Goal: Task Accomplishment & Management: Manage account settings

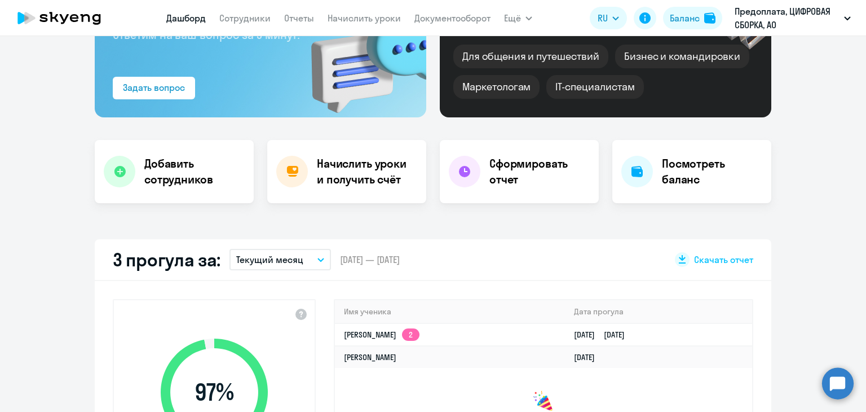
scroll to position [226, 0]
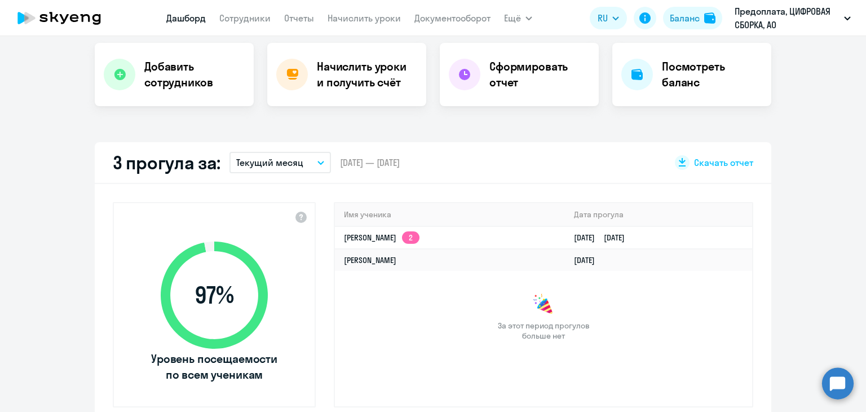
select select "30"
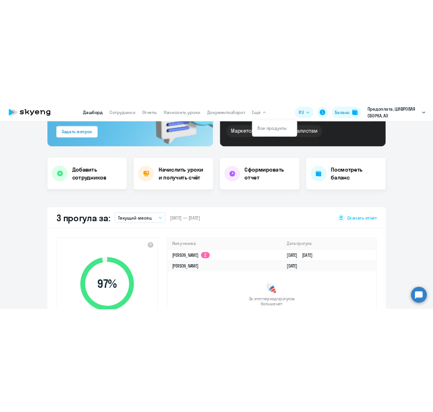
scroll to position [0, 0]
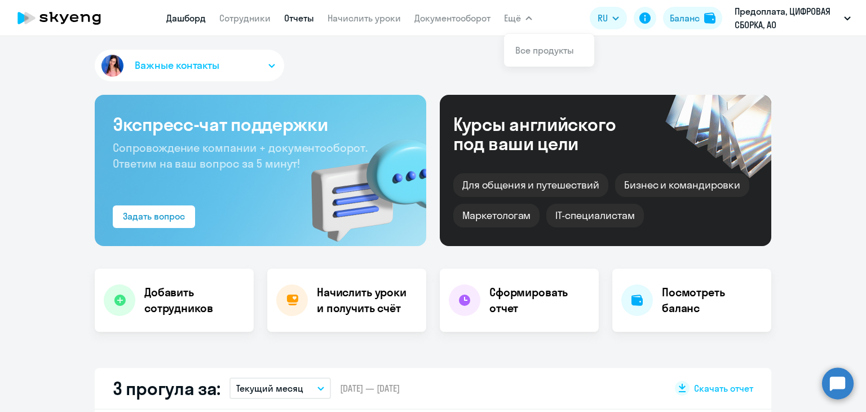
click at [310, 14] on link "Отчеты" at bounding box center [299, 17] width 30 height 11
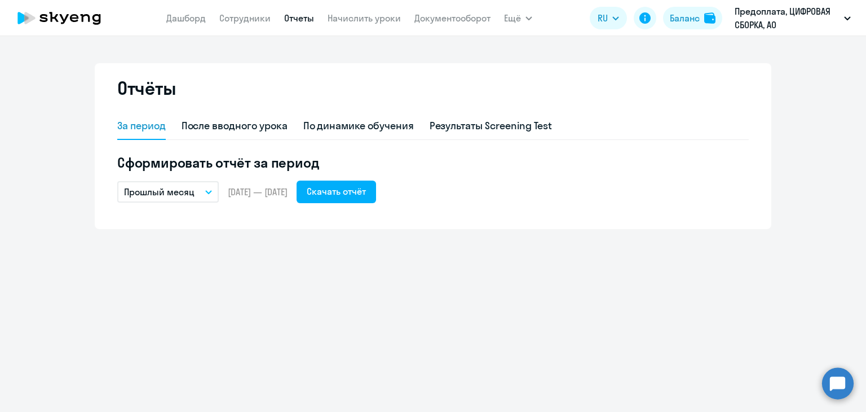
click at [202, 195] on button "Прошлый месяц" at bounding box center [168, 191] width 102 height 21
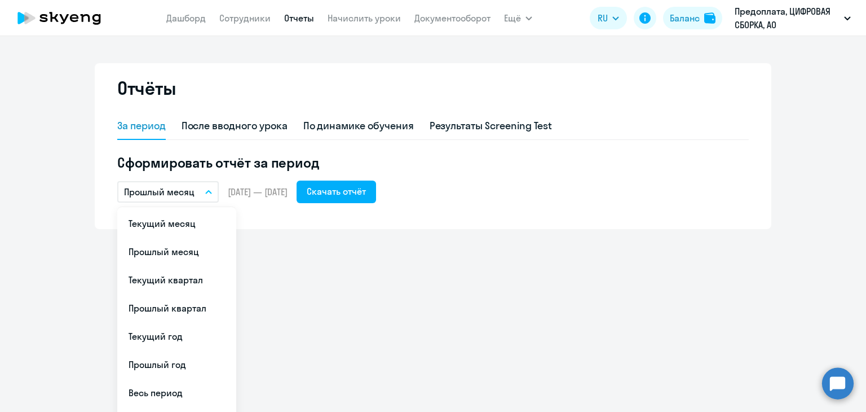
click at [171, 223] on li "Текущий месяц" at bounding box center [176, 223] width 119 height 28
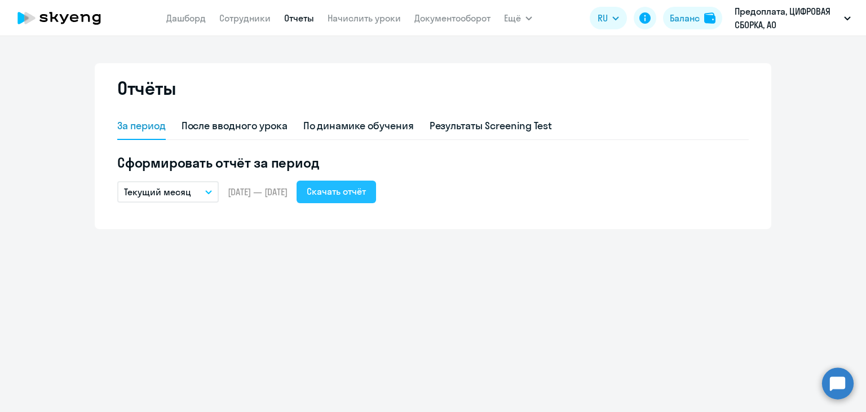
click at [358, 195] on div "Скачать отчёт" at bounding box center [336, 191] width 59 height 14
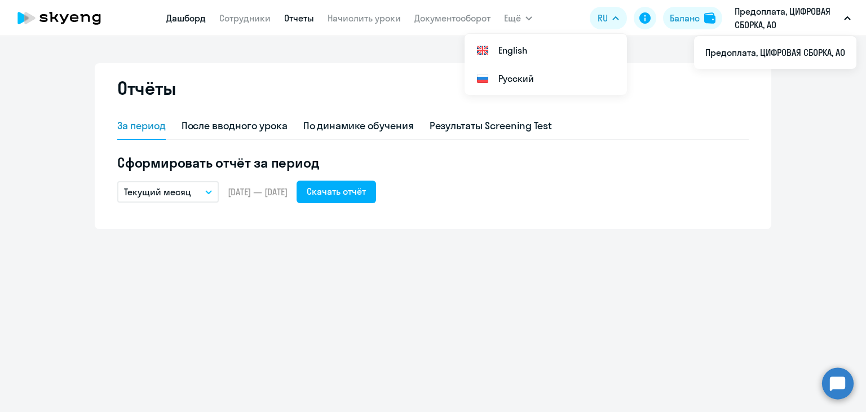
click at [191, 20] on link "Дашборд" at bounding box center [185, 17] width 39 height 11
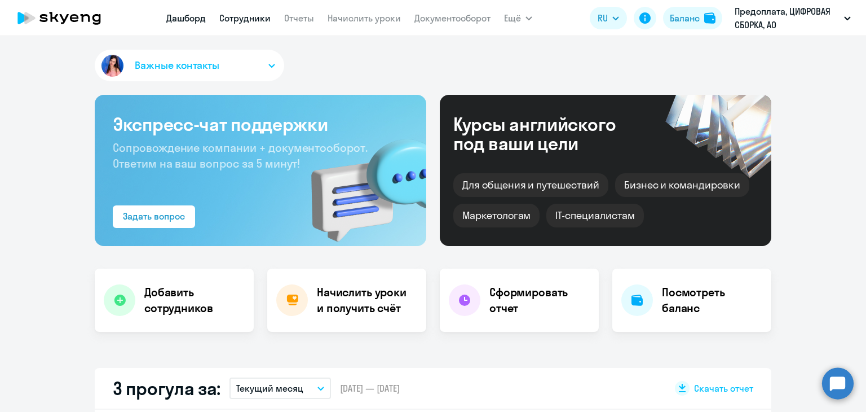
click at [239, 20] on link "Сотрудники" at bounding box center [244, 17] width 51 height 11
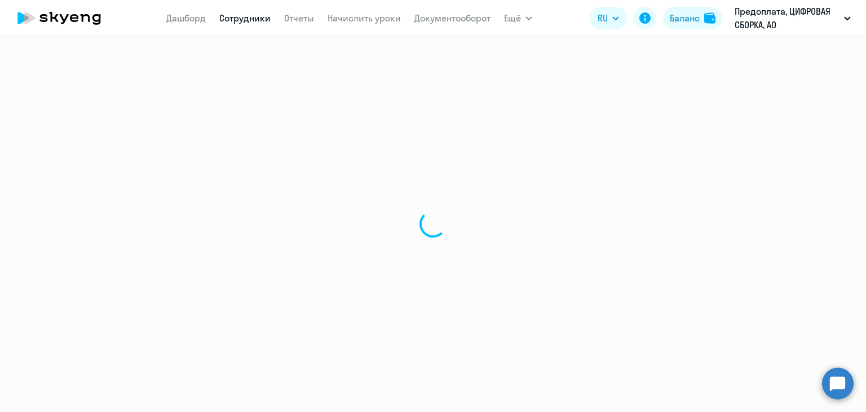
select select "30"
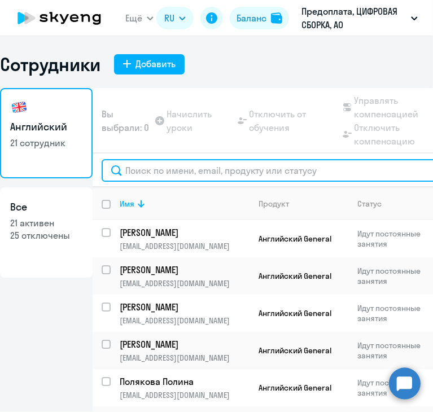
click at [226, 171] on input "text" at bounding box center [309, 170] width 414 height 23
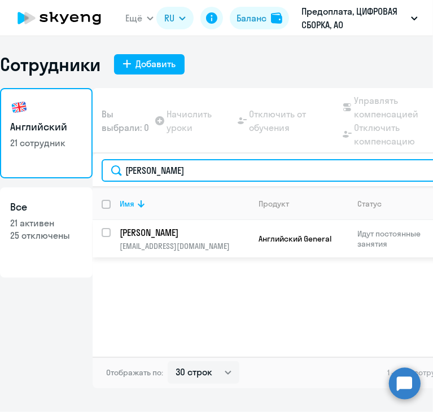
type input "[PERSON_NAME]"
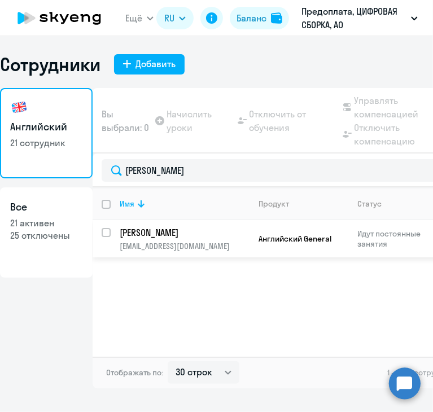
click at [242, 248] on p "[EMAIL_ADDRESS][DOMAIN_NAME]" at bounding box center [184, 246] width 129 height 10
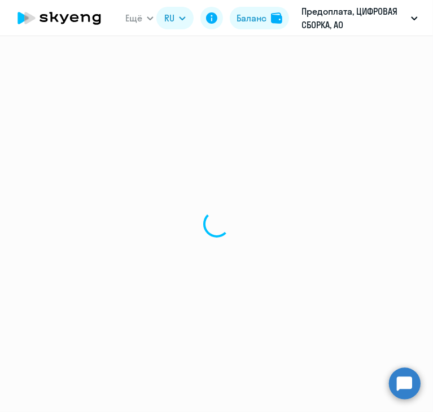
select select "english"
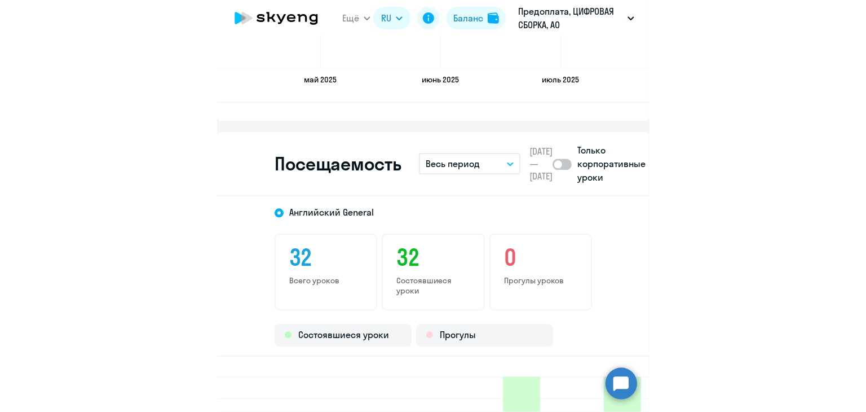
scroll to position [1241, 0]
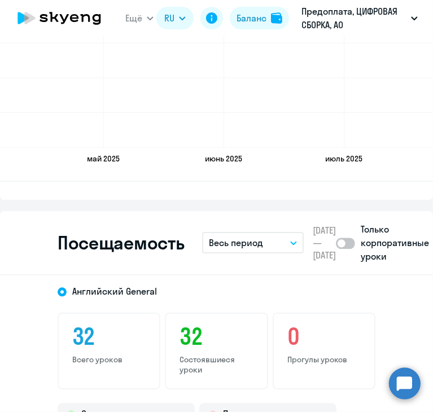
click at [266, 242] on button "Весь период" at bounding box center [253, 242] width 102 height 21
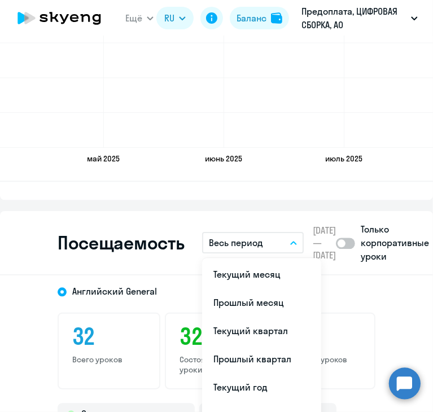
click at [252, 276] on li "Текущий месяц" at bounding box center [261, 274] width 119 height 28
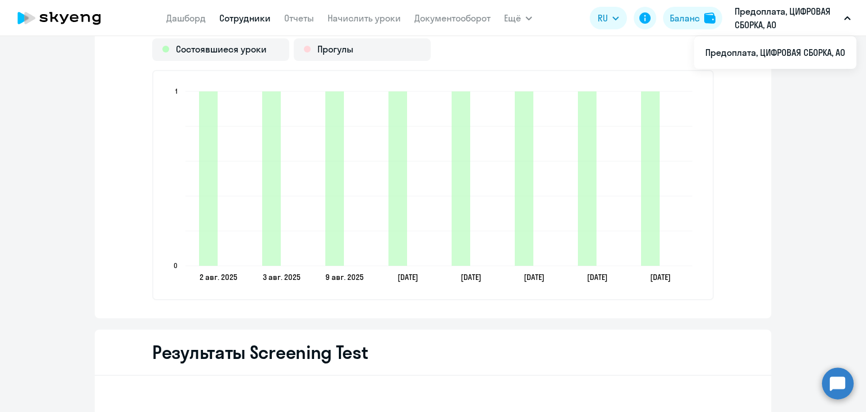
scroll to position [1399, 0]
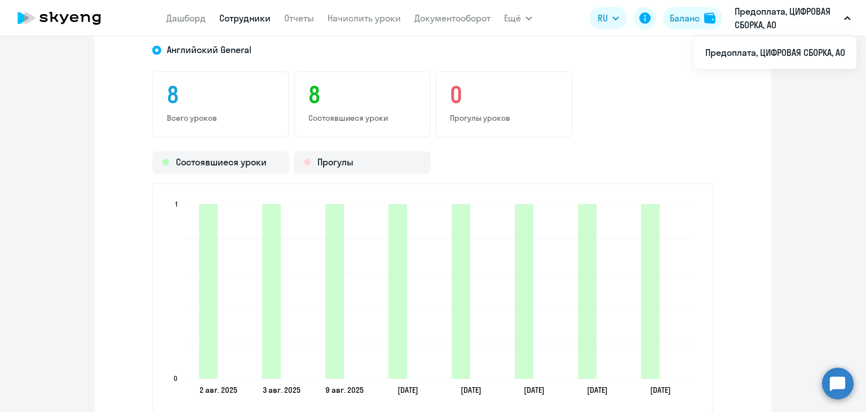
click at [615, 91] on div "8 Всего уроков 8 Состоявшиеся уроки 0 [PERSON_NAME]" at bounding box center [433, 104] width 562 height 67
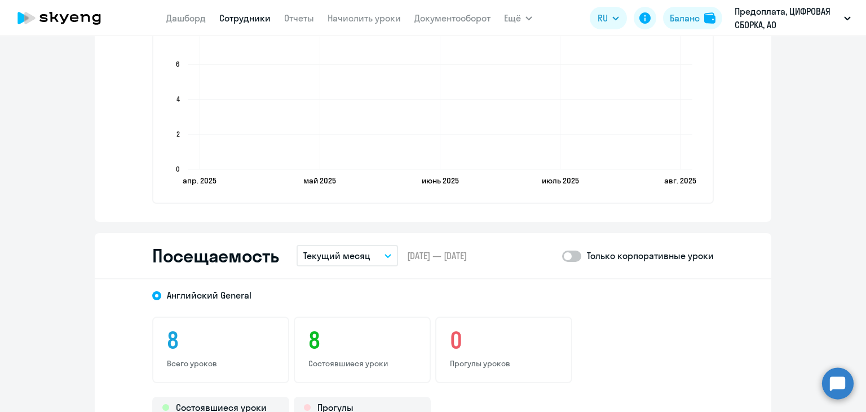
scroll to position [1060, 0]
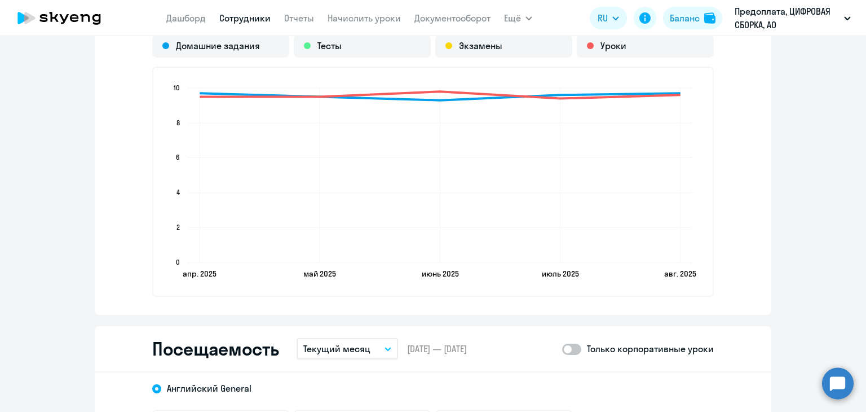
click at [231, 14] on link "Сотрудники" at bounding box center [244, 17] width 51 height 11
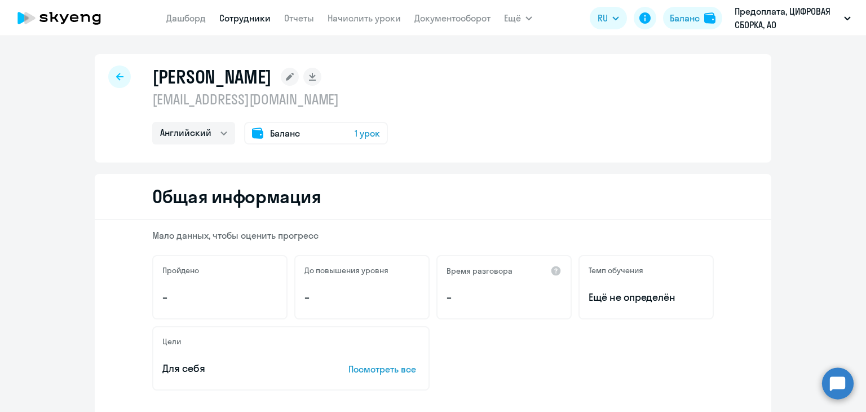
select select "30"
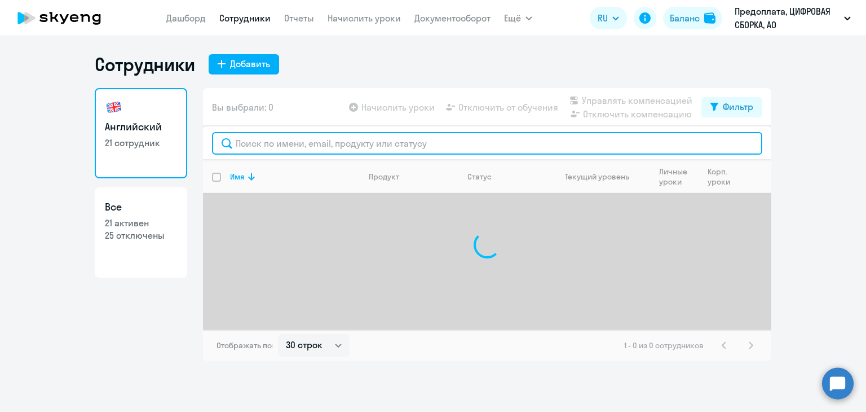
click at [297, 145] on input "text" at bounding box center [487, 143] width 550 height 23
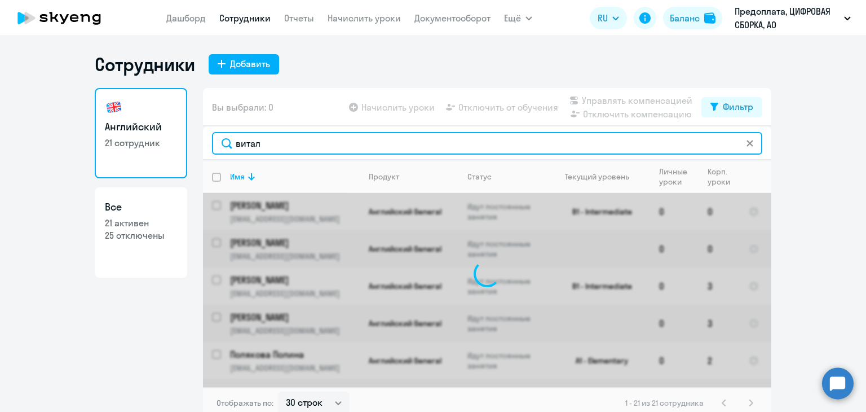
type input "витали"
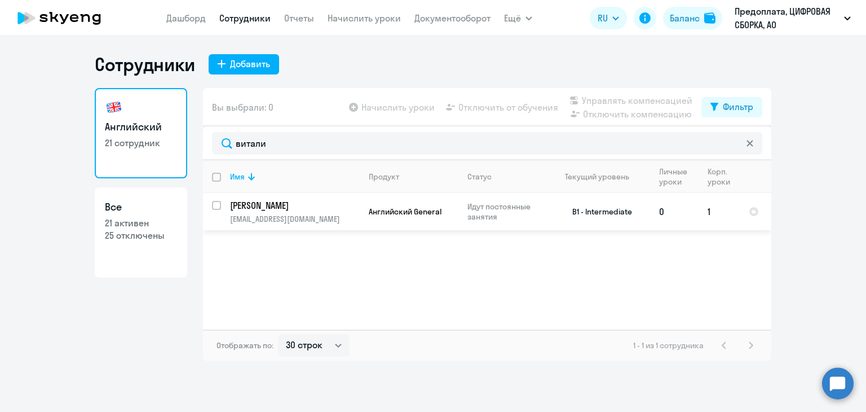
click at [406, 215] on span "Английский General" at bounding box center [405, 211] width 73 height 10
select select "english"
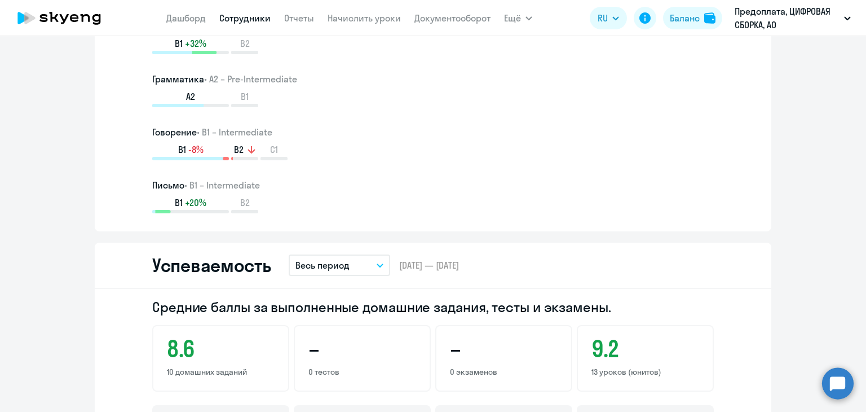
scroll to position [846, 0]
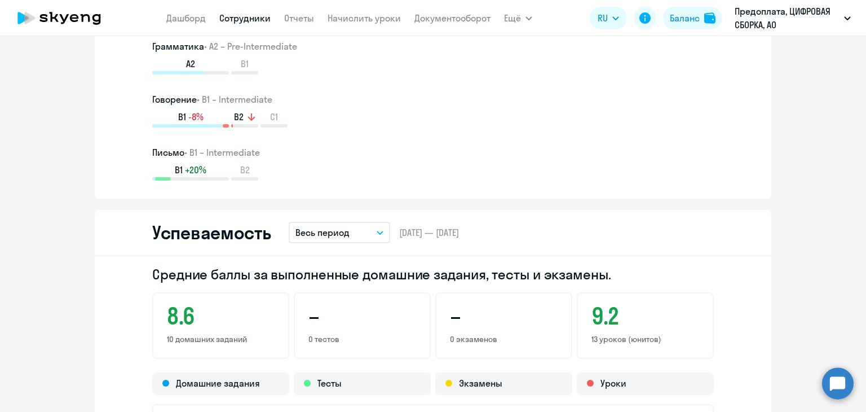
click at [378, 229] on button "Весь период" at bounding box center [340, 232] width 102 height 21
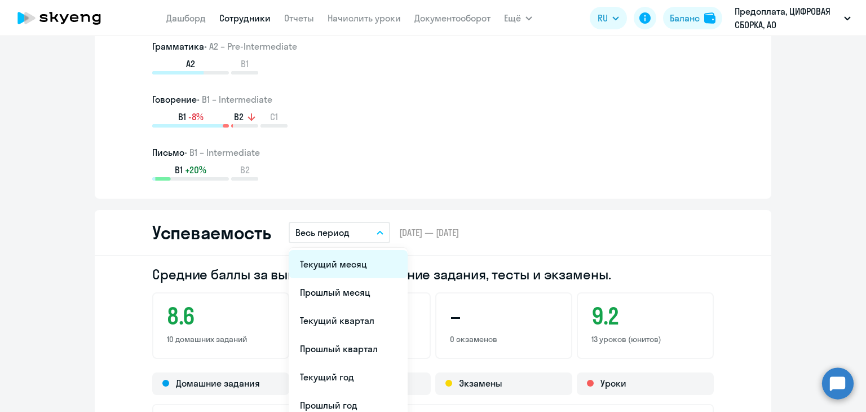
click at [319, 271] on li "Текущий месяц" at bounding box center [348, 264] width 119 height 28
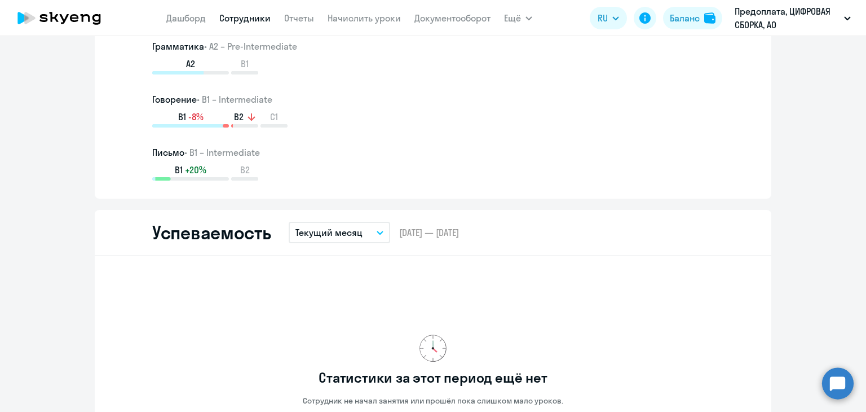
scroll to position [1241, 0]
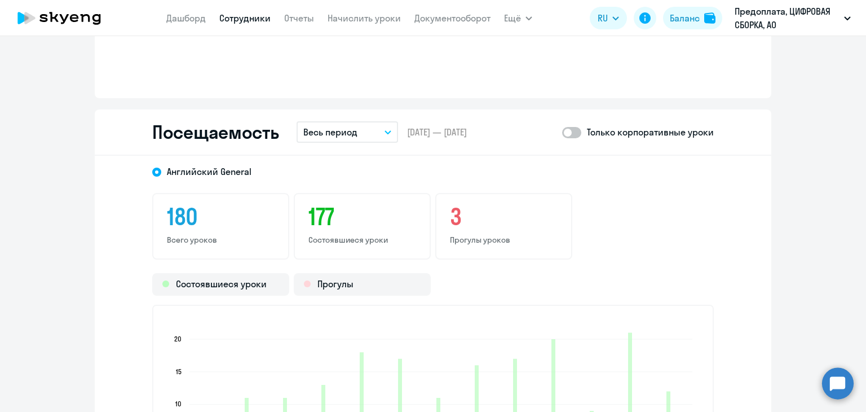
click at [384, 126] on button "Весь период" at bounding box center [348, 131] width 102 height 21
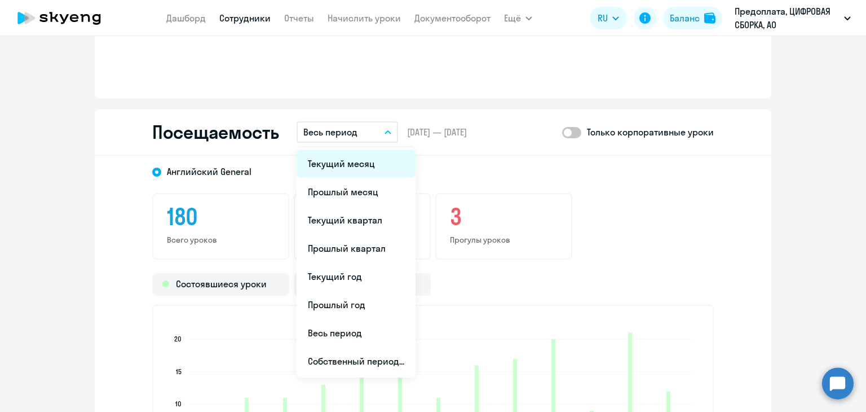
click at [342, 167] on li "Текущий месяц" at bounding box center [356, 163] width 119 height 28
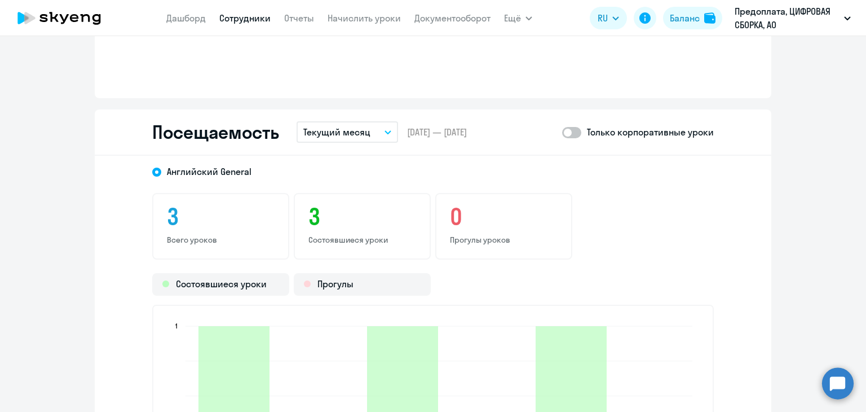
click at [388, 129] on button "Текущий месяц" at bounding box center [348, 131] width 102 height 21
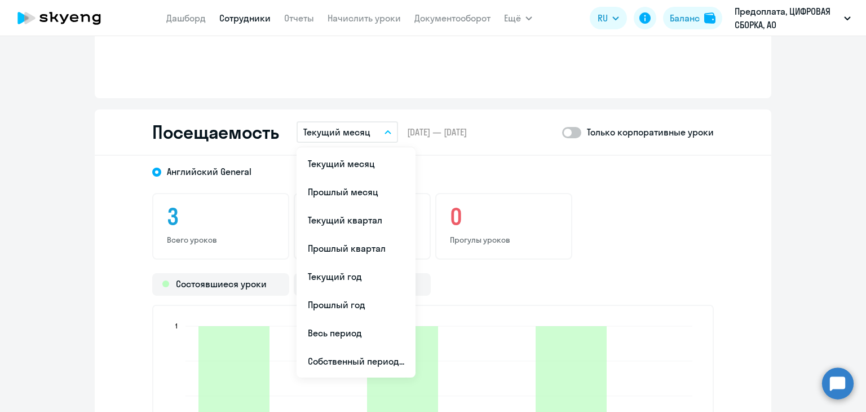
click at [388, 130] on button "Текущий месяц" at bounding box center [348, 131] width 102 height 21
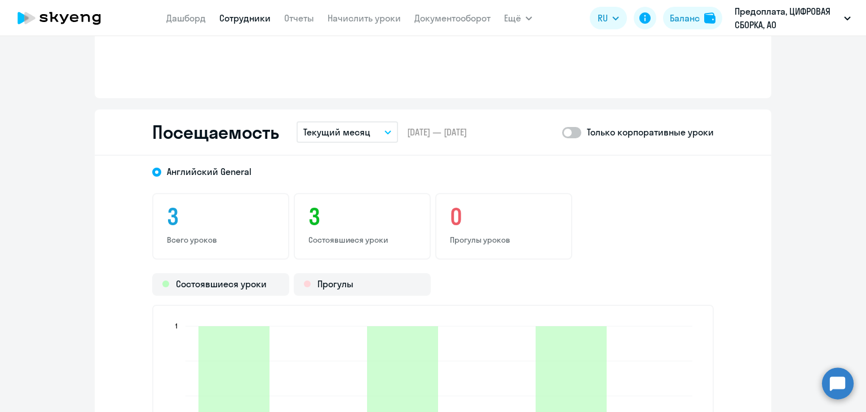
click at [237, 19] on link "Сотрудники" at bounding box center [244, 17] width 51 height 11
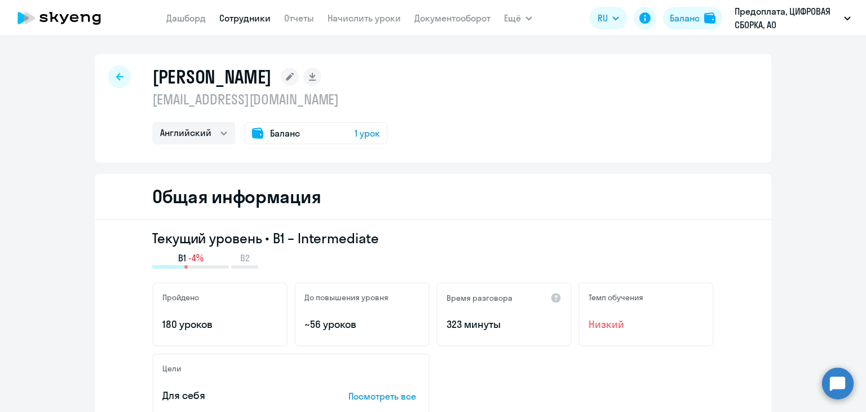
select select "30"
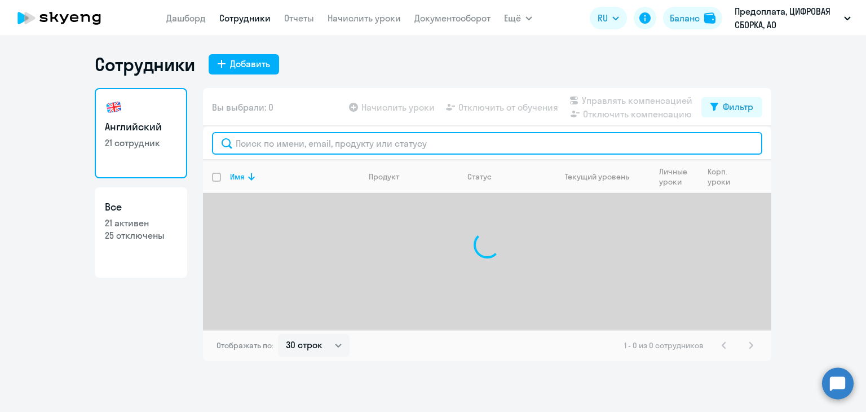
click at [347, 141] on input "text" at bounding box center [487, 143] width 550 height 23
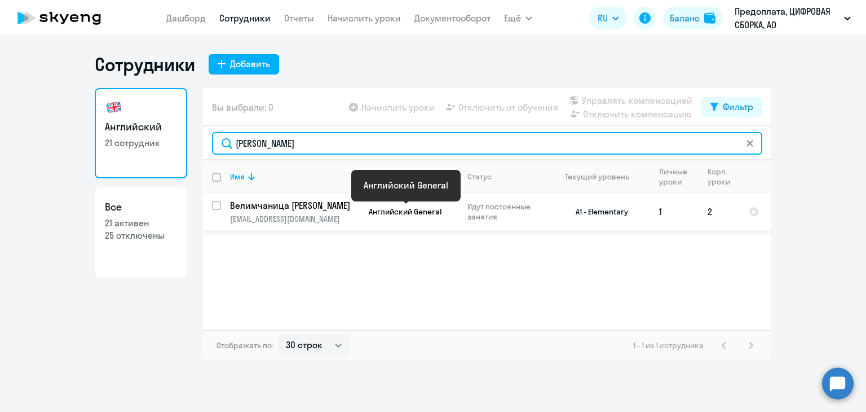
type input "[PERSON_NAME]"
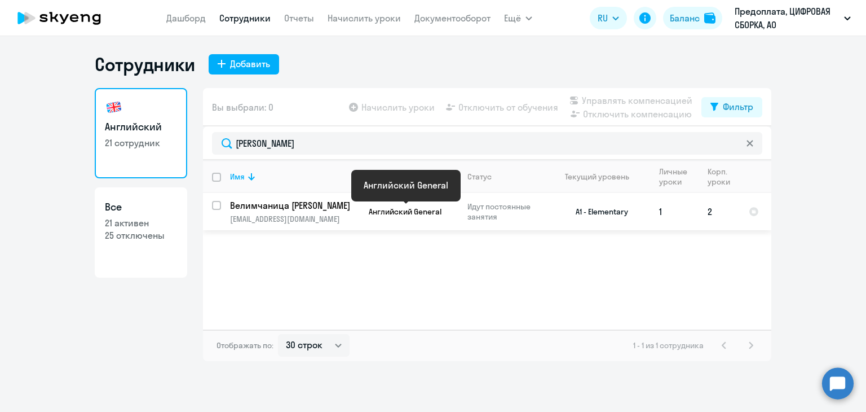
click at [372, 214] on span "Английский General" at bounding box center [405, 211] width 73 height 10
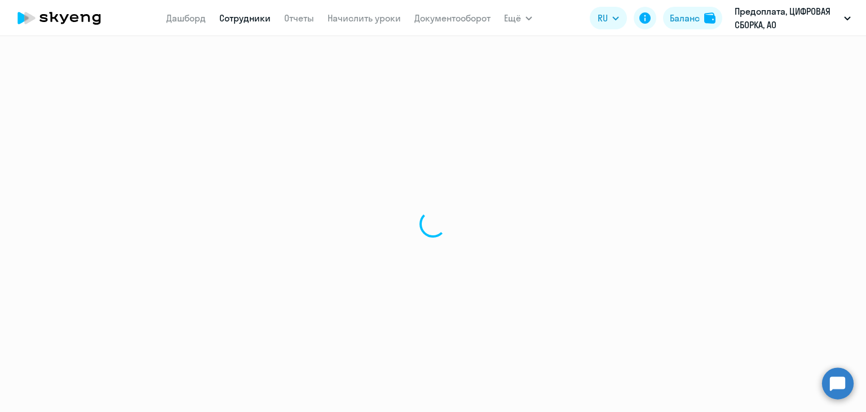
select select "english"
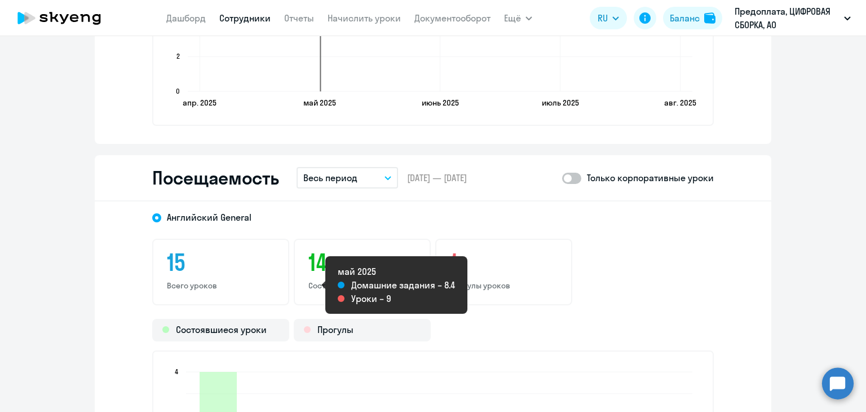
scroll to position [1353, 0]
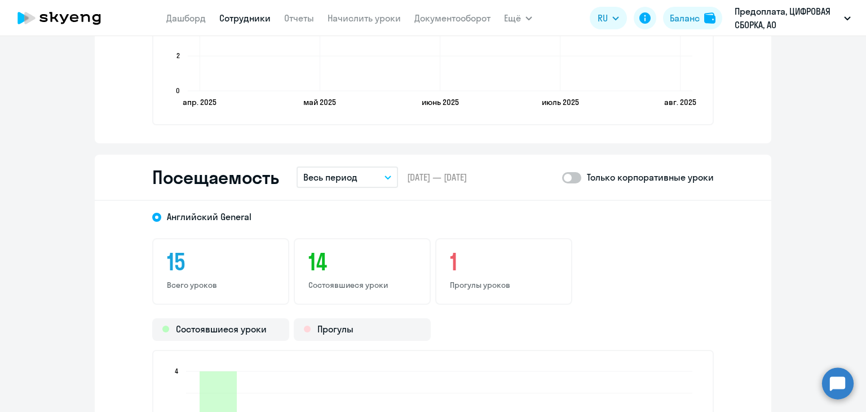
click at [362, 177] on button "Весь период" at bounding box center [348, 176] width 102 height 21
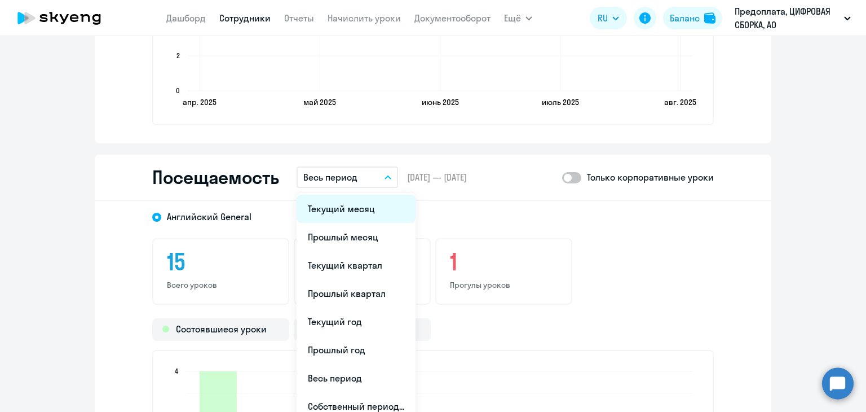
click at [359, 214] on li "Текущий месяц" at bounding box center [356, 209] width 119 height 28
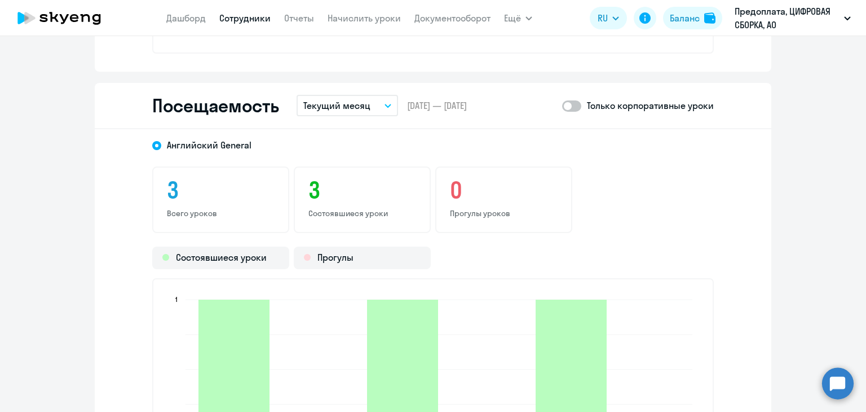
scroll to position [1579, 0]
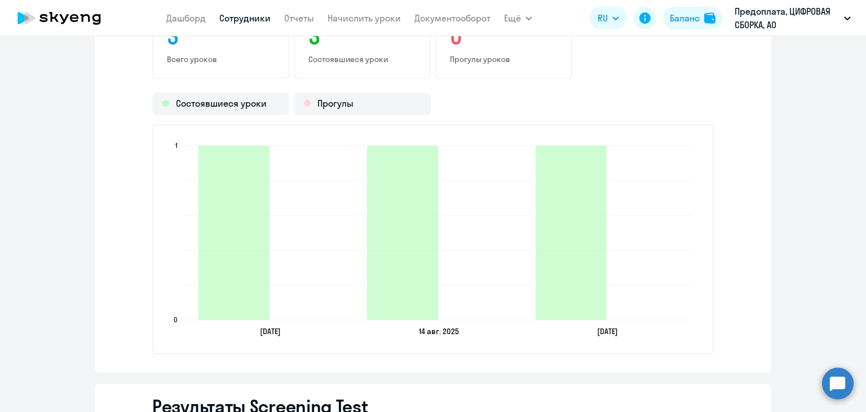
click at [636, 127] on ngx-charts-bar-vertical-2d "[DATE] [DATE] [DATE] [DATE] [DATE] [DATE] 0 0 1 1" at bounding box center [433, 239] width 562 height 230
click at [253, 15] on link "Сотрудники" at bounding box center [244, 17] width 51 height 11
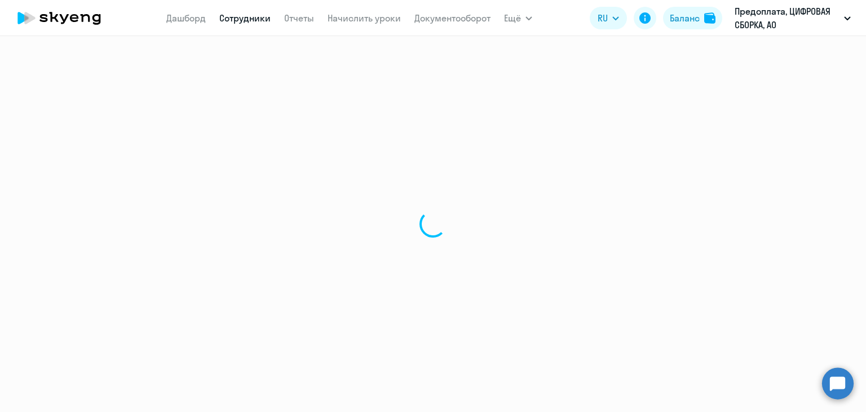
select select "30"
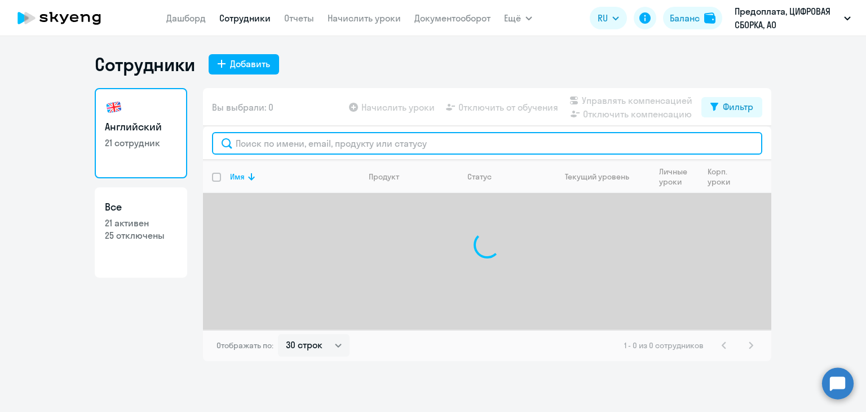
click at [337, 144] on input "text" at bounding box center [487, 143] width 550 height 23
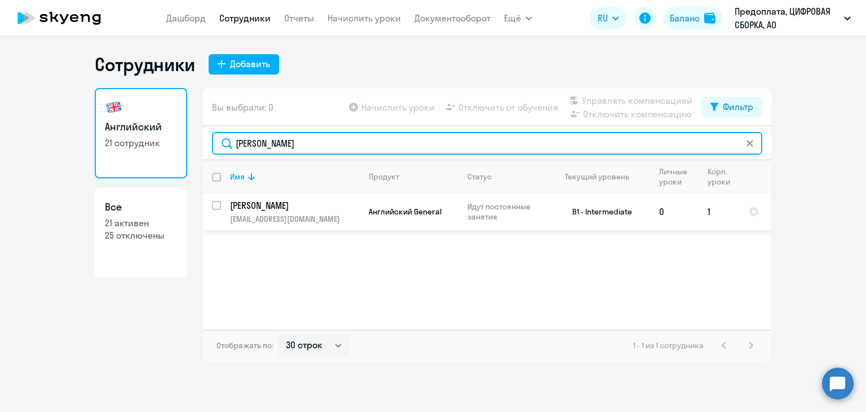
type input "[PERSON_NAME]"
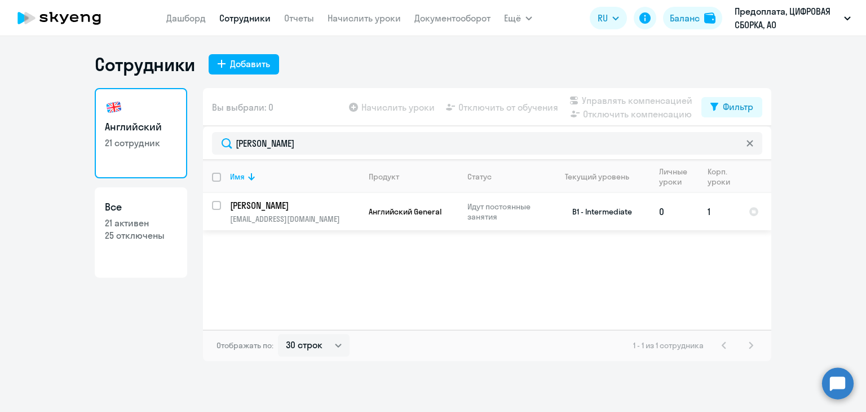
click at [372, 219] on td "Английский General" at bounding box center [409, 211] width 99 height 37
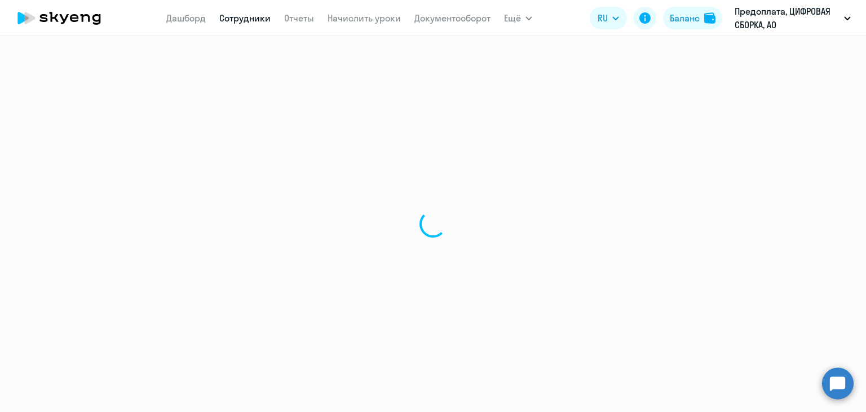
select select "english"
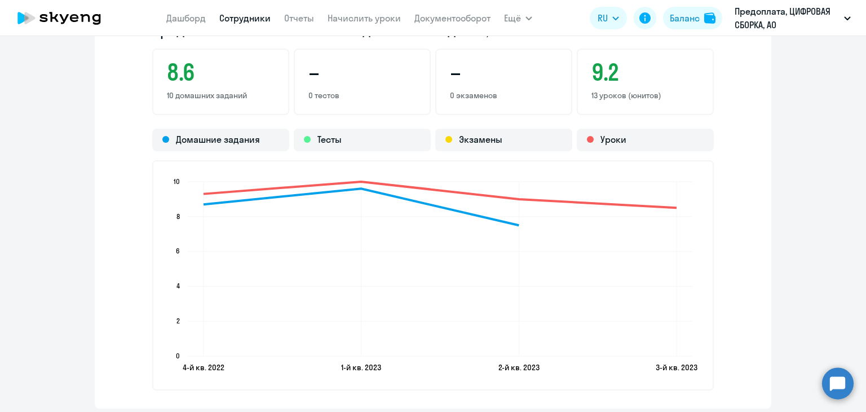
scroll to position [1241, 0]
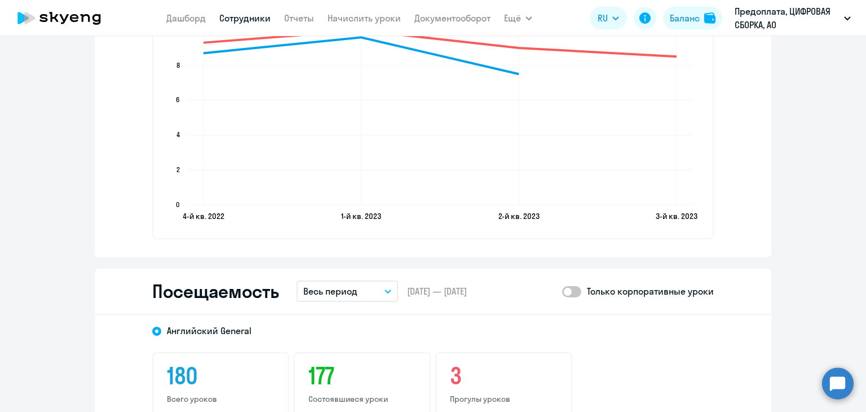
click at [338, 287] on p "Весь период" at bounding box center [330, 291] width 54 height 14
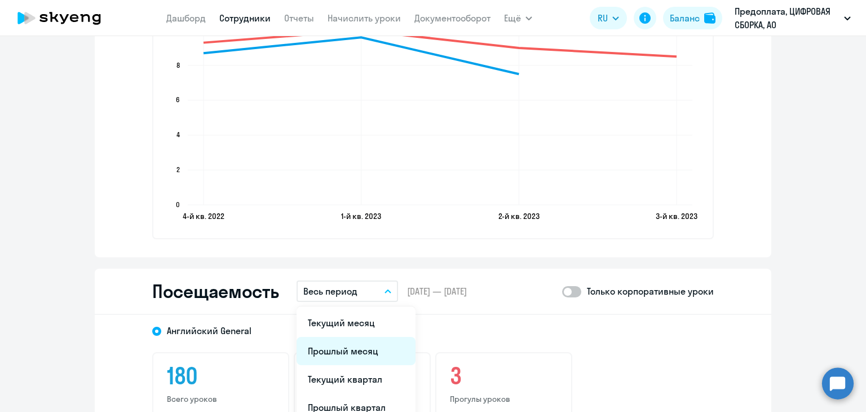
click at [350, 360] on li "Прошлый месяц" at bounding box center [356, 351] width 119 height 28
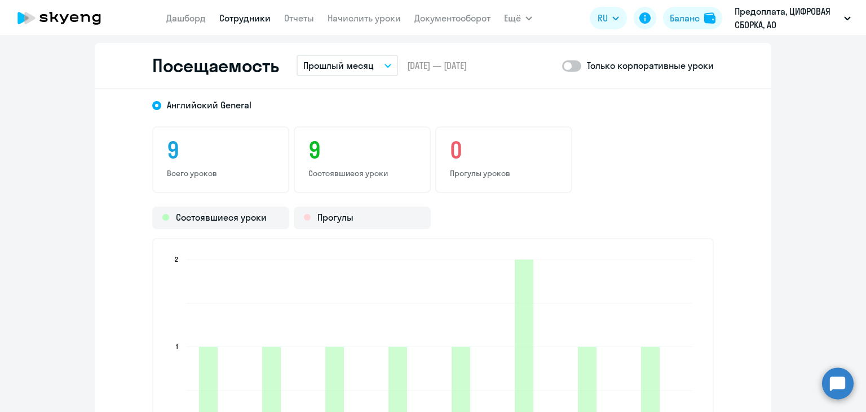
scroll to position [1184, 0]
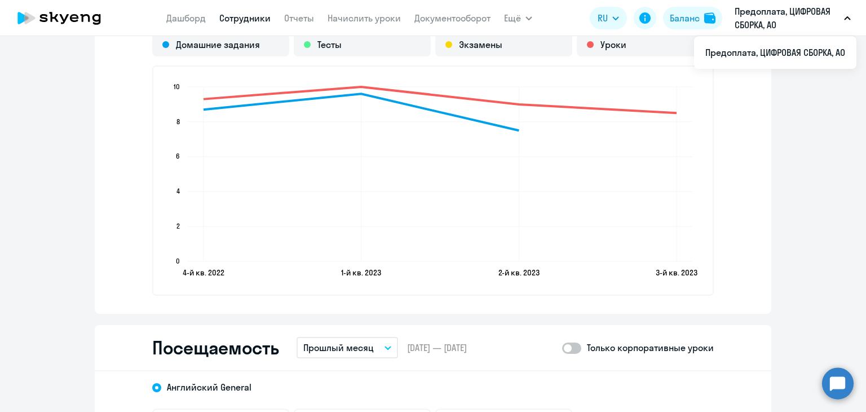
click at [226, 7] on nav "[PERSON_NAME] Отчеты Начислить уроки Документооборот" at bounding box center [328, 18] width 324 height 23
click at [236, 15] on link "Сотрудники" at bounding box center [244, 17] width 51 height 11
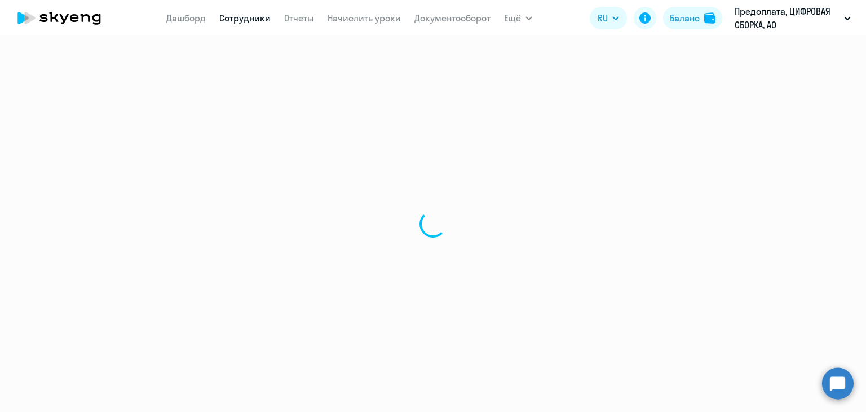
select select "30"
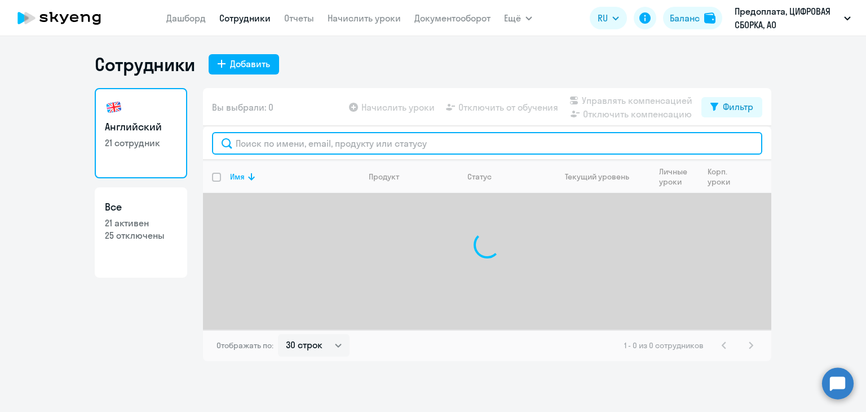
click at [336, 147] on input "text" at bounding box center [487, 143] width 550 height 23
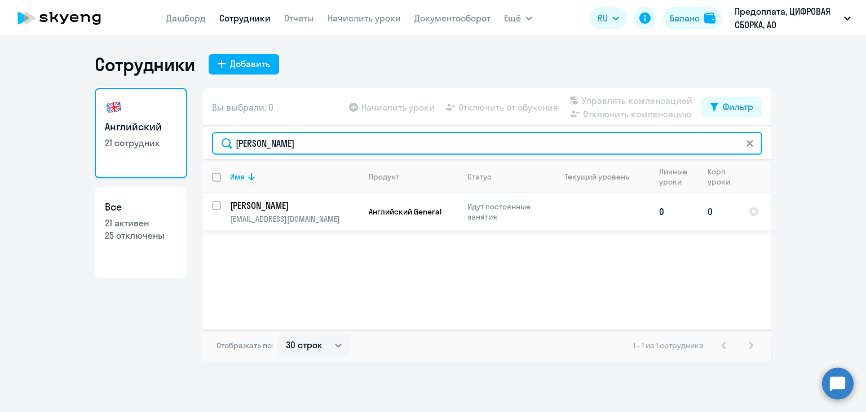
type input "[PERSON_NAME]"
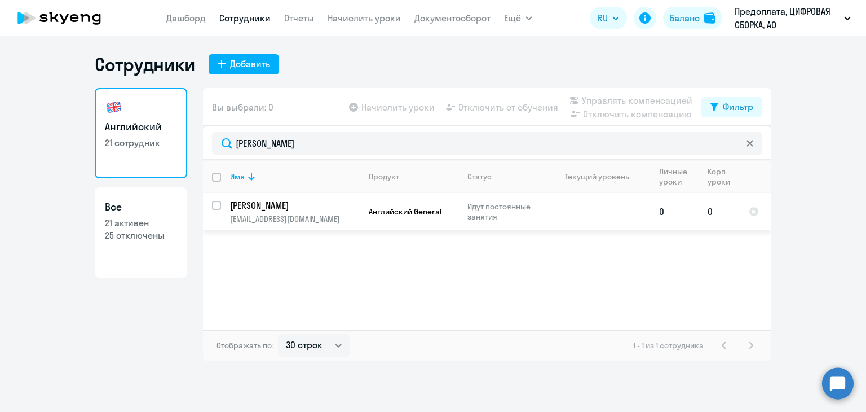
click at [614, 209] on td at bounding box center [597, 211] width 105 height 37
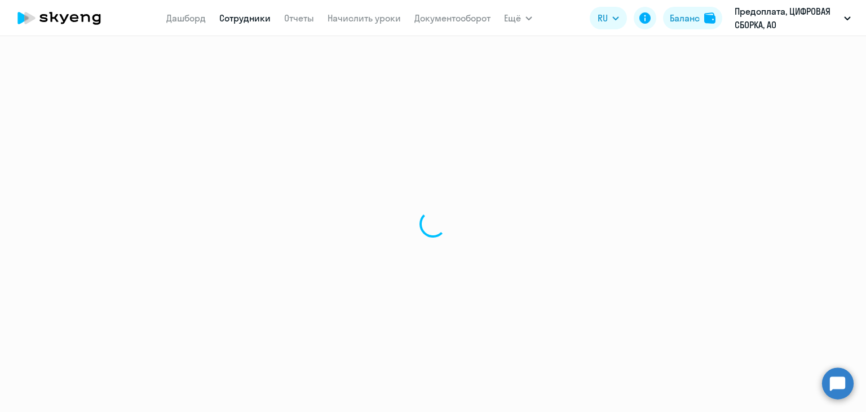
select select "english"
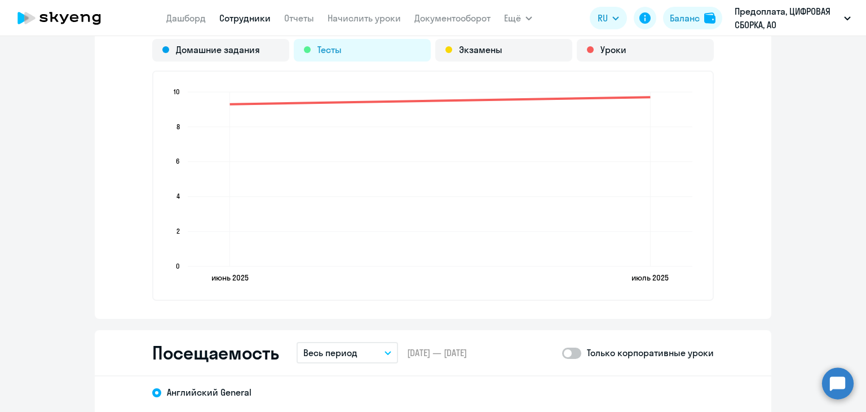
scroll to position [1184, 0]
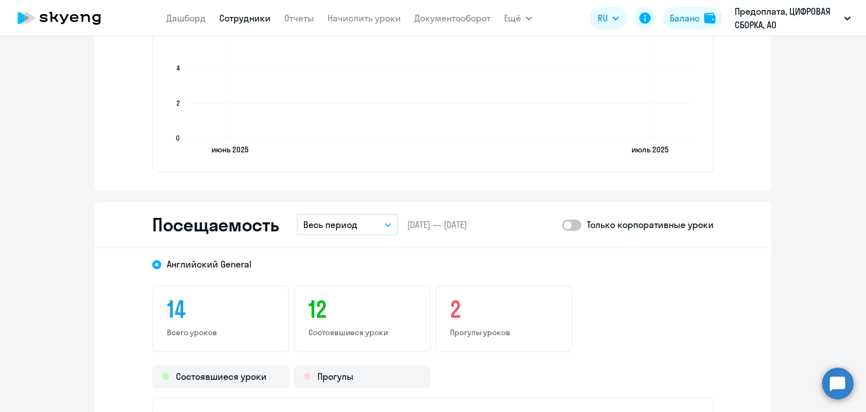
click at [376, 225] on button "Весь период" at bounding box center [348, 224] width 102 height 21
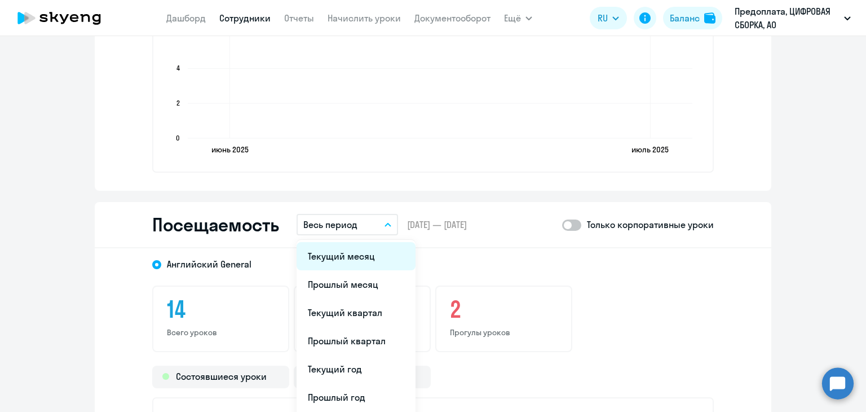
click at [360, 259] on li "Текущий месяц" at bounding box center [356, 256] width 119 height 28
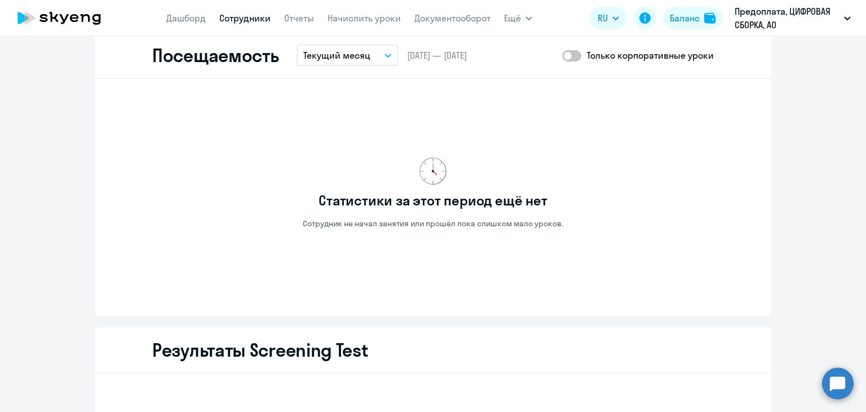
scroll to position [1241, 0]
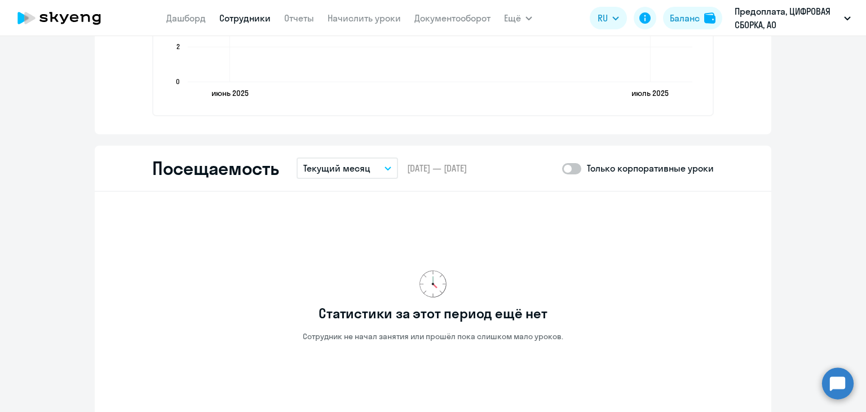
click at [376, 160] on button "Текущий месяц" at bounding box center [348, 167] width 102 height 21
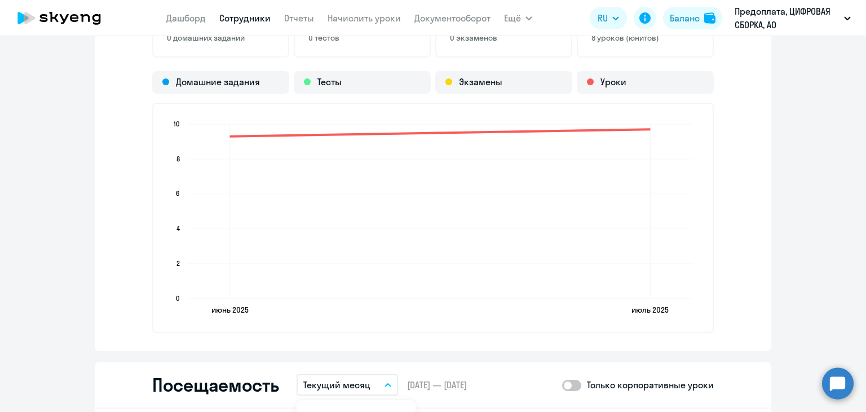
scroll to position [1015, 0]
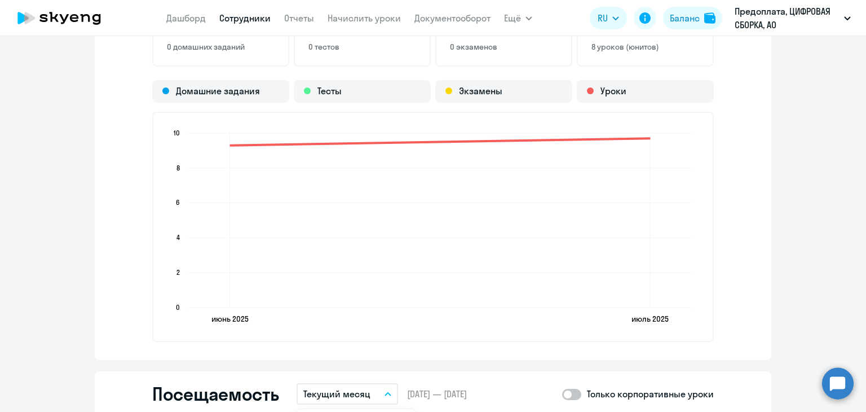
click at [241, 19] on link "Сотрудники" at bounding box center [244, 17] width 51 height 11
select select "30"
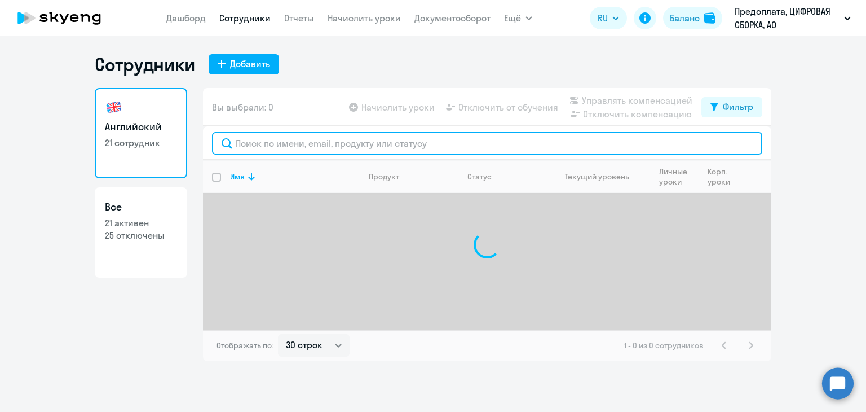
click at [310, 153] on input "text" at bounding box center [487, 143] width 550 height 23
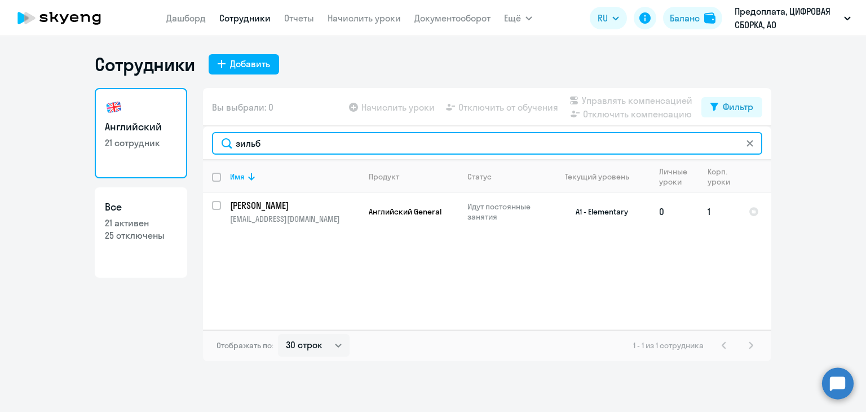
type input "зильб"
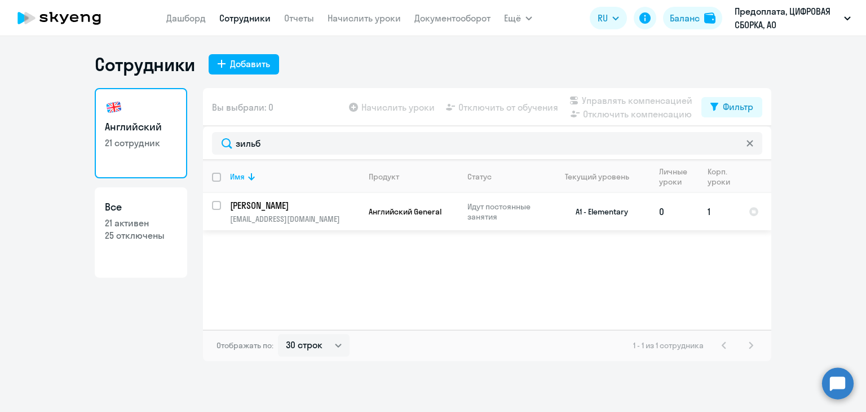
click at [369, 211] on span "Английский General" at bounding box center [405, 211] width 73 height 10
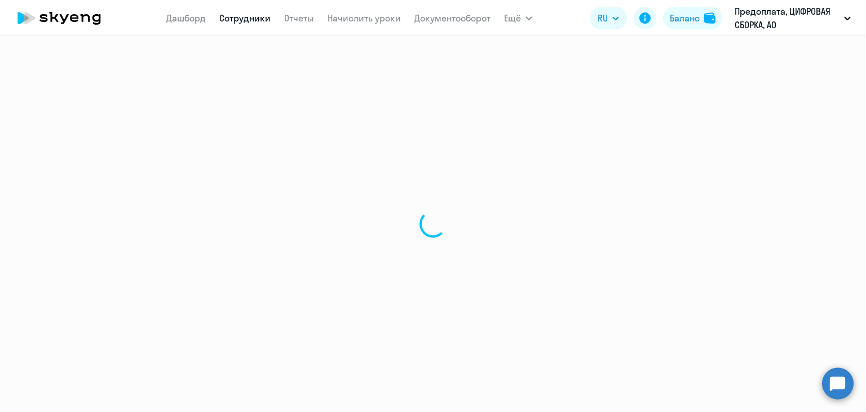
select select "english"
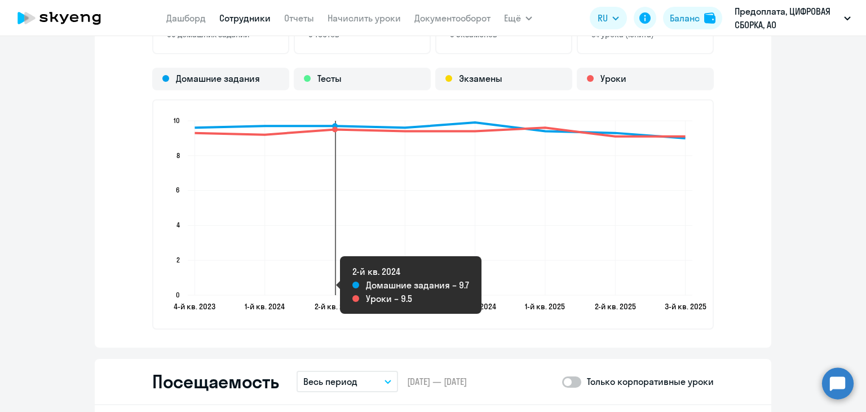
scroll to position [1241, 0]
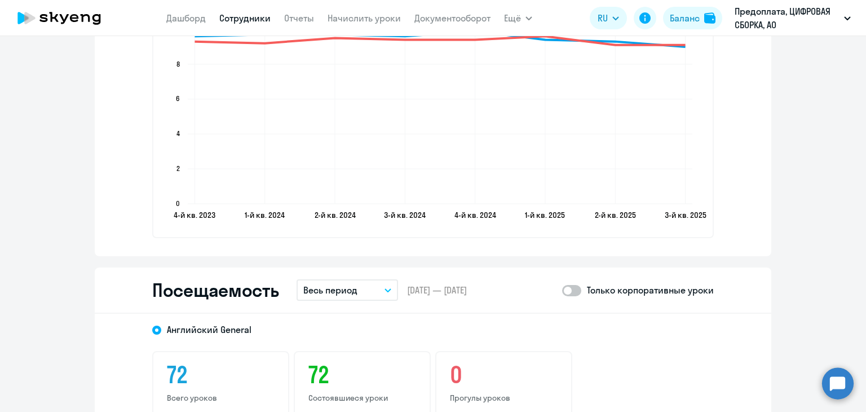
click at [351, 296] on button "Весь период" at bounding box center [348, 289] width 102 height 21
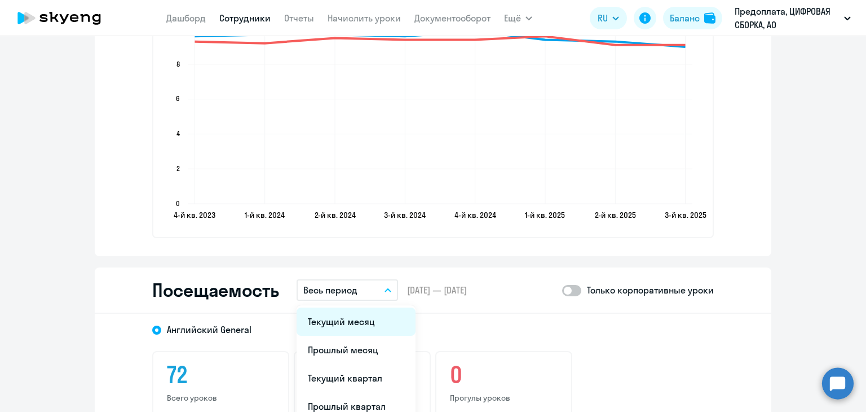
click at [346, 327] on li "Текущий месяц" at bounding box center [356, 321] width 119 height 28
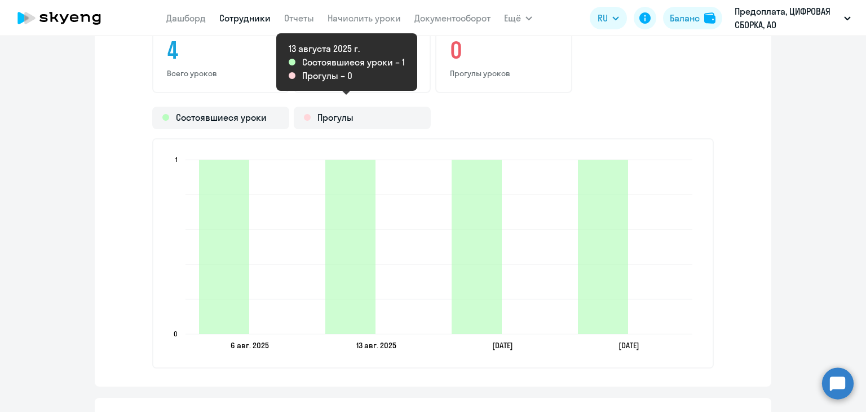
scroll to position [1410, 0]
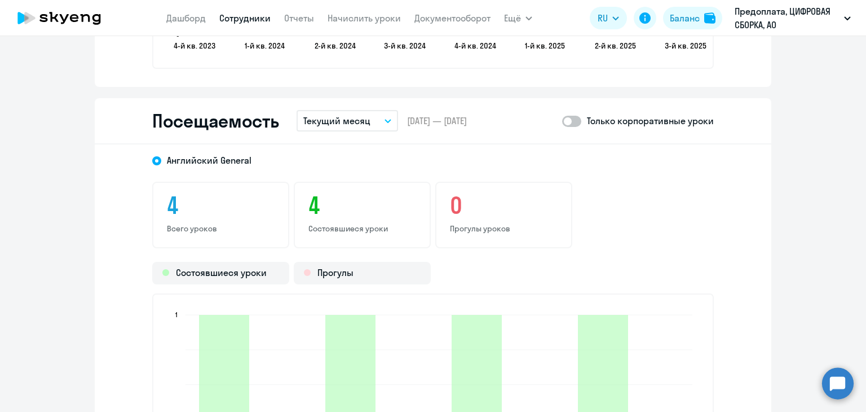
click at [352, 121] on p "Текущий месяц" at bounding box center [336, 121] width 67 height 14
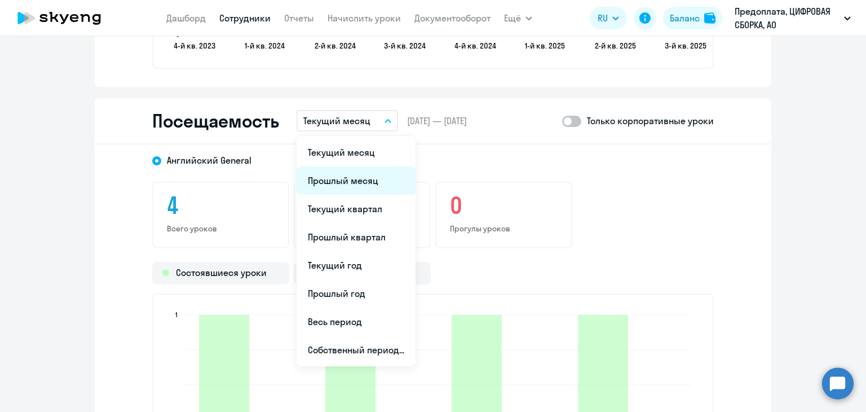
click at [358, 189] on li "Прошлый месяц" at bounding box center [356, 180] width 119 height 28
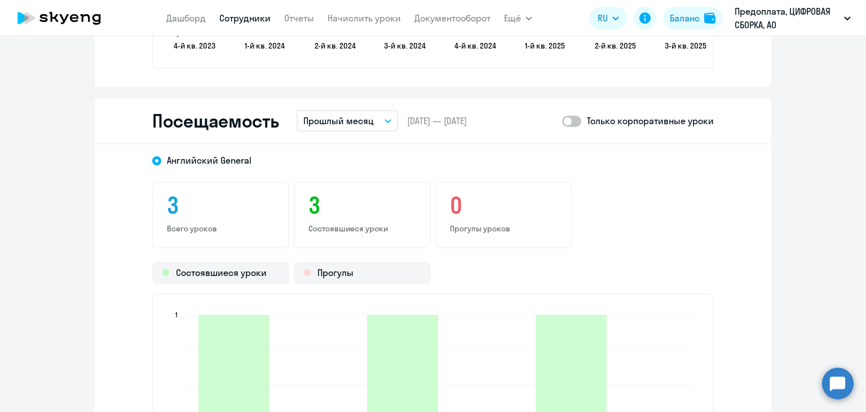
click at [347, 125] on p "Прошлый месяц" at bounding box center [338, 121] width 70 height 14
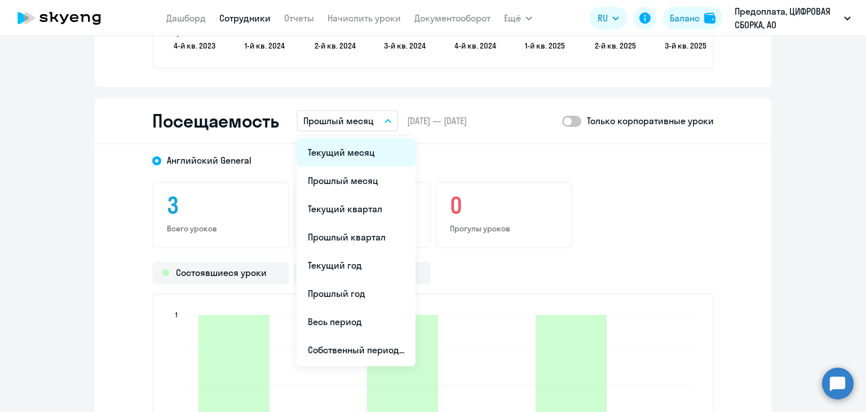
click at [350, 151] on li "Текущий месяц" at bounding box center [356, 152] width 119 height 28
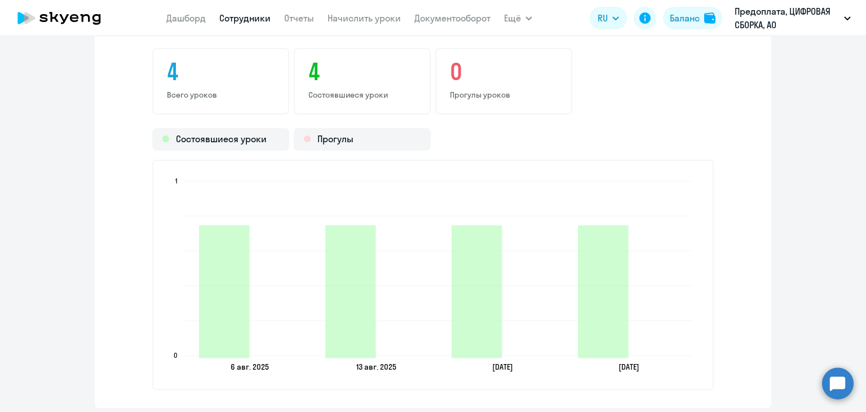
scroll to position [1579, 0]
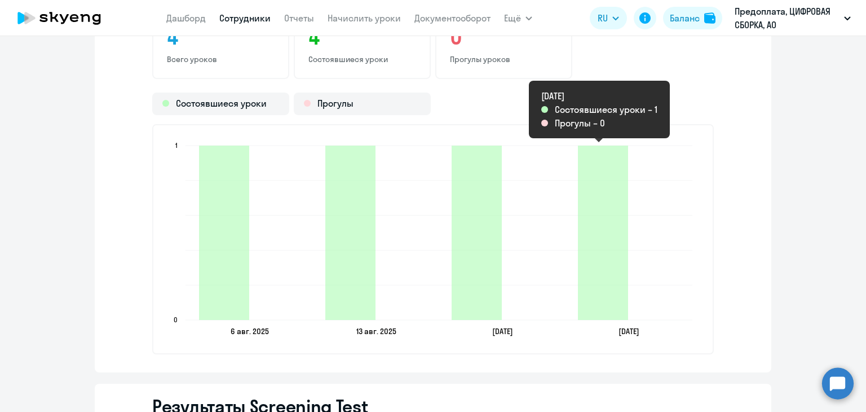
click at [640, 140] on icon "[DATE] [DATE] [DATE] [DATE] [DATE] [DATE] [DATE] [DATE] 0 0 1 1" at bounding box center [433, 239] width 536 height 199
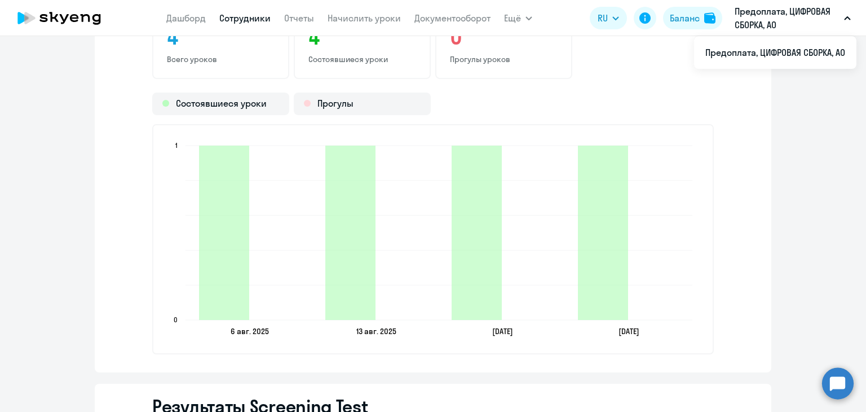
click at [261, 15] on link "Сотрудники" at bounding box center [244, 17] width 51 height 11
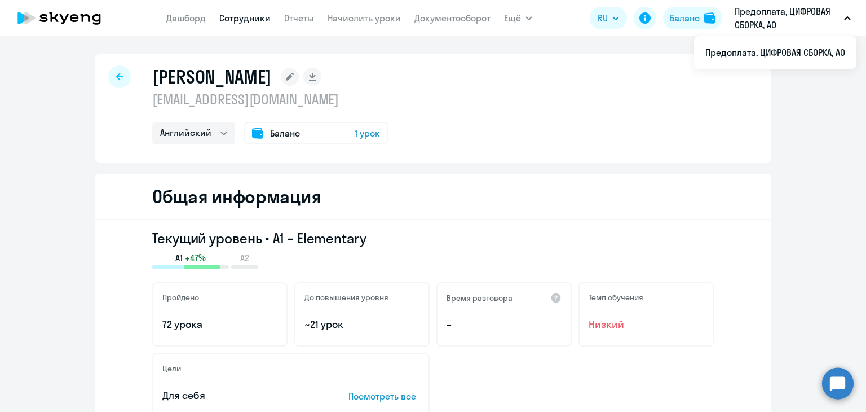
select select "30"
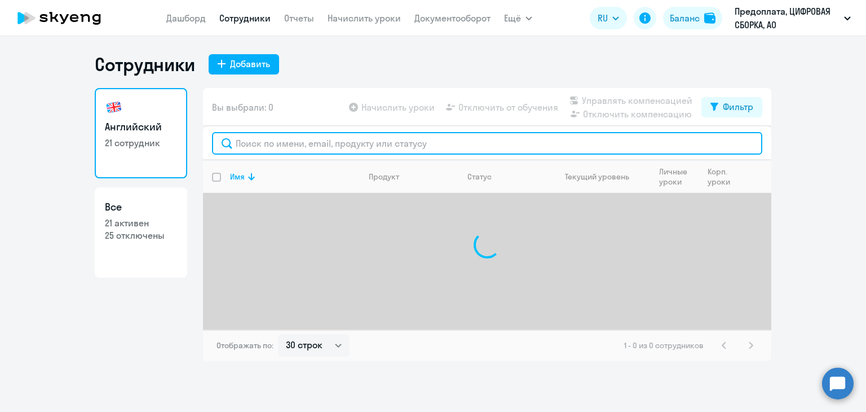
click at [337, 140] on input "text" at bounding box center [487, 143] width 550 height 23
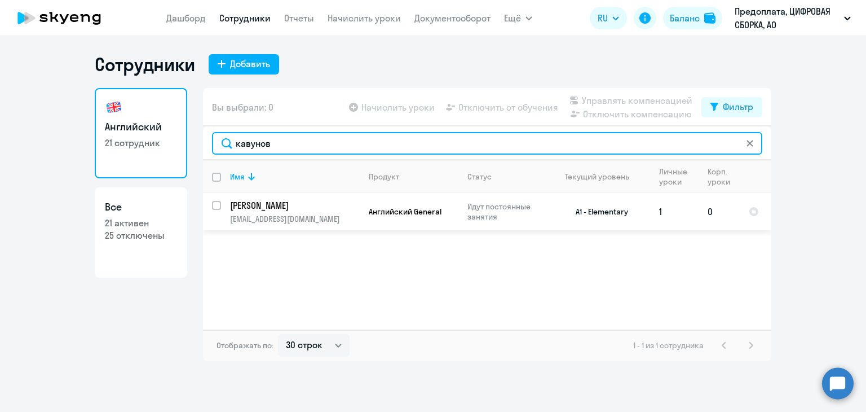
type input "кавунов"
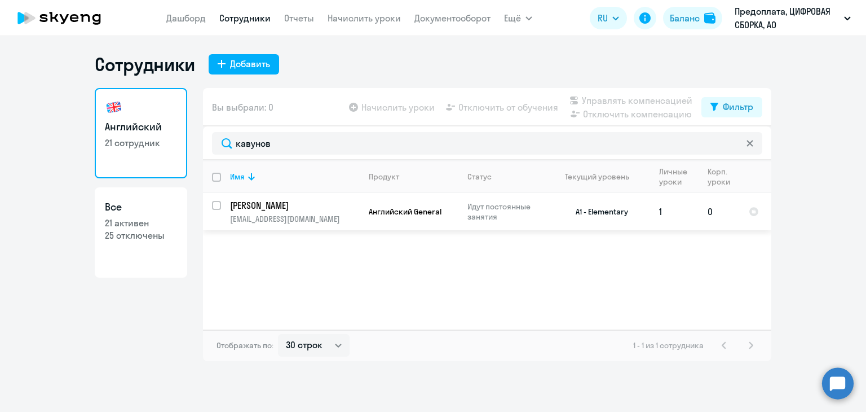
click at [358, 210] on link "[PERSON_NAME]" at bounding box center [294, 205] width 129 height 12
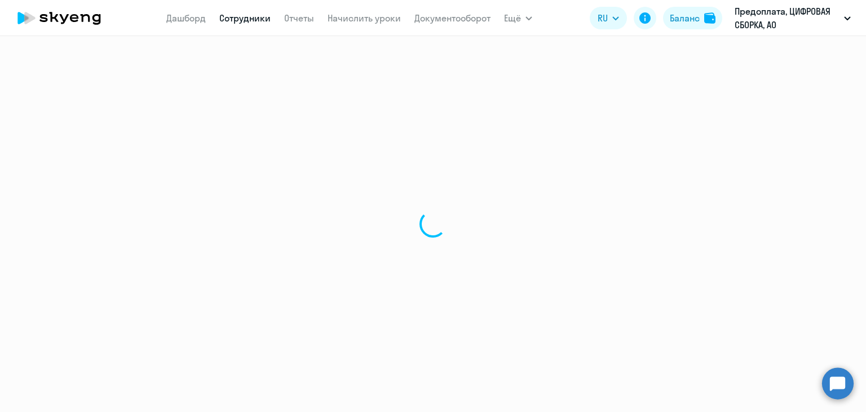
select select "english"
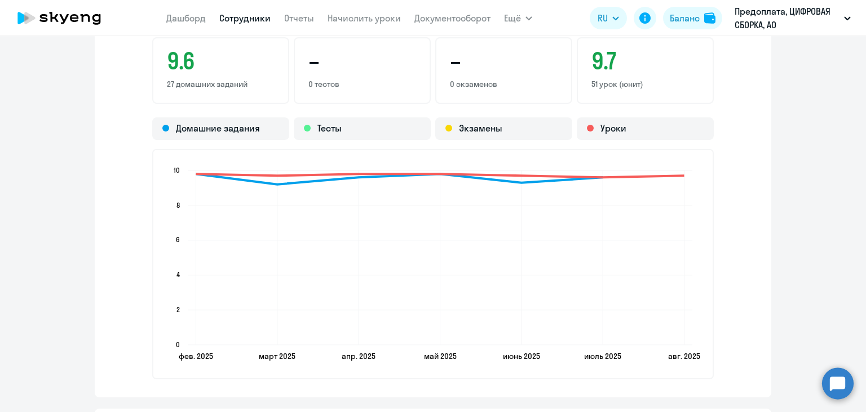
scroll to position [1184, 0]
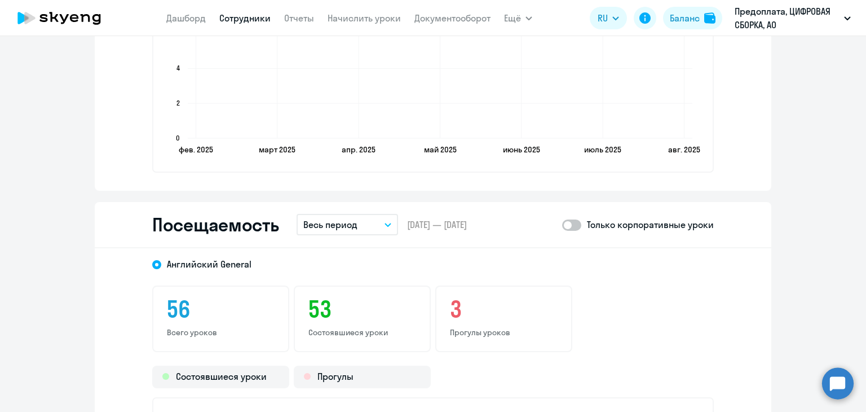
click at [349, 220] on p "Весь период" at bounding box center [330, 225] width 54 height 14
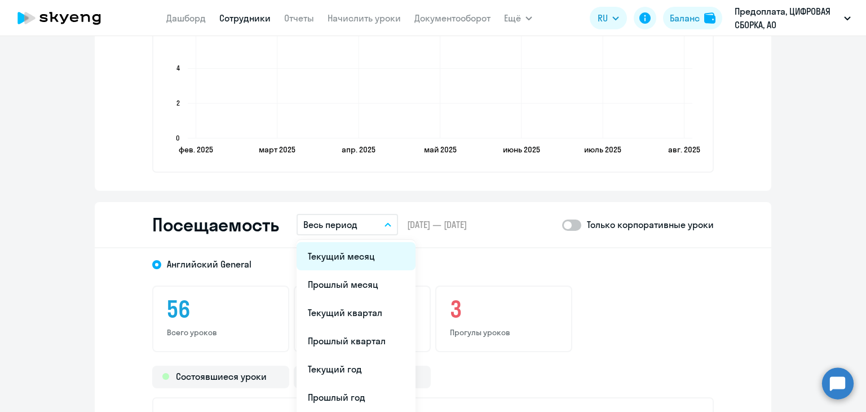
click at [339, 257] on li "Текущий месяц" at bounding box center [356, 256] width 119 height 28
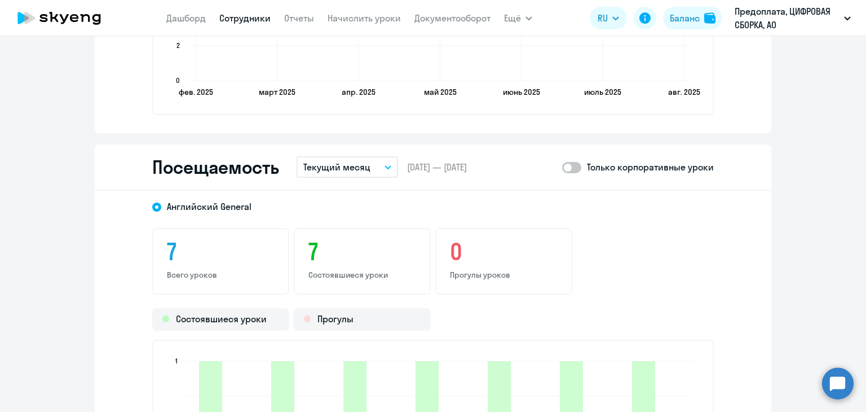
scroll to position [1241, 0]
click at [571, 165] on span at bounding box center [571, 168] width 19 height 11
click at [562, 168] on input "checkbox" at bounding box center [562, 168] width 1 height 1
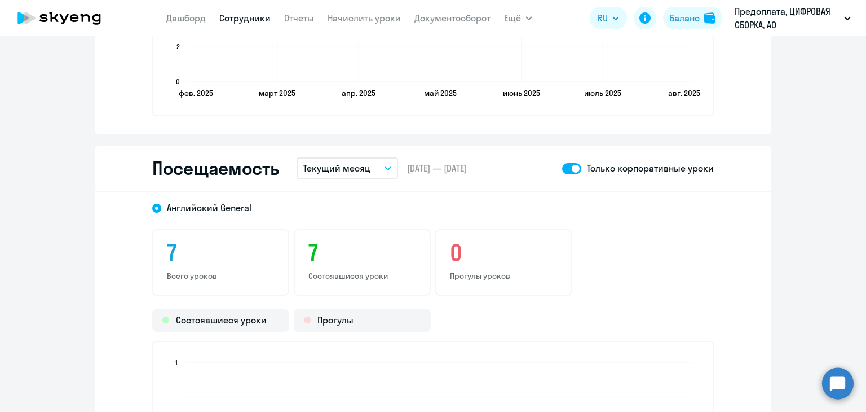
click at [571, 164] on span at bounding box center [571, 168] width 19 height 11
click at [562, 168] on input "checkbox" at bounding box center [562, 168] width 1 height 1
checkbox input "false"
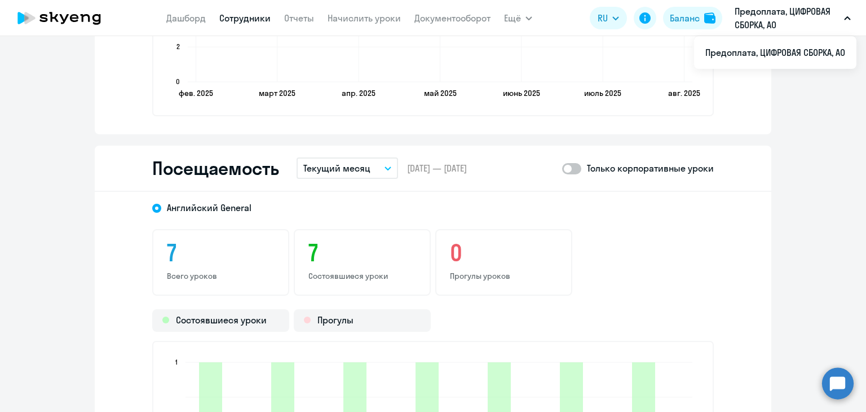
click at [373, 168] on button "Текущий месяц" at bounding box center [348, 167] width 102 height 21
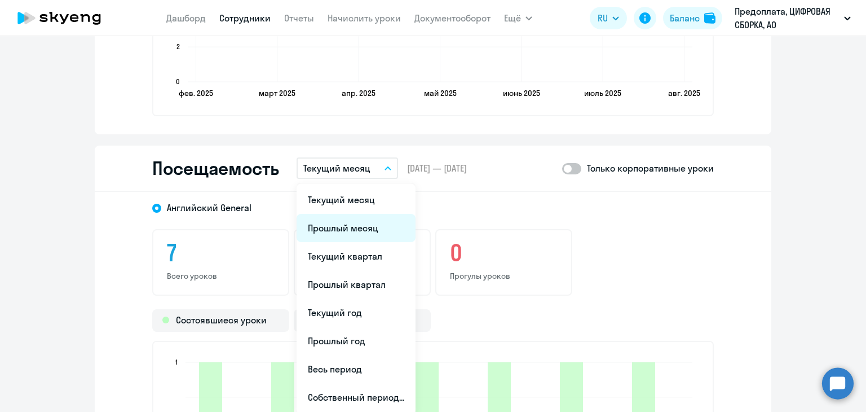
click at [369, 228] on li "Прошлый месяц" at bounding box center [356, 228] width 119 height 28
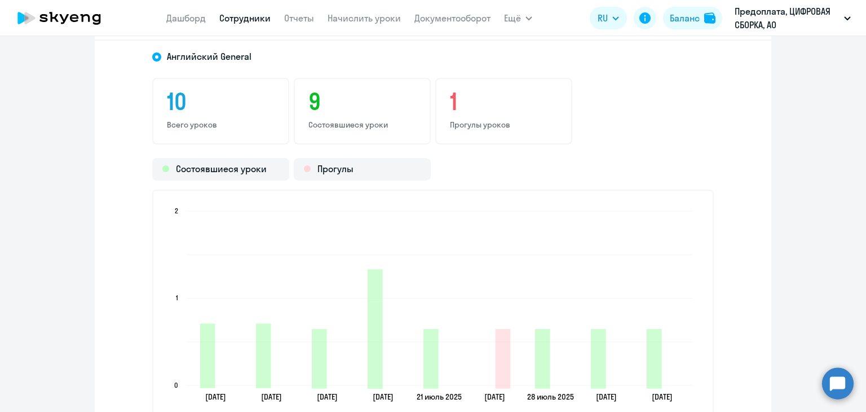
scroll to position [1466, 0]
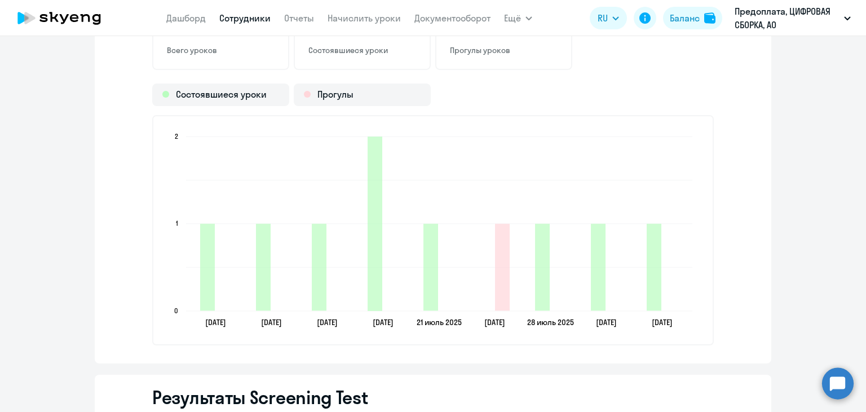
click at [369, 195] on icon "2025-07-16T21:00:00.000Z Состоявшиеся уроки 2" at bounding box center [375, 223] width 15 height 174
click at [240, 22] on link "Сотрудники" at bounding box center [244, 17] width 51 height 11
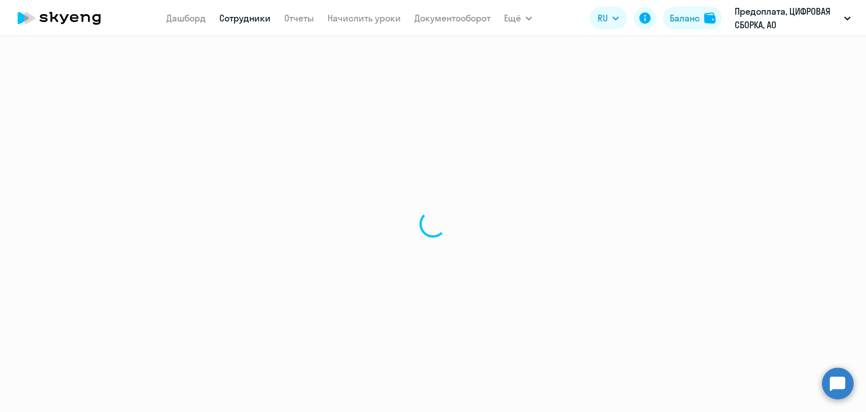
select select "30"
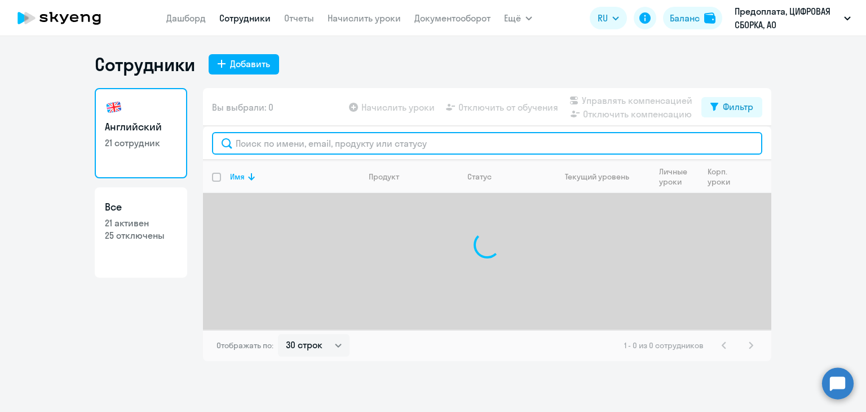
click at [299, 147] on input "text" at bounding box center [487, 143] width 550 height 23
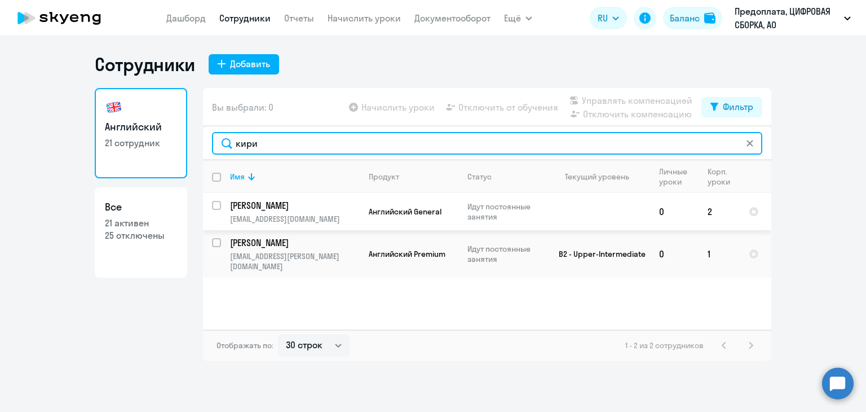
type input "кири"
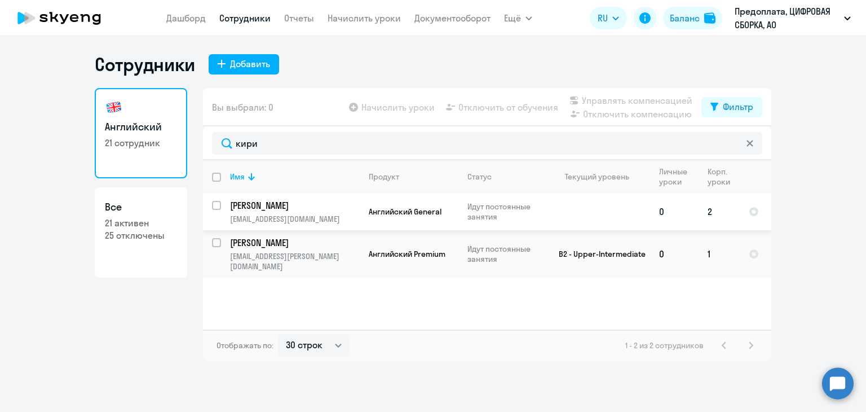
click at [345, 214] on p "[EMAIL_ADDRESS][DOMAIN_NAME]" at bounding box center [294, 219] width 129 height 10
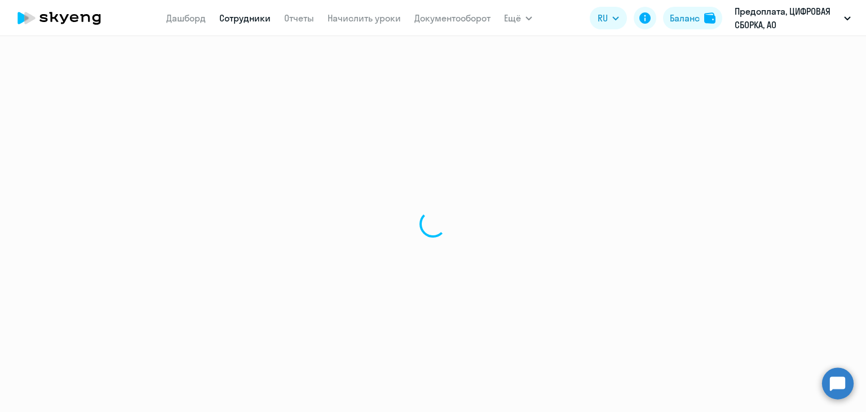
select select "english"
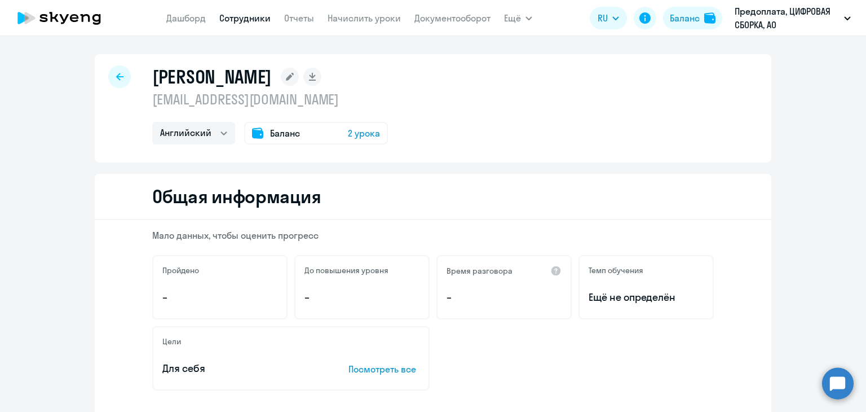
click at [246, 23] on link "Сотрудники" at bounding box center [244, 17] width 51 height 11
select select "30"
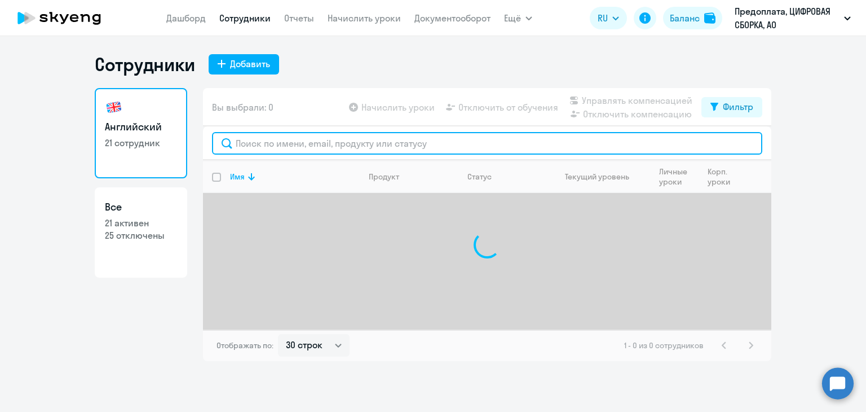
click at [319, 151] on input "text" at bounding box center [487, 143] width 550 height 23
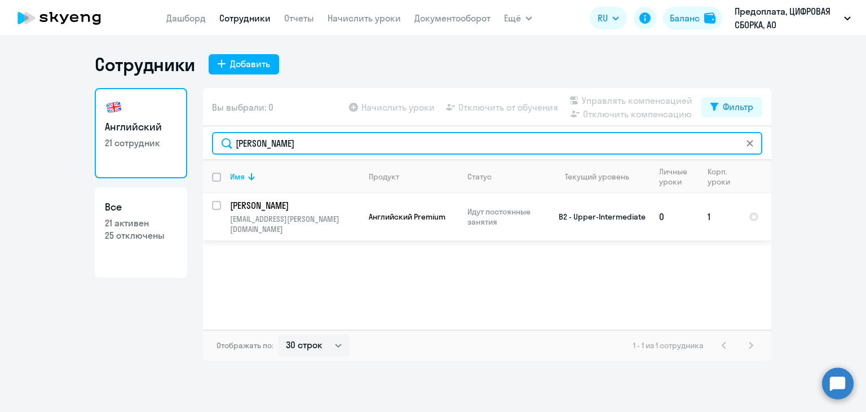
type input "[PERSON_NAME]"
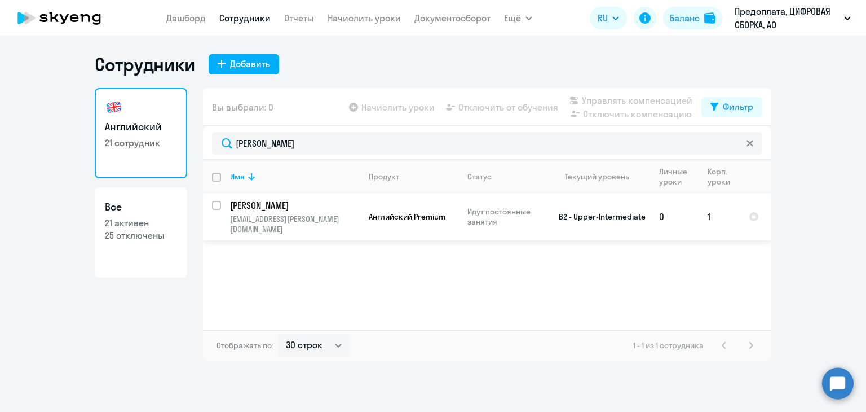
click at [350, 203] on p "[PERSON_NAME]" at bounding box center [293, 205] width 127 height 12
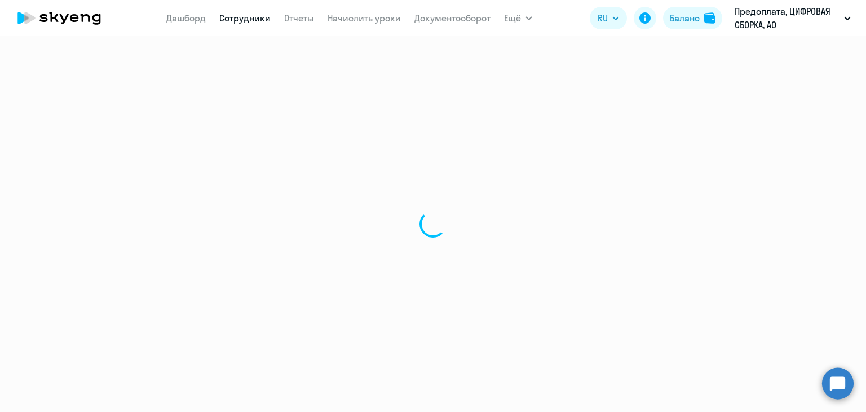
select select "english"
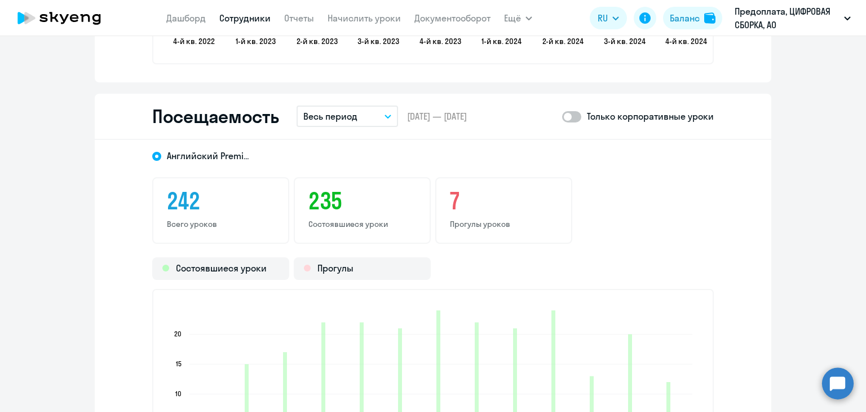
scroll to position [1353, 0]
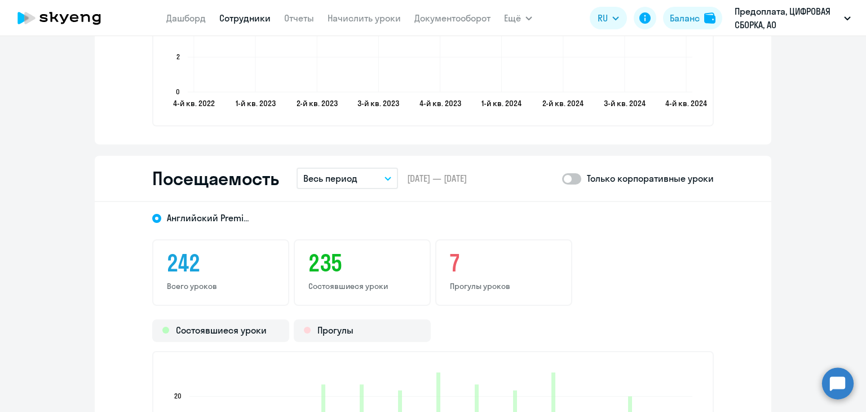
click at [360, 184] on button "Весь период" at bounding box center [348, 177] width 102 height 21
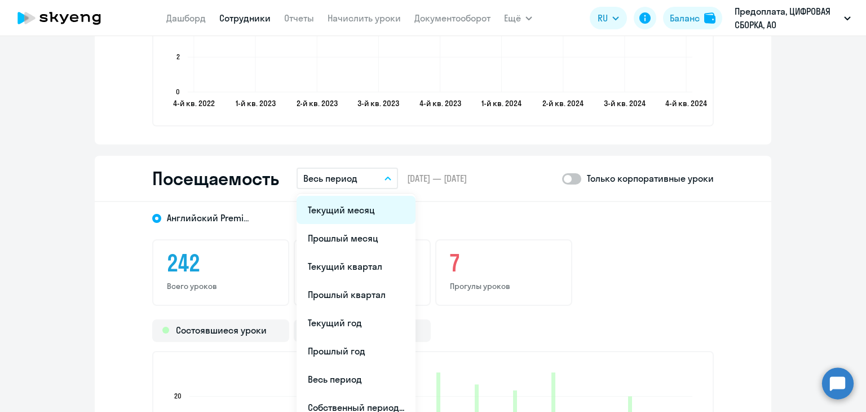
click at [360, 218] on li "Текущий месяц" at bounding box center [356, 210] width 119 height 28
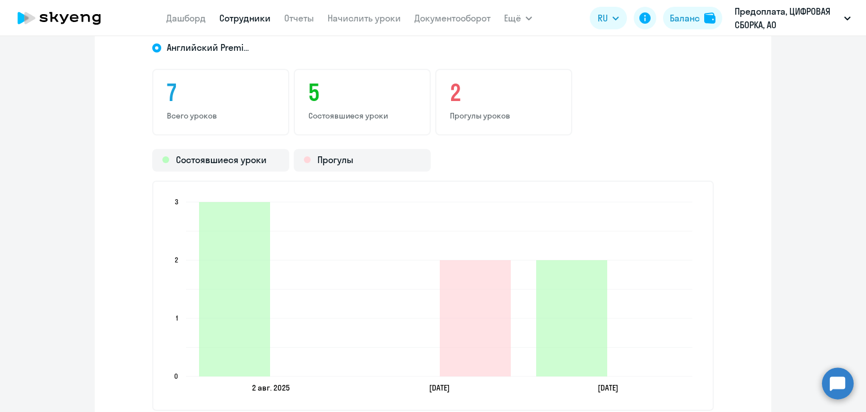
scroll to position [1523, 0]
click at [230, 19] on link "Сотрудники" at bounding box center [244, 17] width 51 height 11
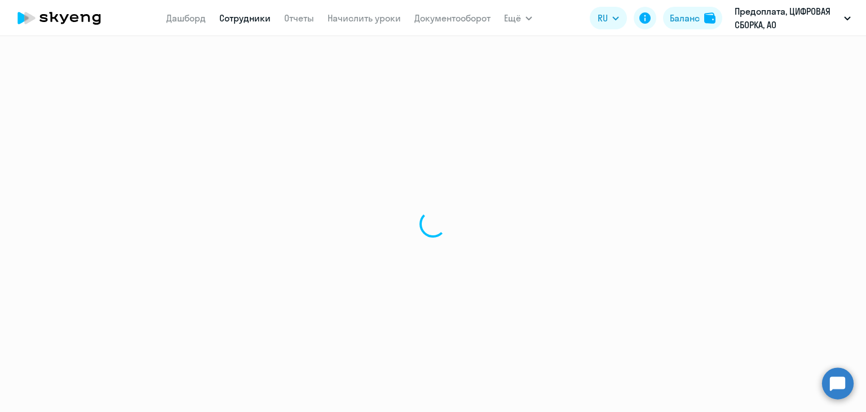
select select "30"
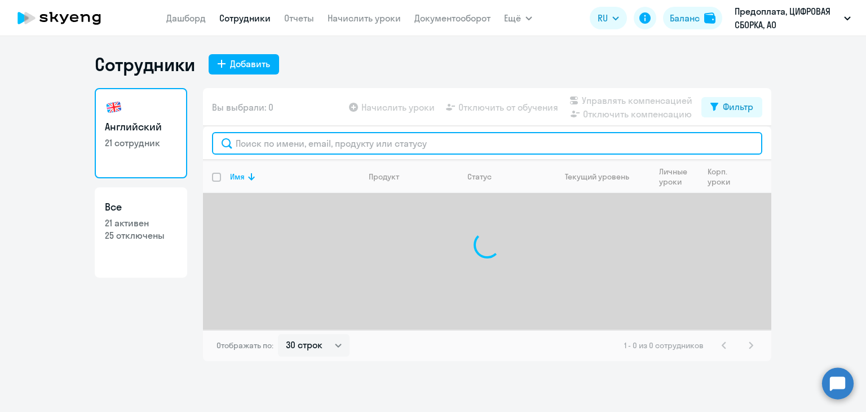
click at [307, 140] on input "text" at bounding box center [487, 143] width 550 height 23
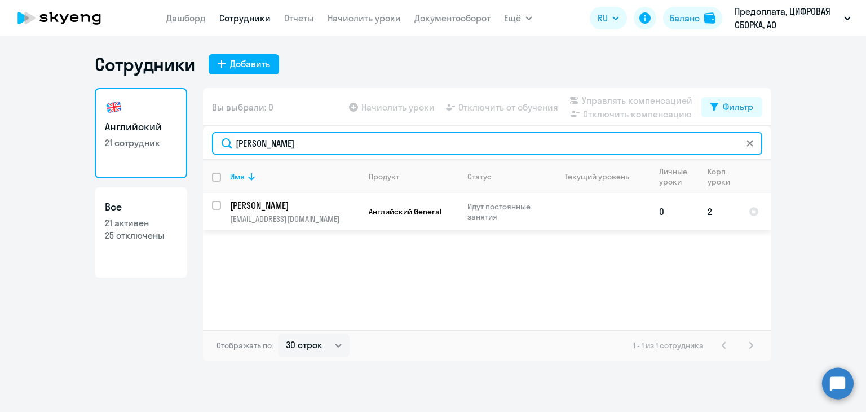
type input "[PERSON_NAME]"
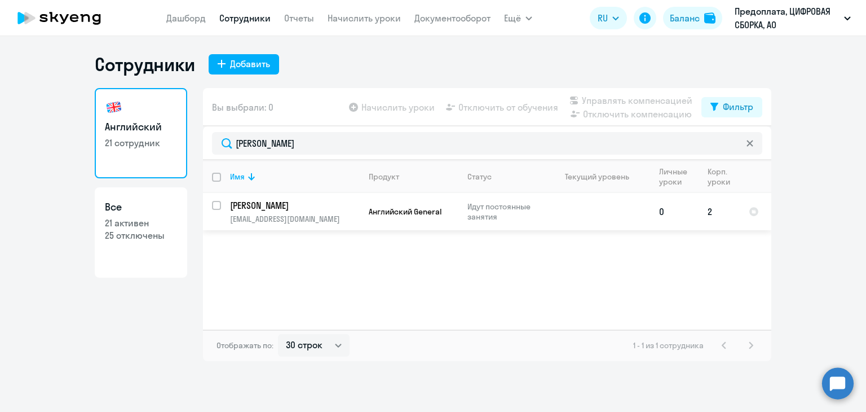
click at [360, 218] on td "Английский General" at bounding box center [409, 211] width 99 height 37
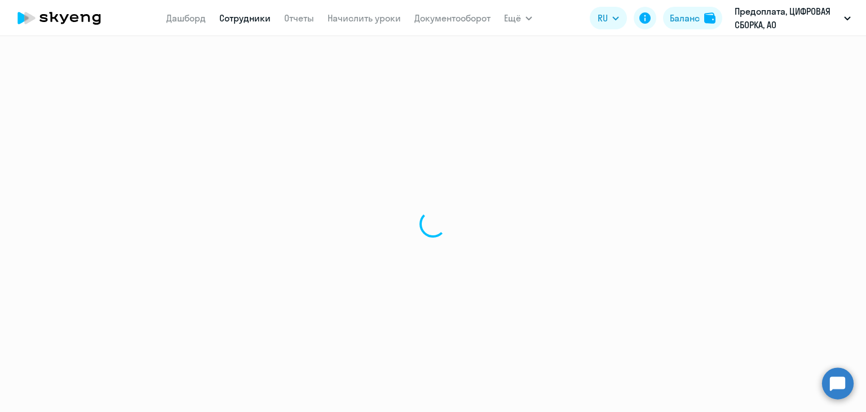
select select "english"
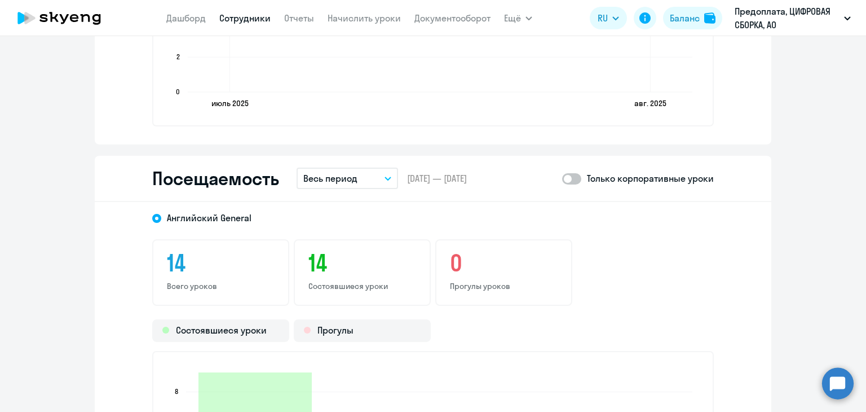
scroll to position [1353, 0]
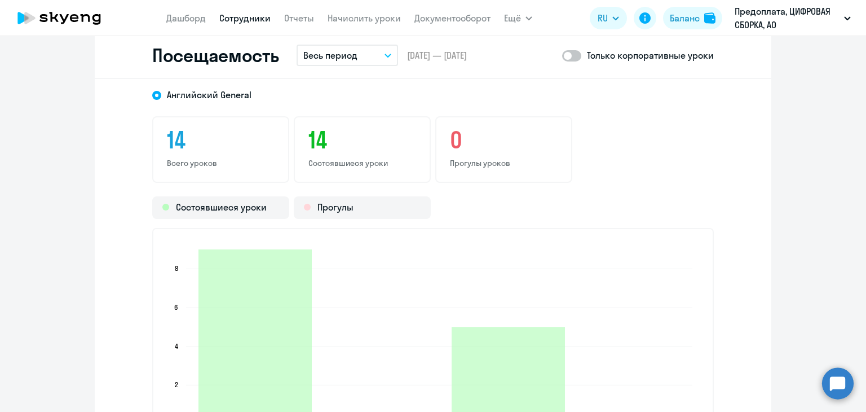
click at [359, 52] on button "Весь период" at bounding box center [348, 55] width 102 height 21
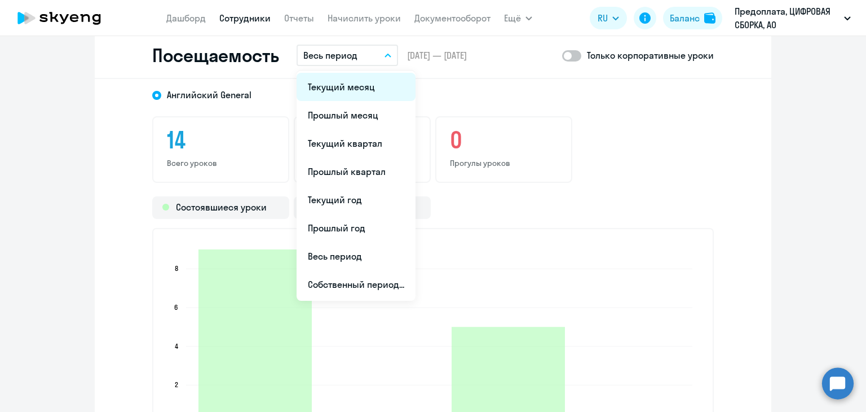
click at [359, 91] on li "Текущий месяц" at bounding box center [356, 87] width 119 height 28
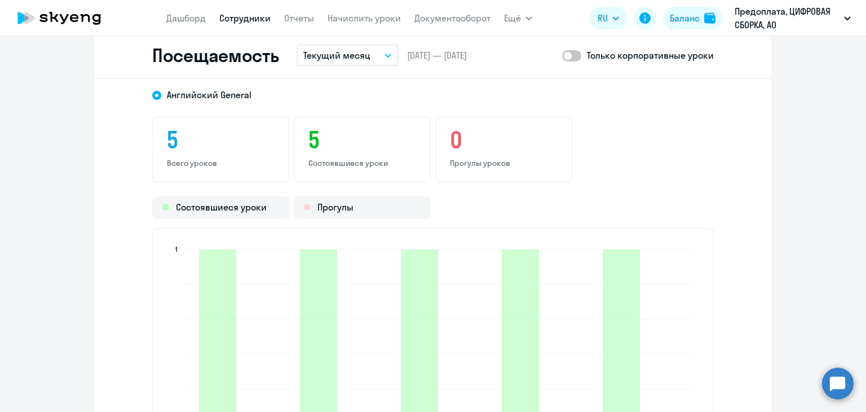
click at [366, 52] on button "Текущий месяц" at bounding box center [348, 55] width 102 height 21
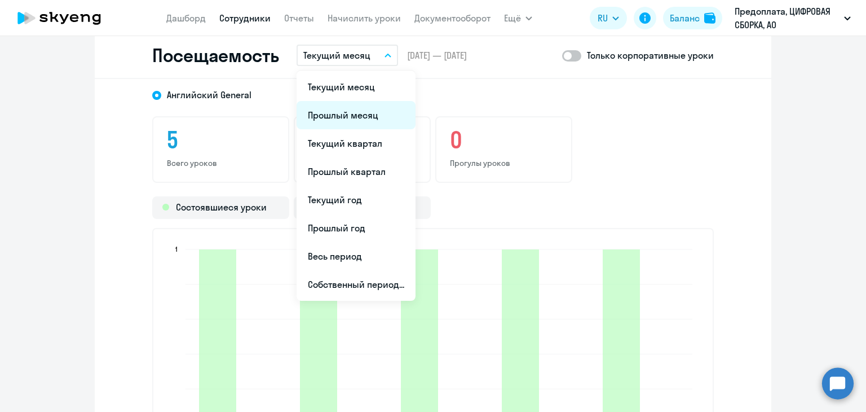
click at [354, 115] on li "Прошлый месяц" at bounding box center [356, 115] width 119 height 28
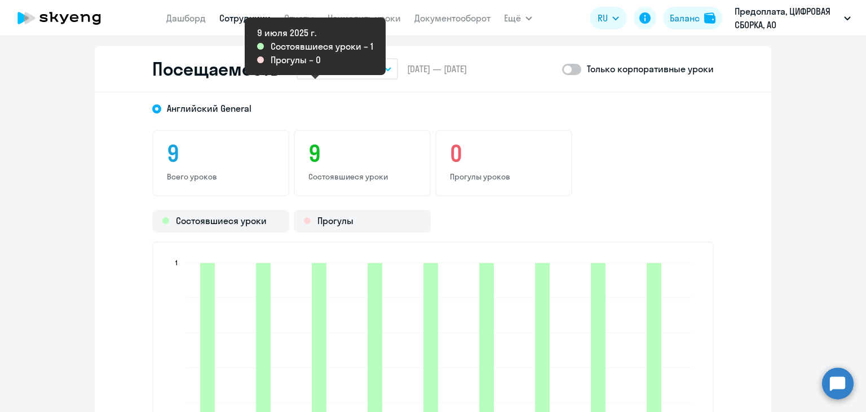
scroll to position [1297, 0]
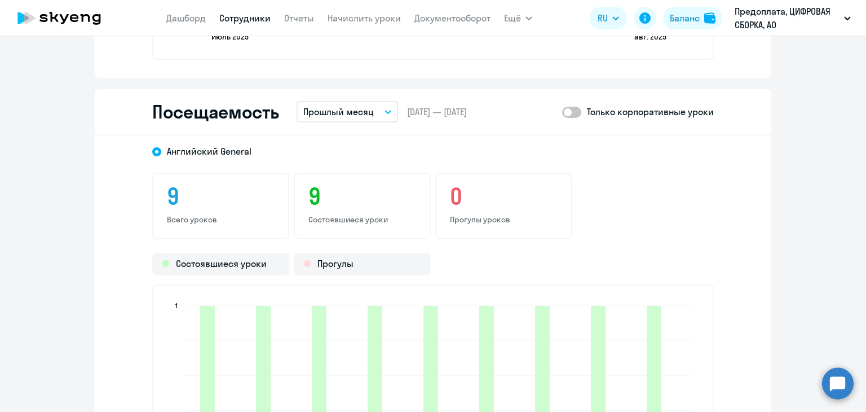
click at [329, 105] on p "Прошлый месяц" at bounding box center [338, 112] width 70 height 14
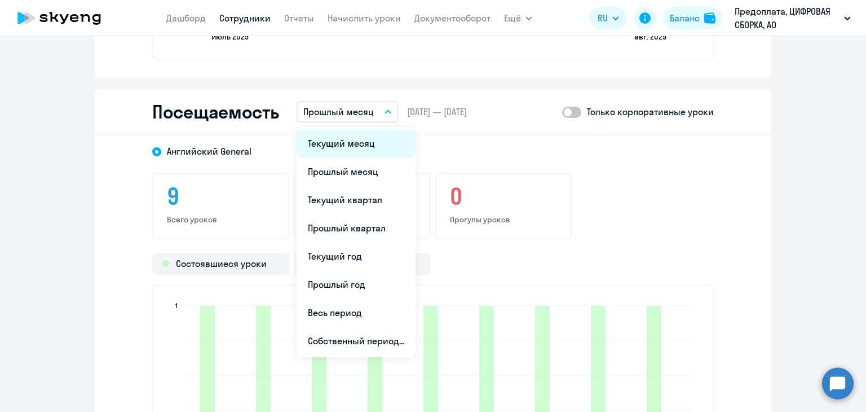
click at [350, 139] on li "Текущий месяц" at bounding box center [356, 143] width 119 height 28
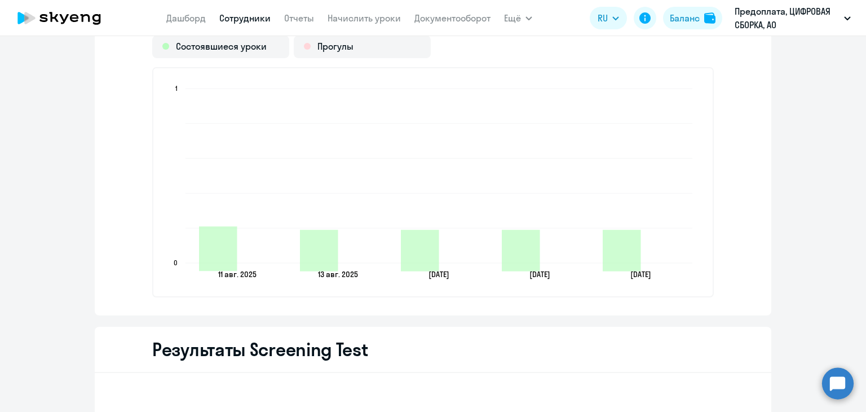
scroll to position [1523, 0]
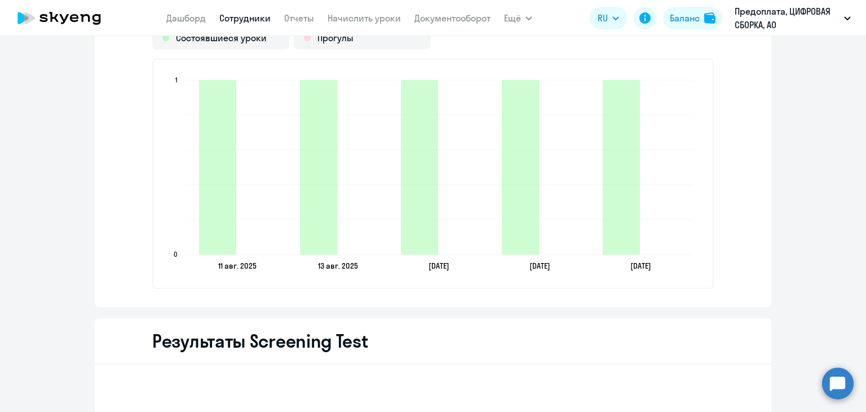
click at [233, 21] on link "Сотрудники" at bounding box center [244, 17] width 51 height 11
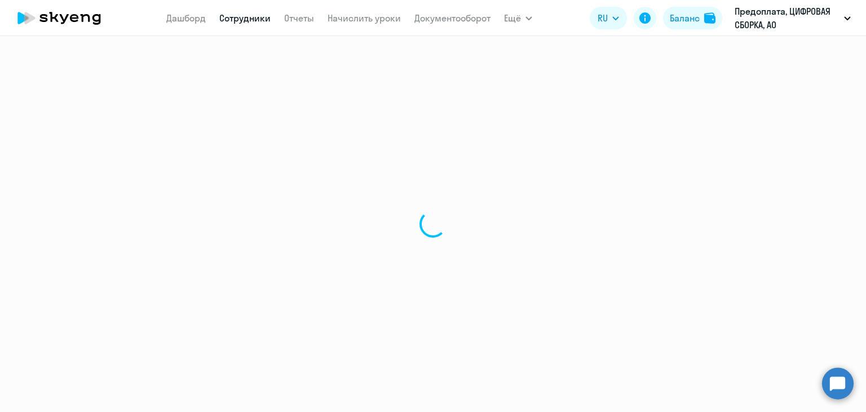
select select "30"
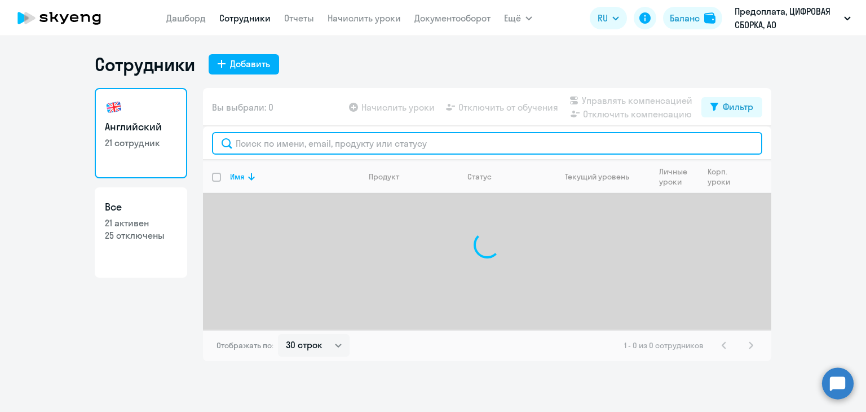
click at [303, 138] on input "text" at bounding box center [487, 143] width 550 height 23
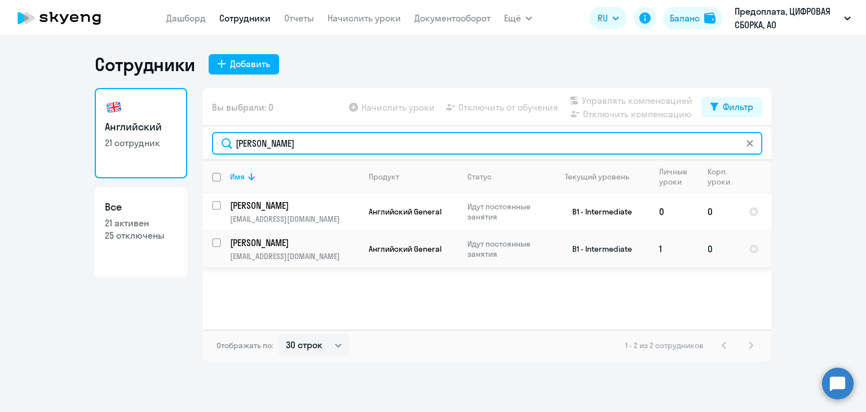
type input "[PERSON_NAME]"
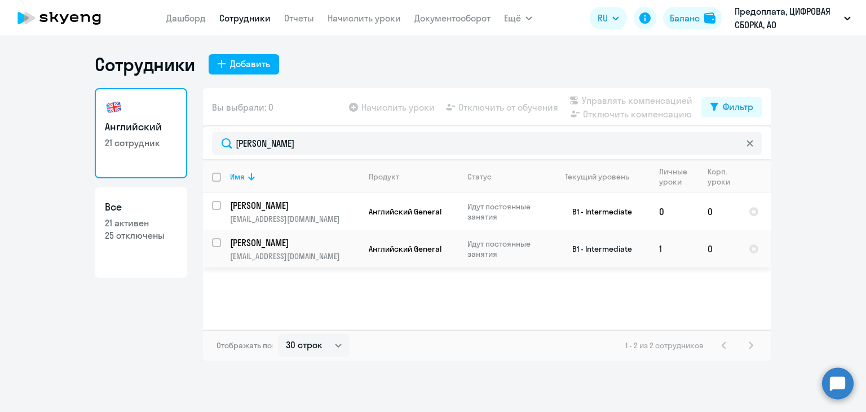
click at [354, 241] on p "[PERSON_NAME]" at bounding box center [293, 242] width 127 height 12
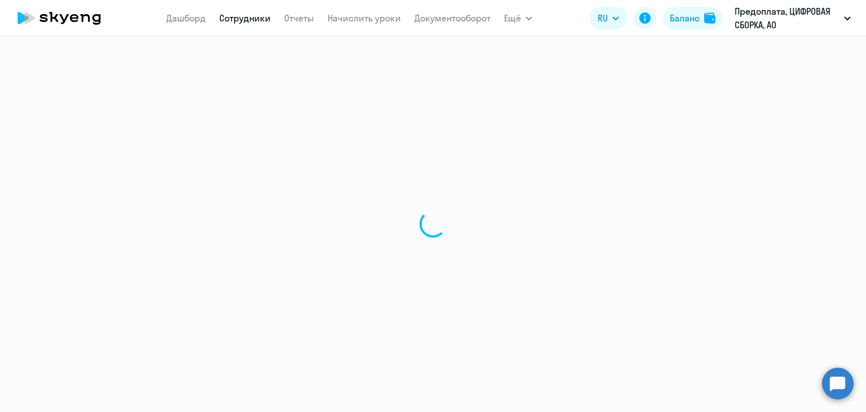
select select "english"
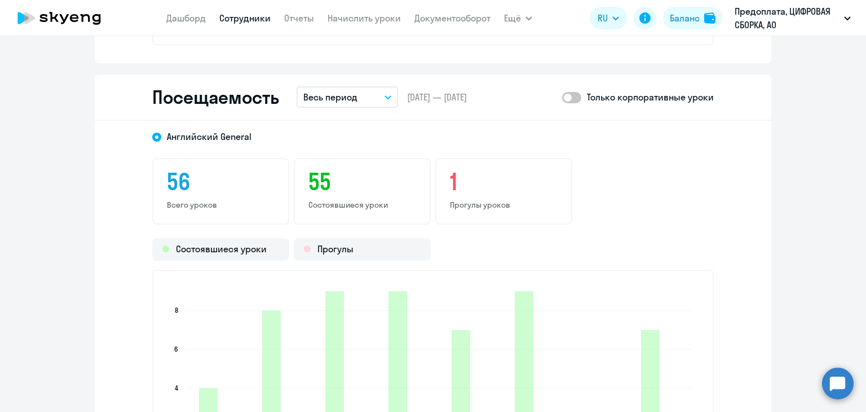
scroll to position [1410, 0]
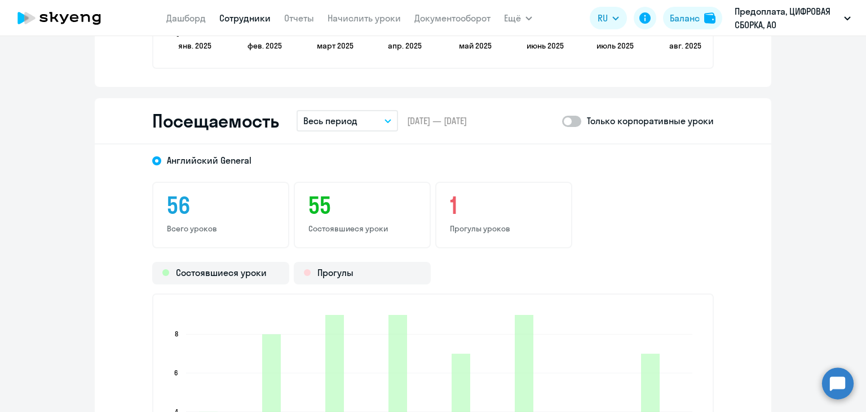
click at [363, 113] on button "Весь период" at bounding box center [348, 120] width 102 height 21
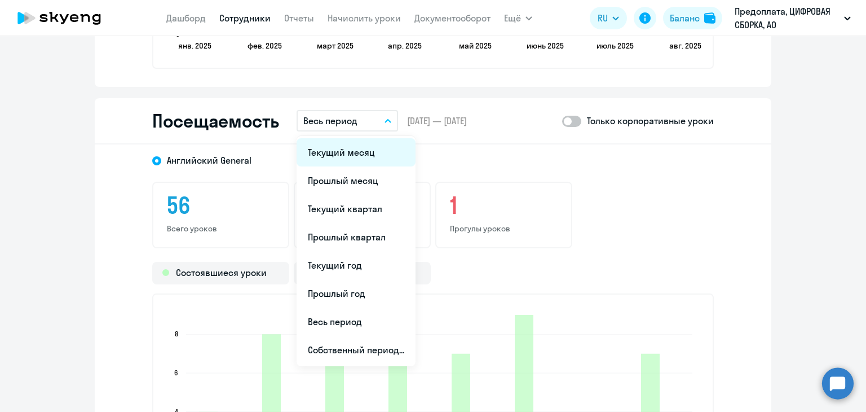
click at [357, 156] on li "Текущий месяц" at bounding box center [356, 152] width 119 height 28
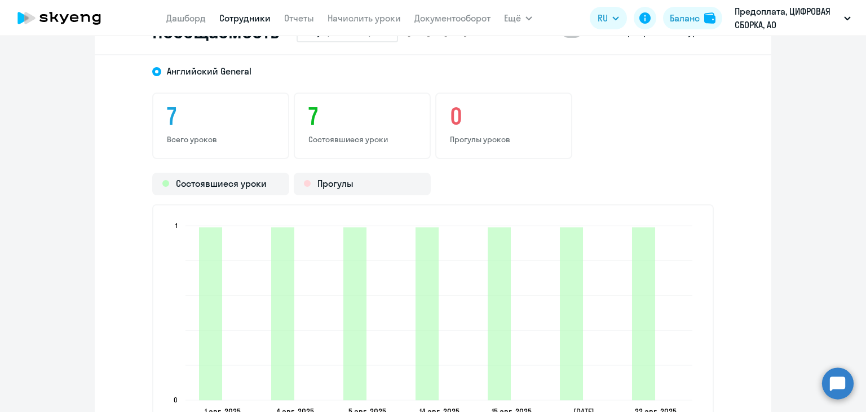
scroll to position [1579, 0]
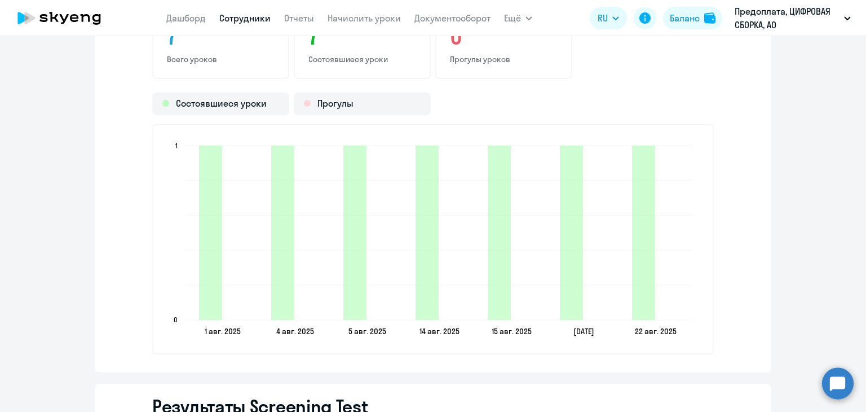
click at [584, 393] on div "Результаты Screening Test" at bounding box center [433, 406] width 677 height 46
click at [214, 15] on nav "[PERSON_NAME] Отчеты Начислить уроки Документооборот" at bounding box center [328, 18] width 324 height 23
click at [222, 17] on link "Сотрудники" at bounding box center [244, 17] width 51 height 11
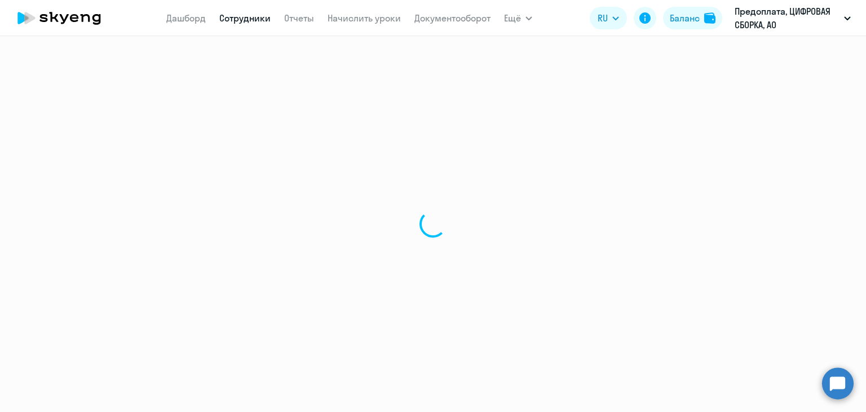
select select "30"
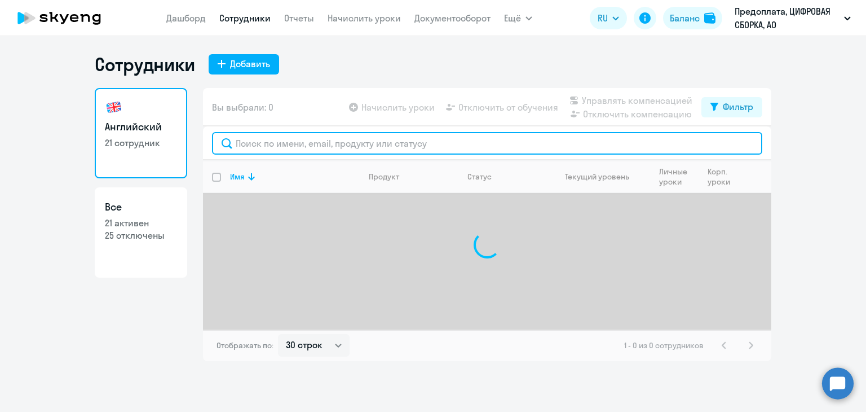
click at [296, 141] on input "text" at bounding box center [487, 143] width 550 height 23
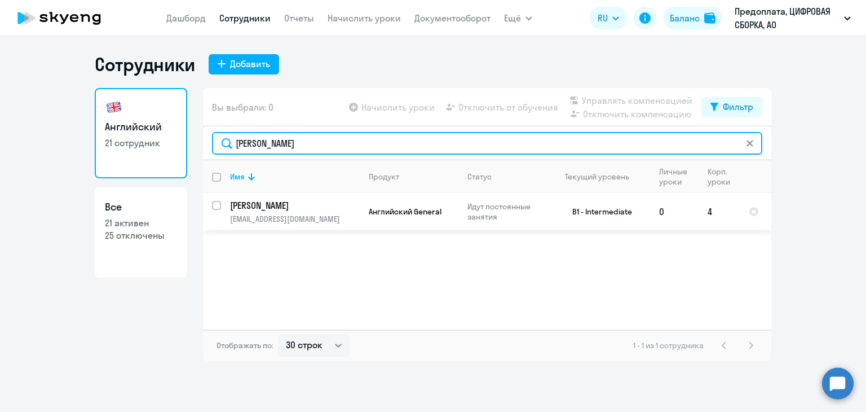
type input "[PERSON_NAME]"
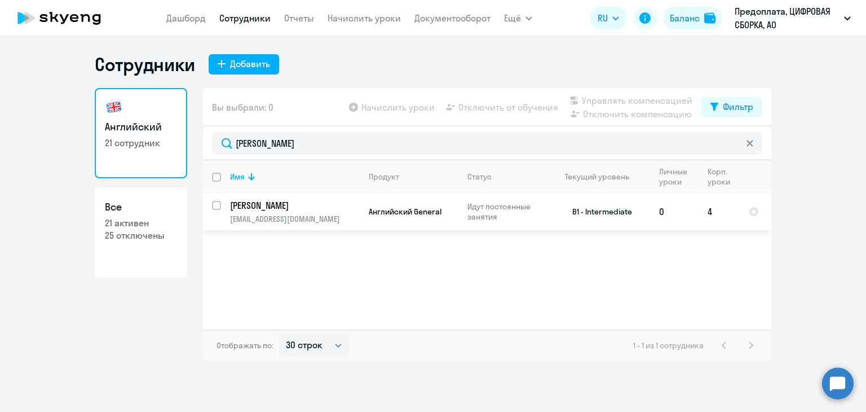
click at [319, 210] on p "[PERSON_NAME]" at bounding box center [293, 205] width 127 height 12
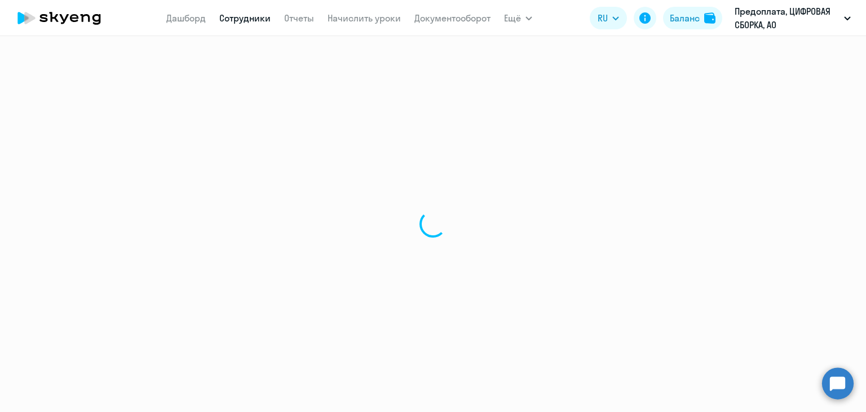
select select "english"
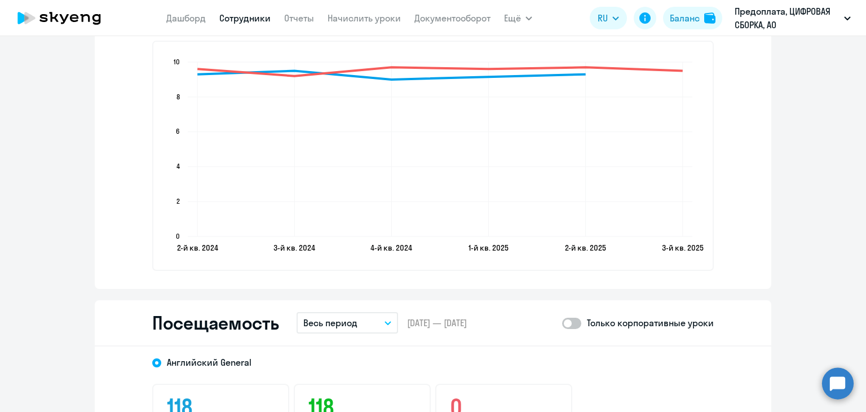
scroll to position [1297, 0]
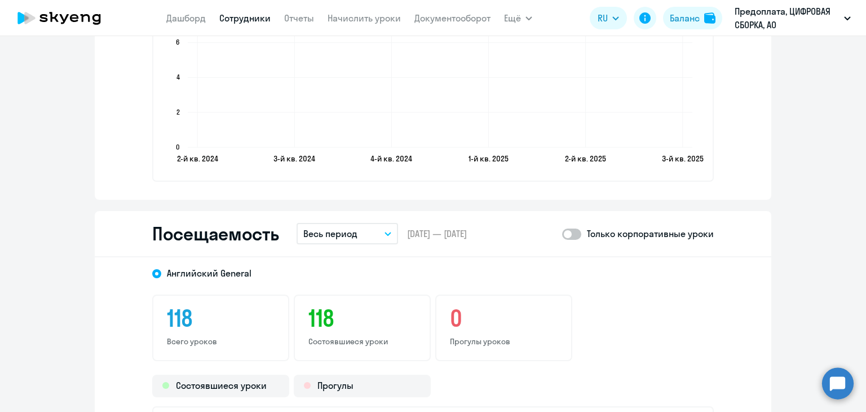
click at [359, 234] on button "Весь период" at bounding box center [348, 233] width 102 height 21
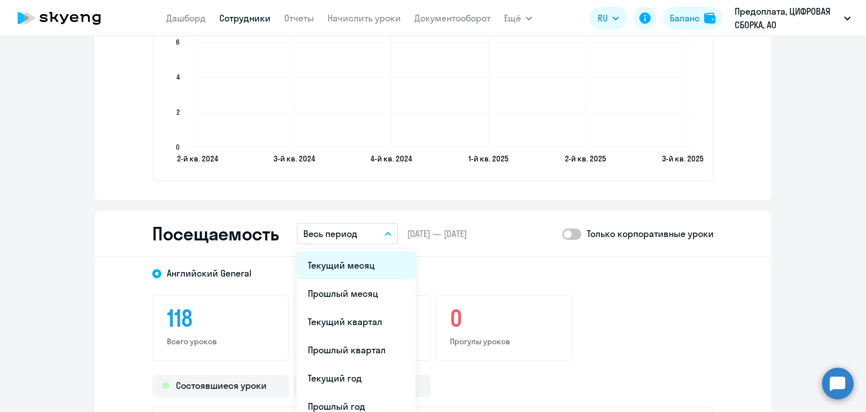
click at [355, 265] on li "Текущий месяц" at bounding box center [356, 265] width 119 height 28
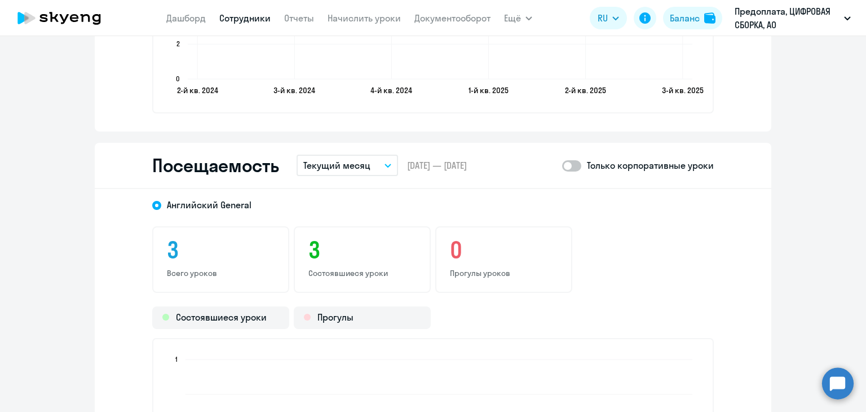
scroll to position [1523, 0]
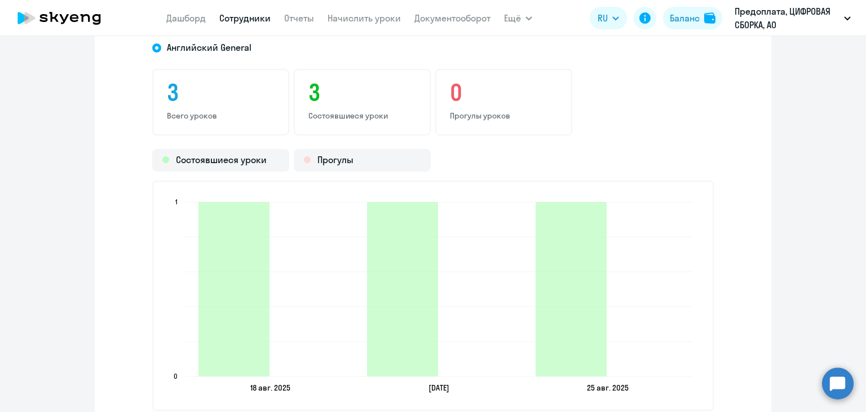
click at [235, 20] on link "Сотрудники" at bounding box center [244, 17] width 51 height 11
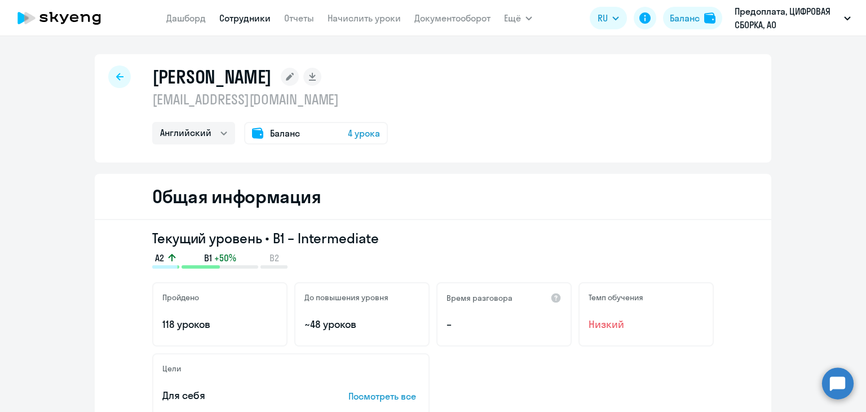
select select "30"
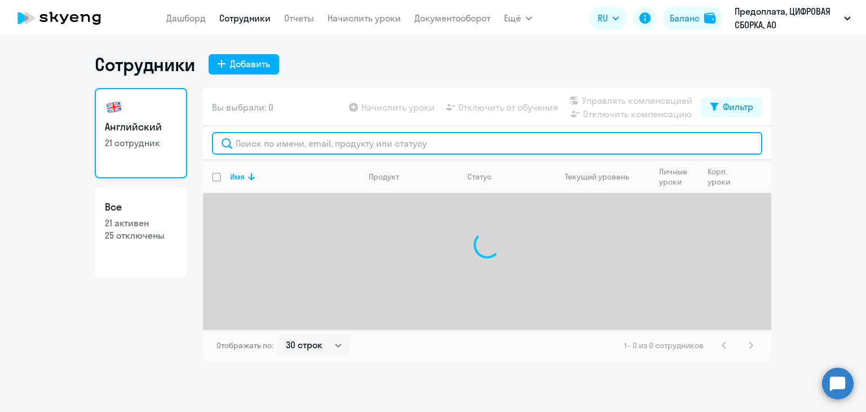
click at [318, 152] on input "text" at bounding box center [487, 143] width 550 height 23
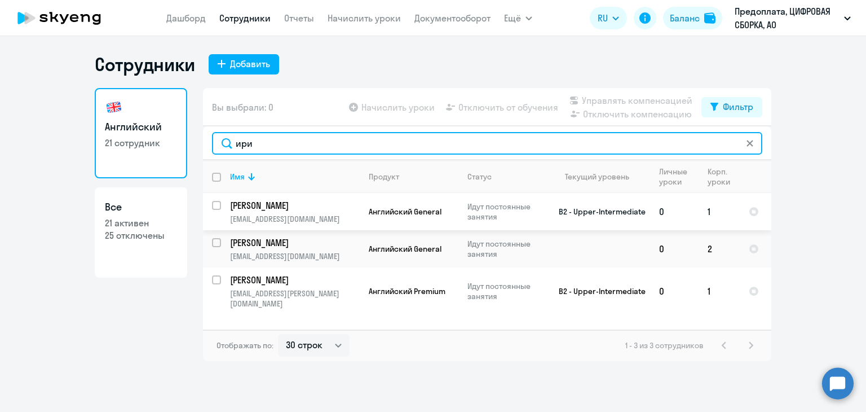
type input "ири"
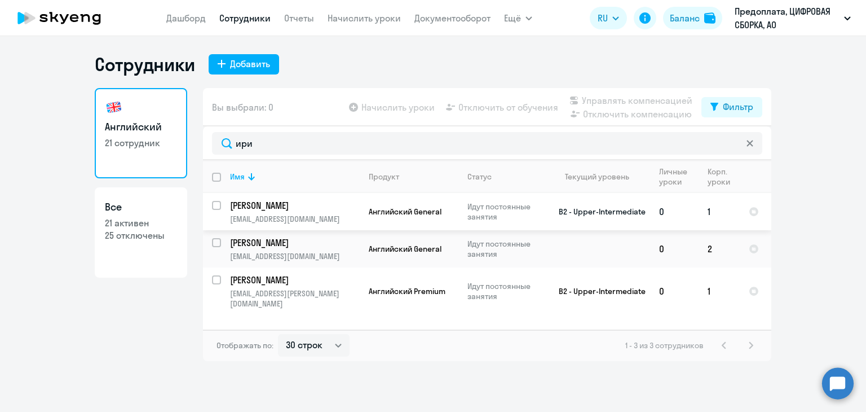
click at [329, 210] on p "[PERSON_NAME]" at bounding box center [293, 205] width 127 height 12
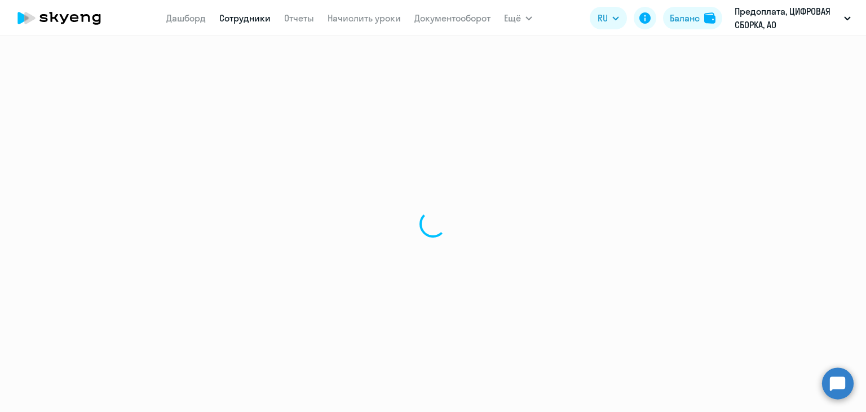
select select "english"
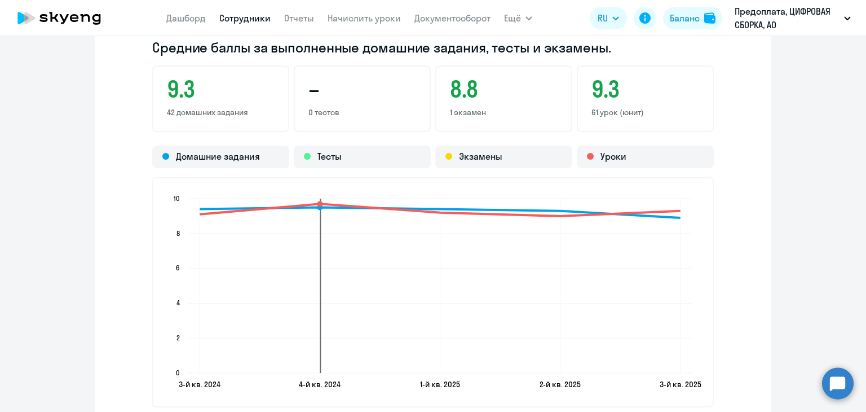
scroll to position [1353, 0]
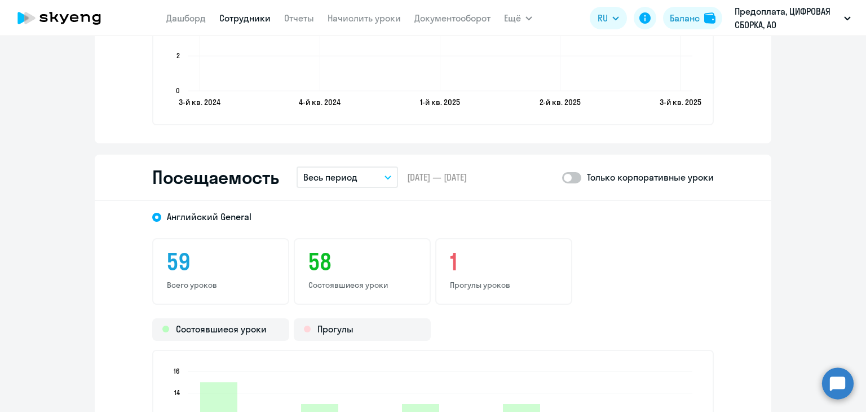
click at [376, 177] on button "Весь период" at bounding box center [348, 176] width 102 height 21
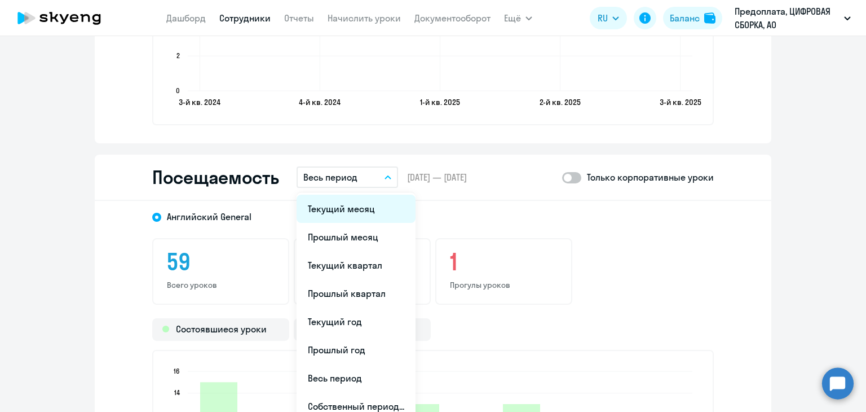
click at [356, 214] on li "Текущий месяц" at bounding box center [356, 209] width 119 height 28
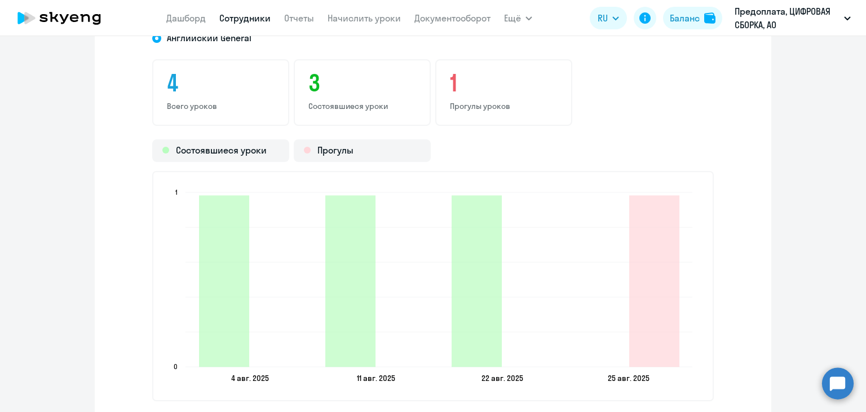
scroll to position [1579, 0]
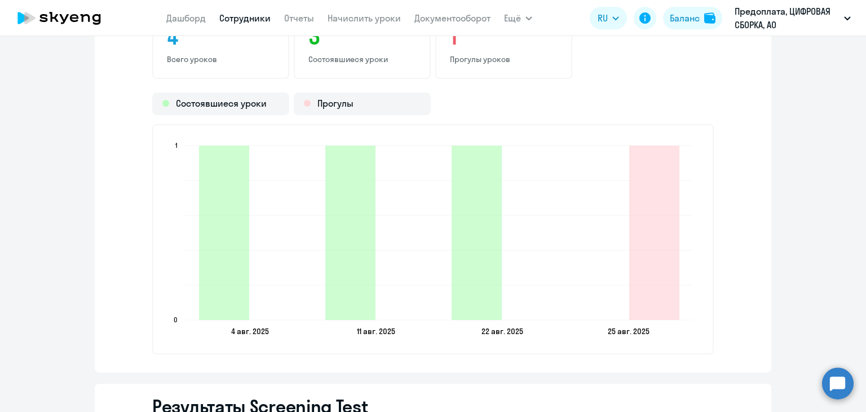
drag, startPoint x: 280, startPoint y: 193, endPoint x: 287, endPoint y: 174, distance: 20.5
click at [280, 193] on icon "[DATE] [DATE] [DATE] [DATE] [DATE] [DATE] [DATE] [DATE] 0 0 1 1" at bounding box center [433, 239] width 536 height 199
click at [252, 19] on link "Сотрудники" at bounding box center [244, 17] width 51 height 11
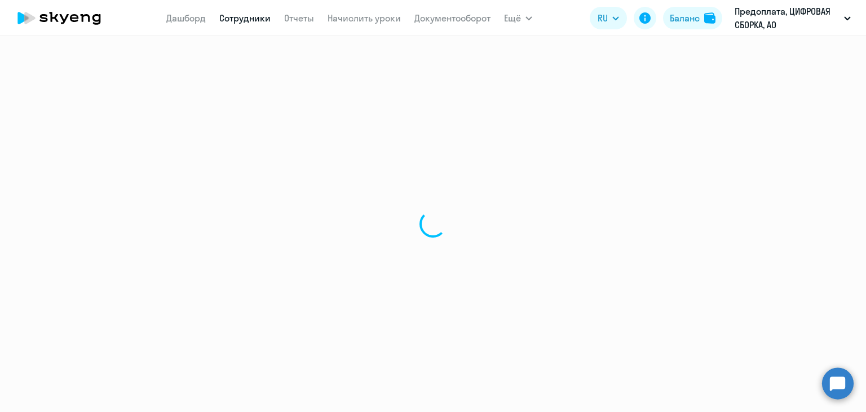
select select "30"
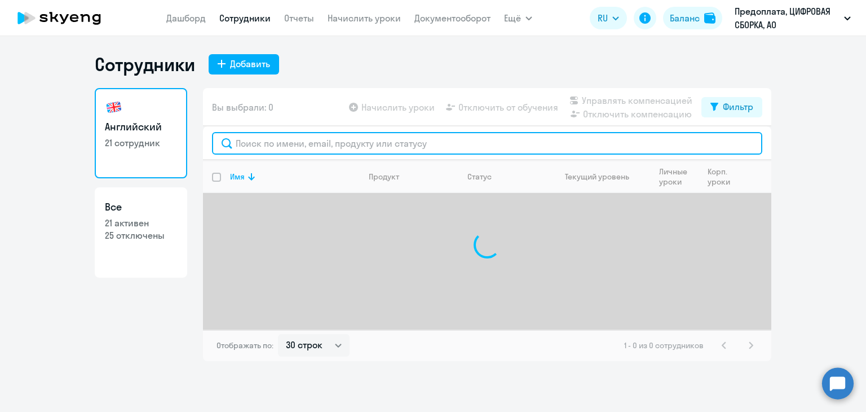
click at [310, 136] on input "text" at bounding box center [487, 143] width 550 height 23
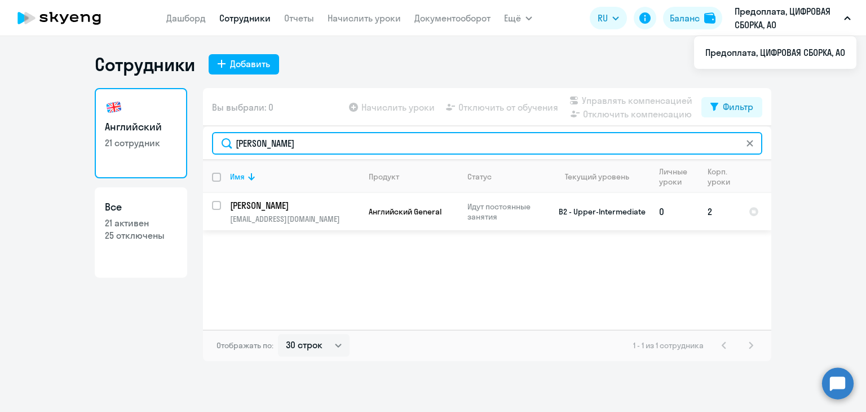
type input "[PERSON_NAME]"
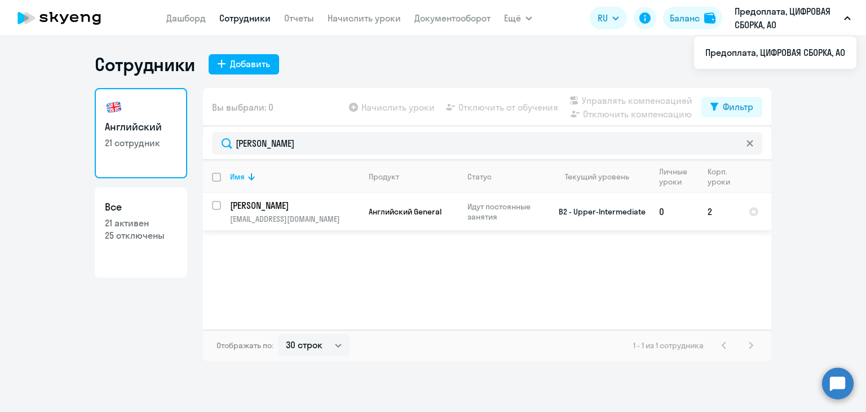
click at [396, 226] on td "Английский General" at bounding box center [409, 211] width 99 height 37
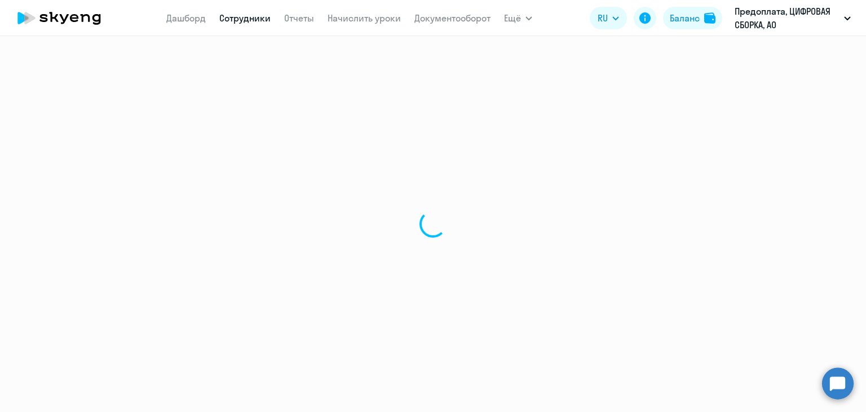
select select "english"
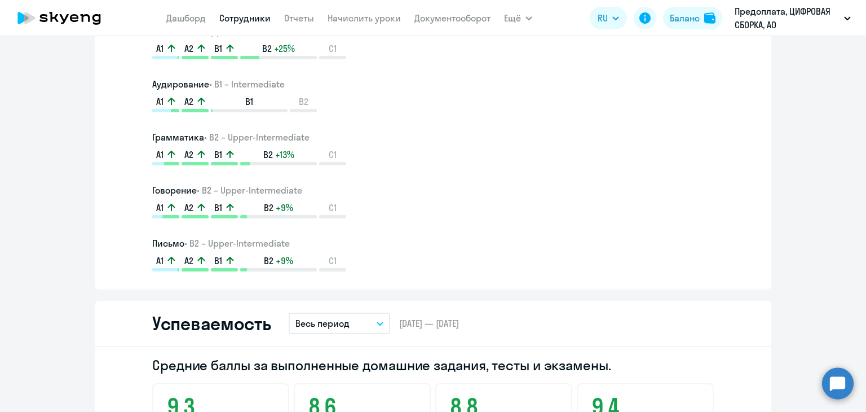
scroll to position [733, 0]
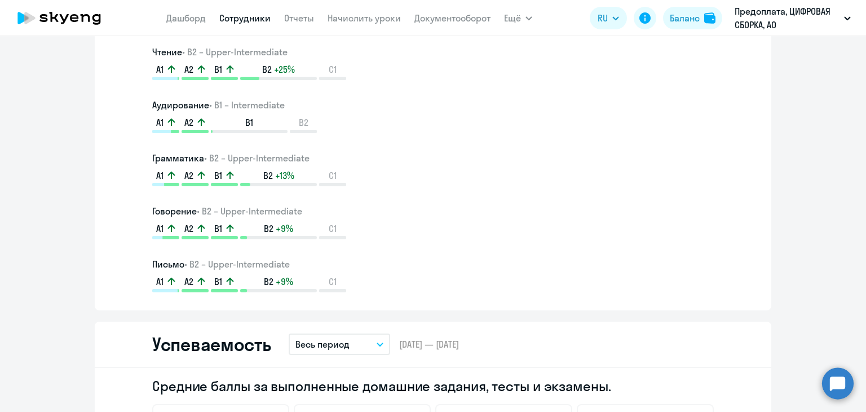
click at [241, 17] on link "Сотрудники" at bounding box center [244, 17] width 51 height 11
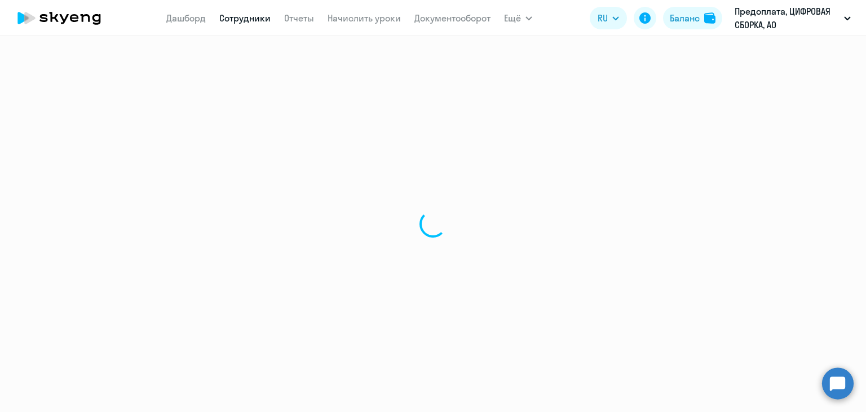
select select "30"
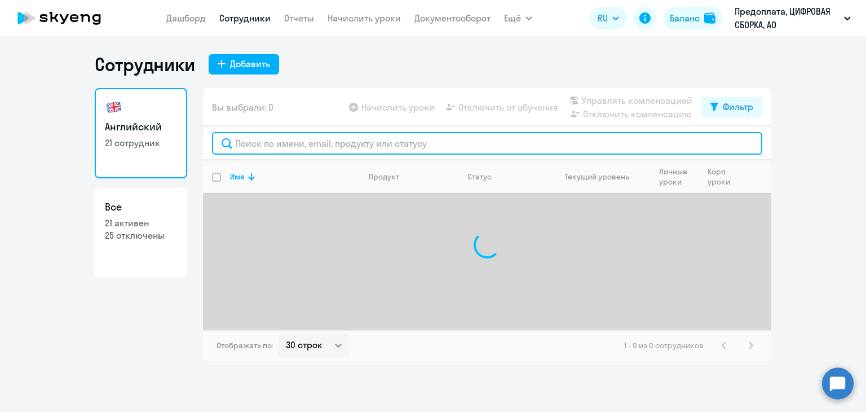
click at [337, 142] on input "text" at bounding box center [487, 143] width 550 height 23
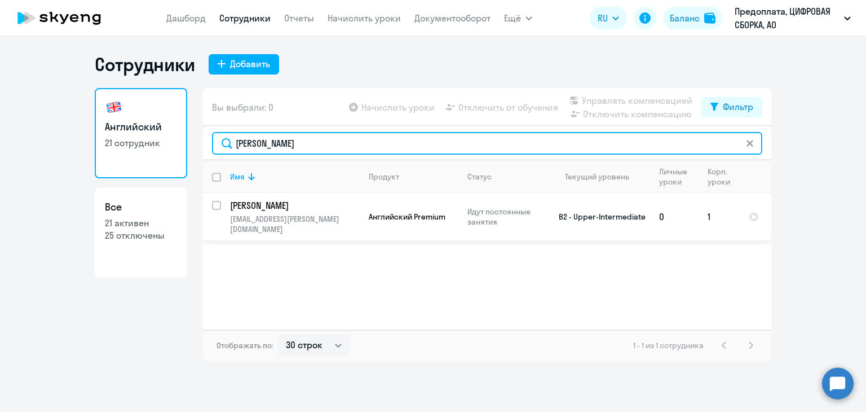
type input "[PERSON_NAME]"
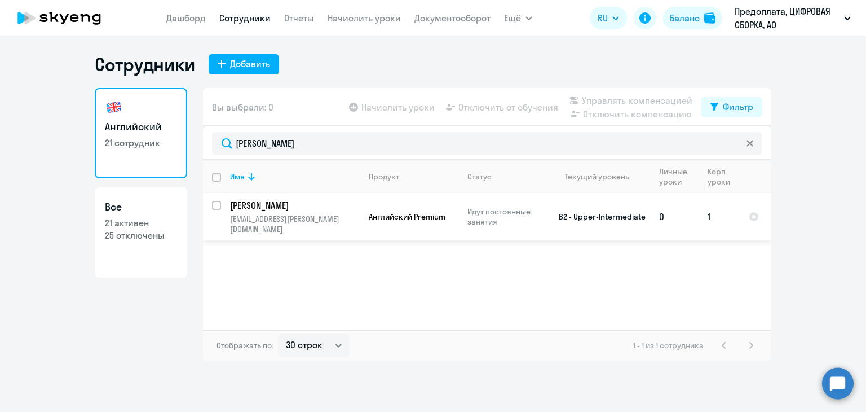
click at [323, 210] on p "[PERSON_NAME]" at bounding box center [293, 205] width 127 height 12
select select "english"
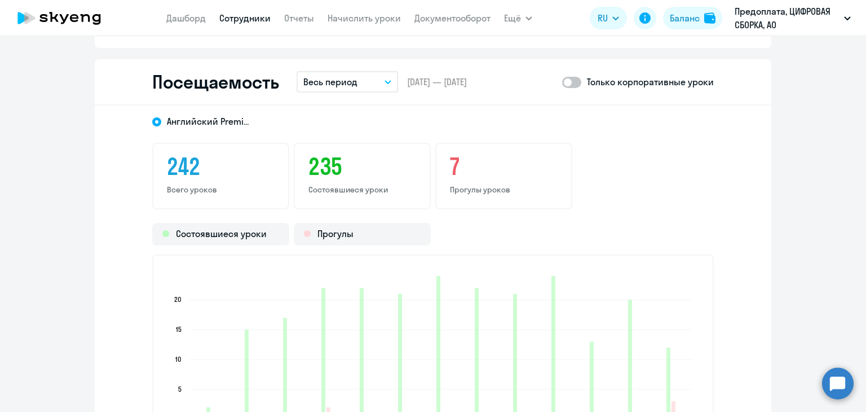
scroll to position [1297, 0]
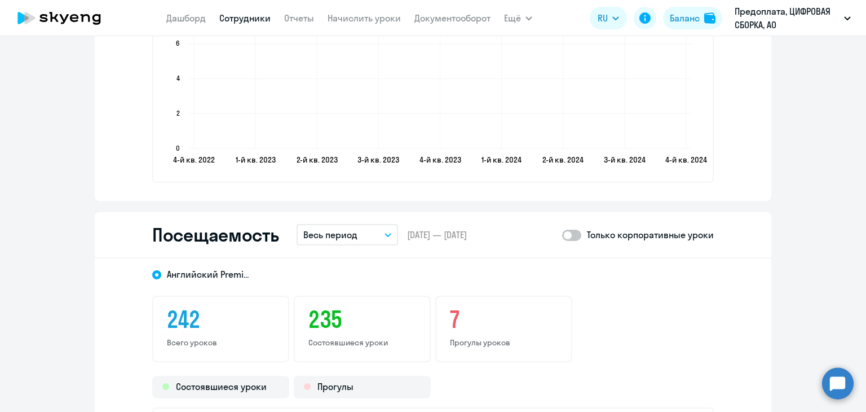
click at [369, 236] on button "Весь период" at bounding box center [348, 234] width 102 height 21
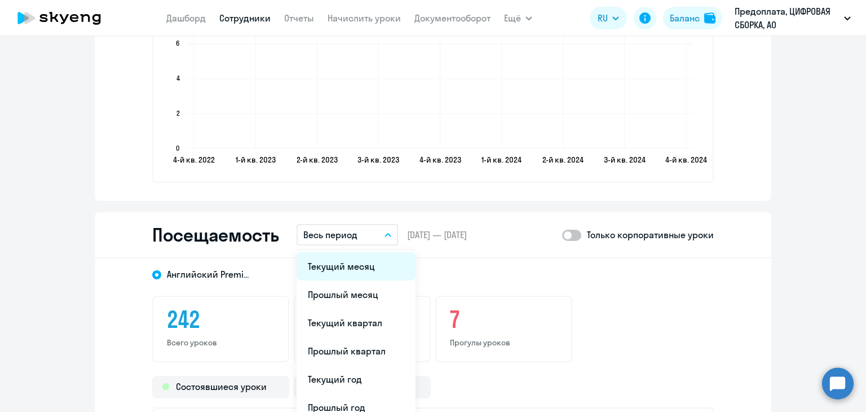
click at [365, 266] on li "Текущий месяц" at bounding box center [356, 266] width 119 height 28
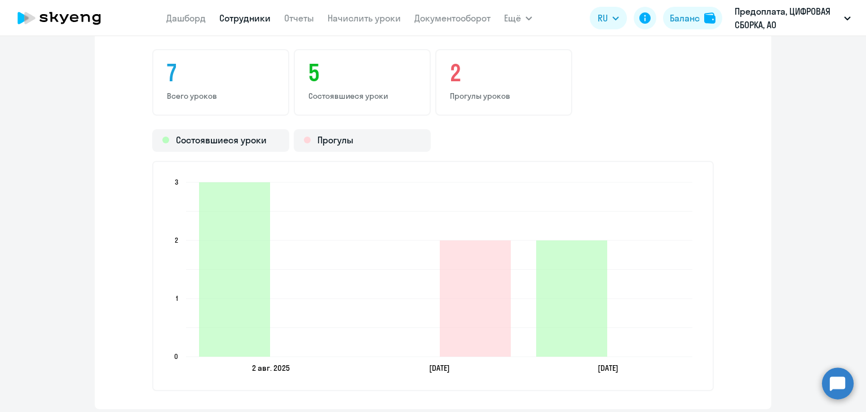
scroll to position [1410, 0]
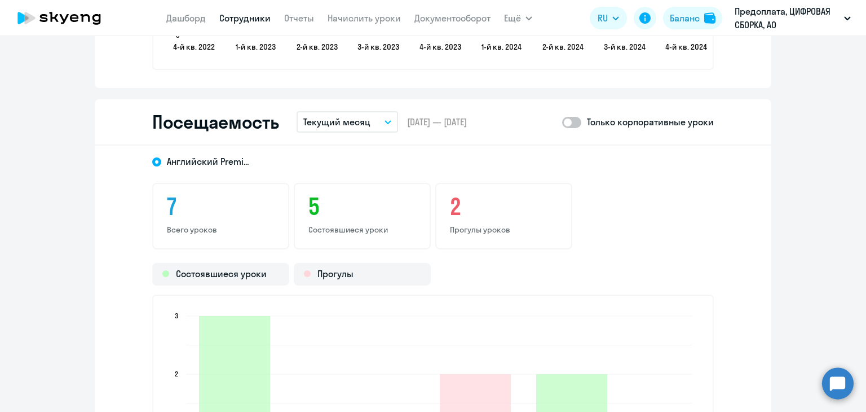
click at [323, 125] on p "Текущий месяц" at bounding box center [336, 122] width 67 height 14
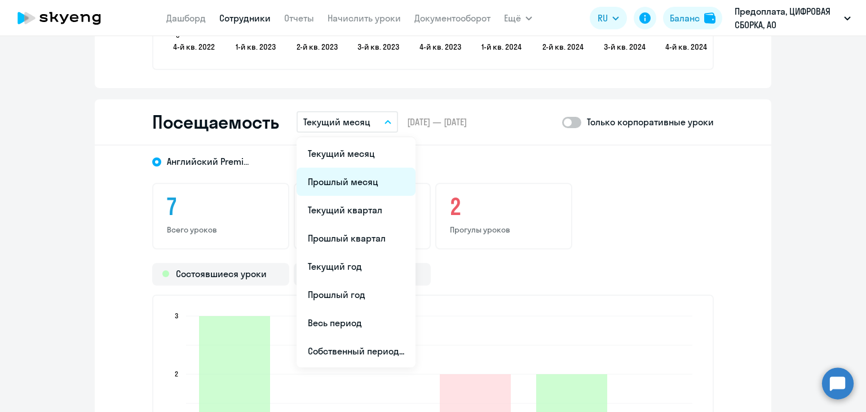
click at [330, 183] on li "Прошлый месяц" at bounding box center [356, 181] width 119 height 28
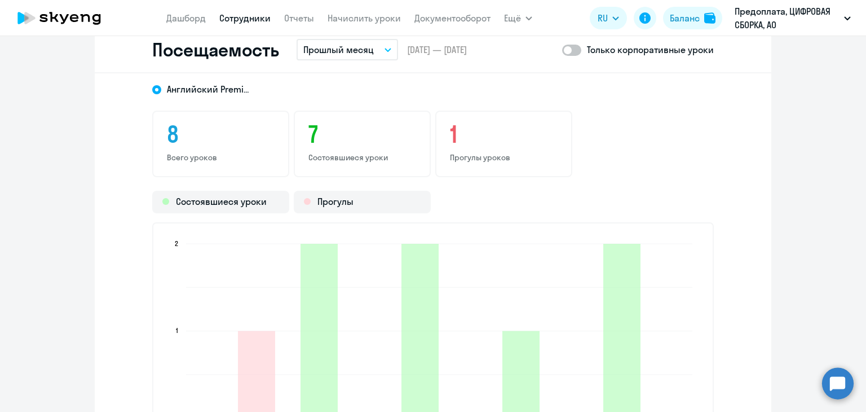
scroll to position [1353, 0]
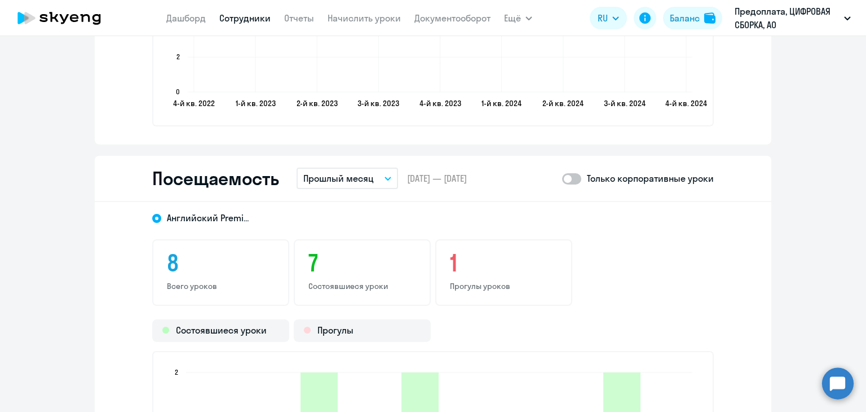
click at [342, 184] on button "Прошлый месяц" at bounding box center [348, 177] width 102 height 21
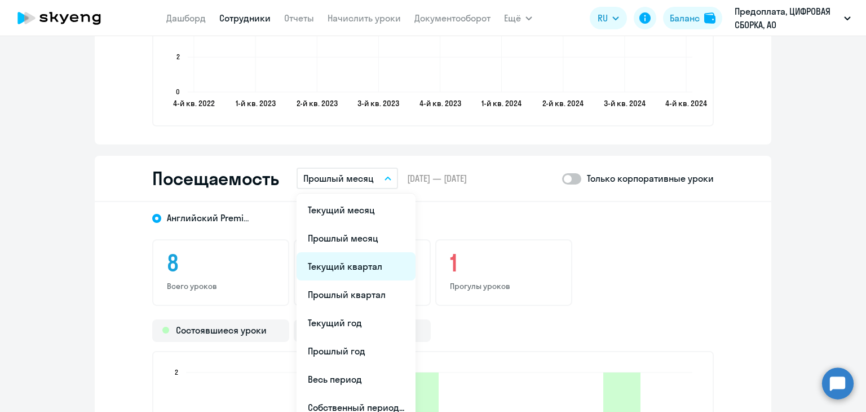
click at [361, 273] on li "Текущий квартал" at bounding box center [356, 266] width 119 height 28
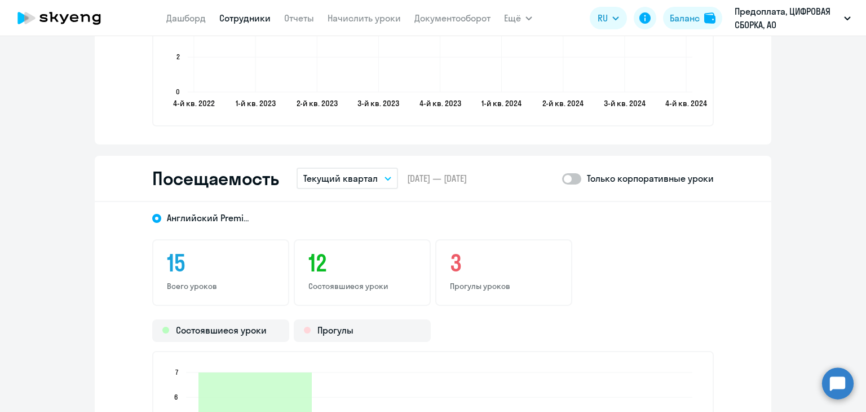
click at [351, 175] on p "Текущий квартал" at bounding box center [340, 178] width 74 height 14
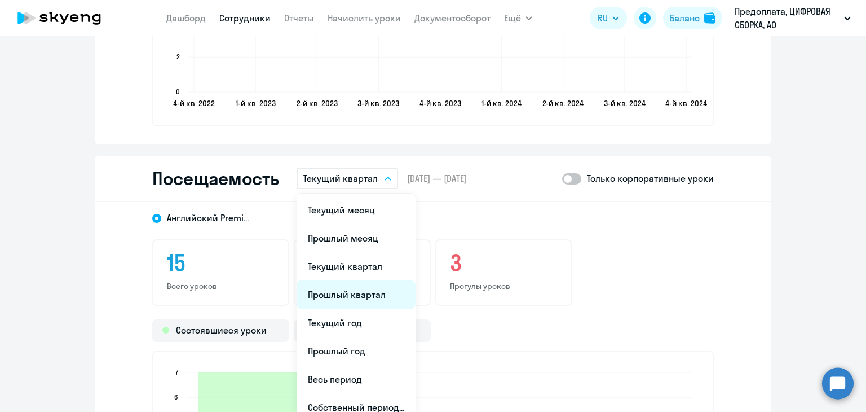
click at [355, 289] on li "Прошлый квартал" at bounding box center [356, 294] width 119 height 28
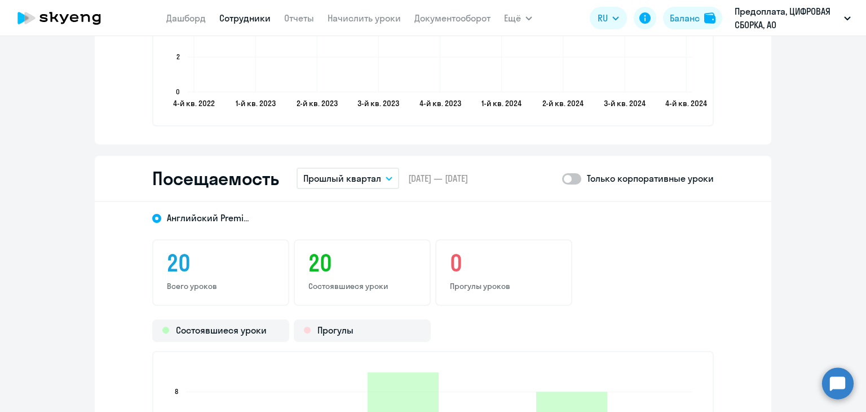
click at [231, 16] on link "Сотрудники" at bounding box center [244, 17] width 51 height 11
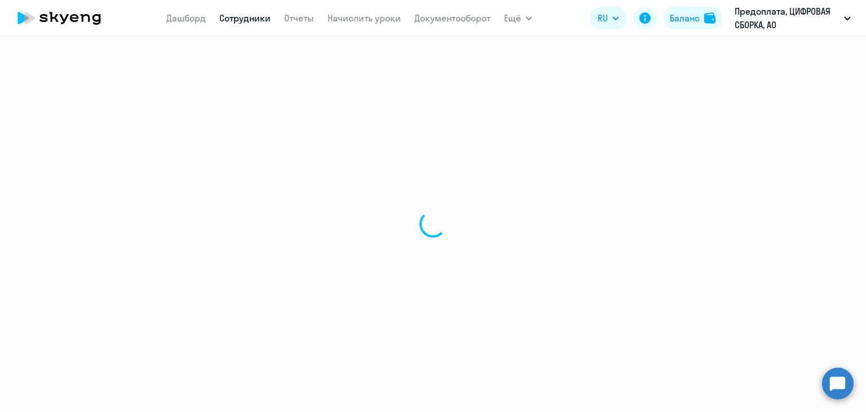
select select "30"
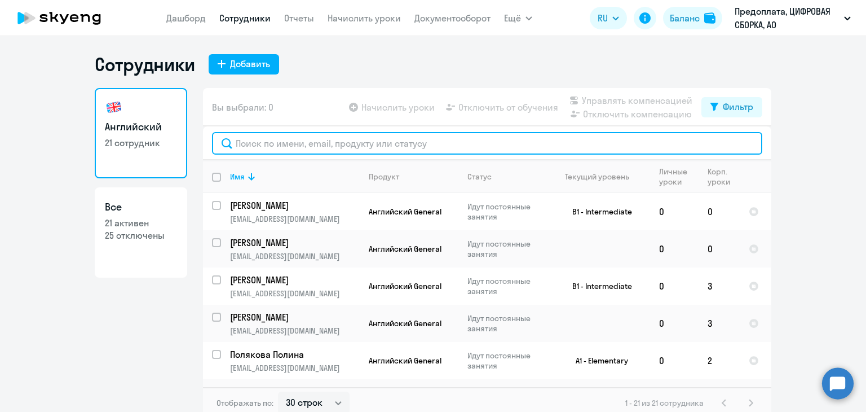
click at [354, 142] on input "text" at bounding box center [487, 143] width 550 height 23
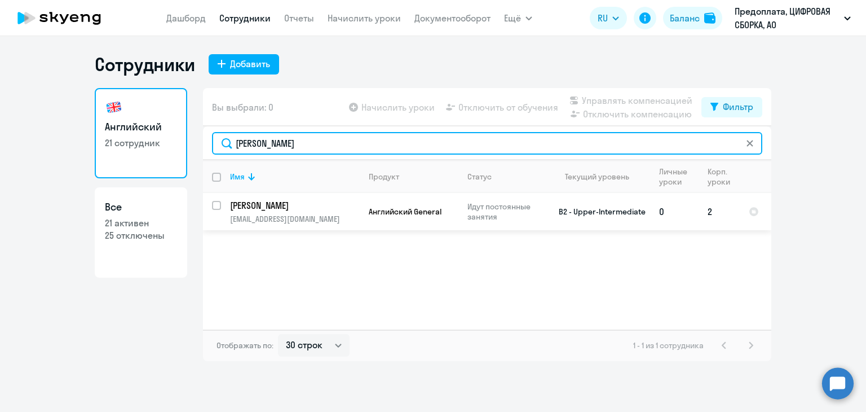
type input "[PERSON_NAME]"
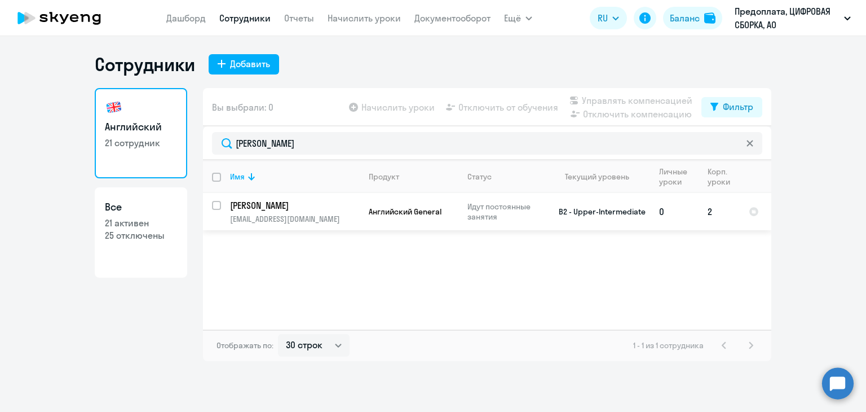
click at [384, 218] on td "Английский General" at bounding box center [409, 211] width 99 height 37
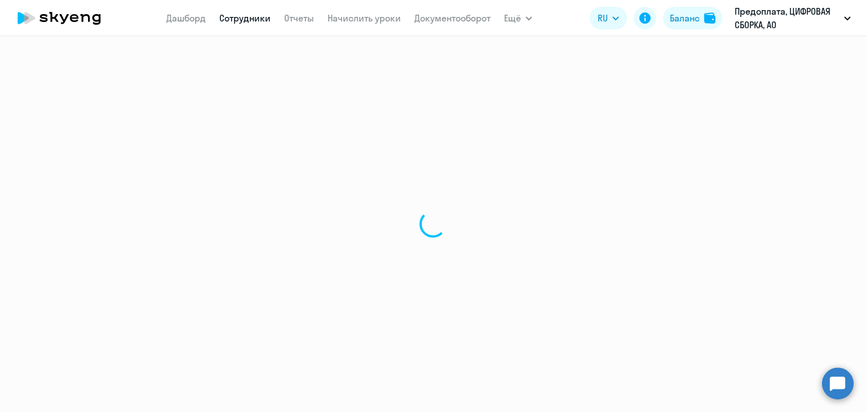
select select "english"
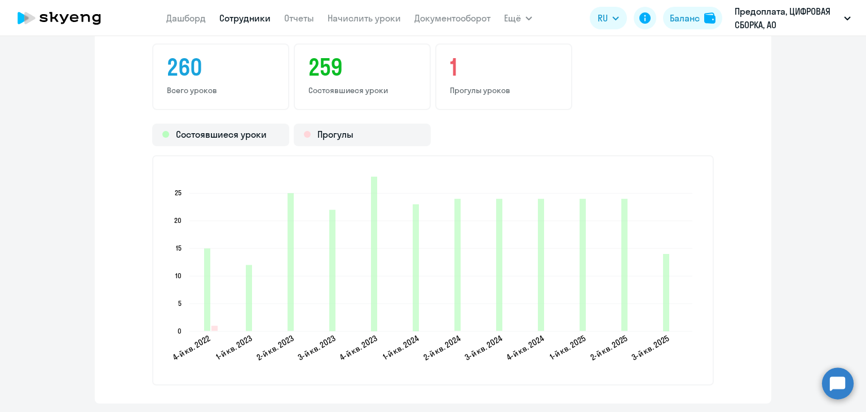
scroll to position [1410, 0]
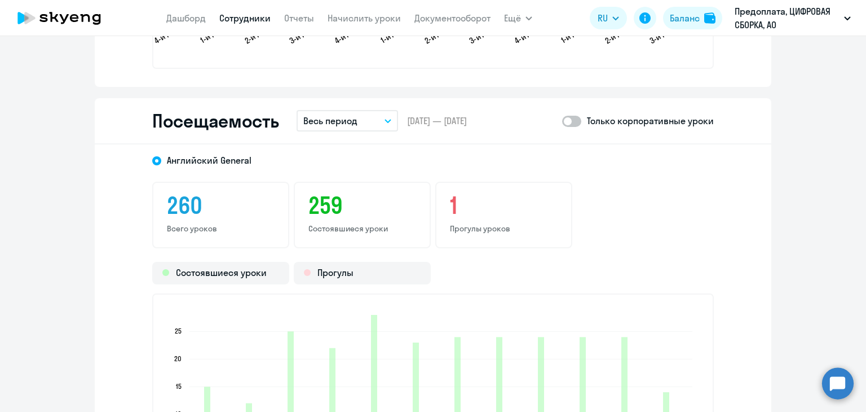
click at [363, 122] on button "Весь период" at bounding box center [348, 120] width 102 height 21
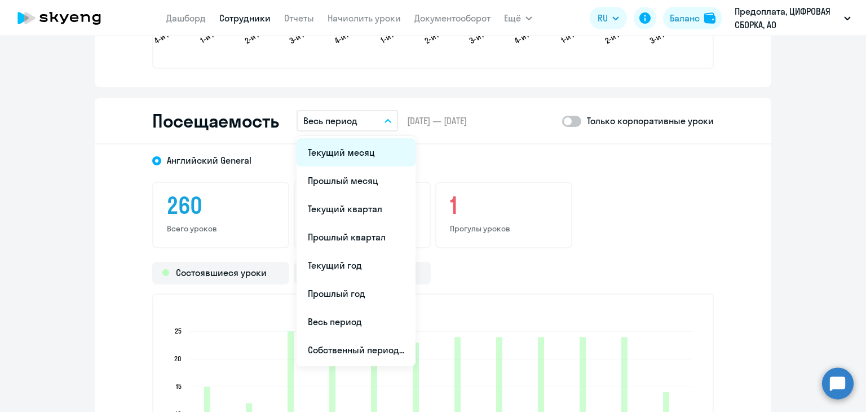
click at [359, 150] on li "Текущий месяц" at bounding box center [356, 152] width 119 height 28
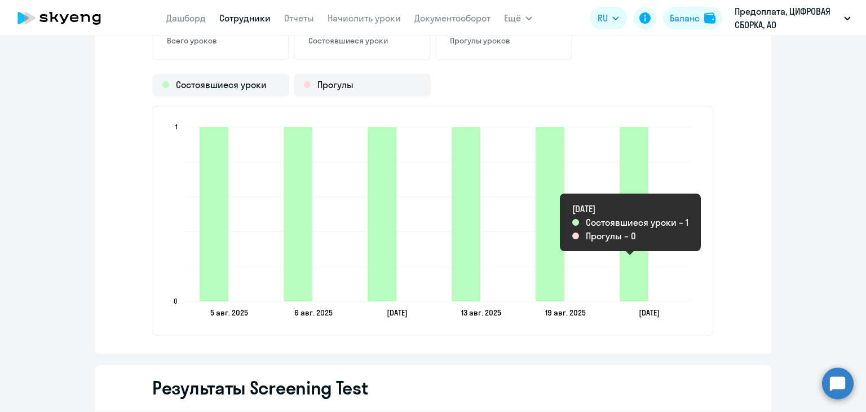
scroll to position [1748, 0]
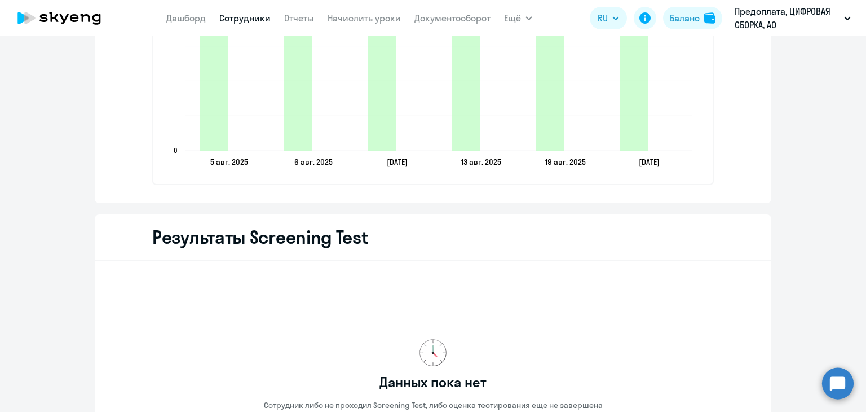
click at [474, 198] on div "[DEMOGRAPHIC_DATA] General 6 Всего уроков 6 Состоявшиеся уроки 0 Прогулы уроков…" at bounding box center [433, 4] width 677 height 397
click at [302, 158] on text "6 авг. 2025" at bounding box center [313, 162] width 38 height 10
click at [264, 17] on link "Сотрудники" at bounding box center [244, 17] width 51 height 11
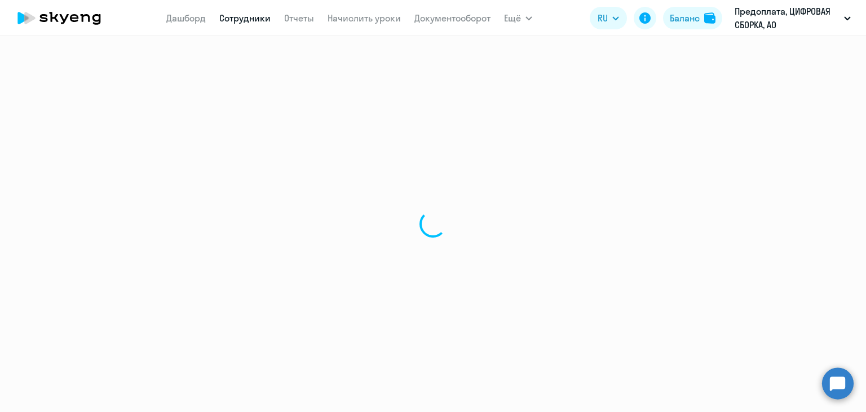
select select "30"
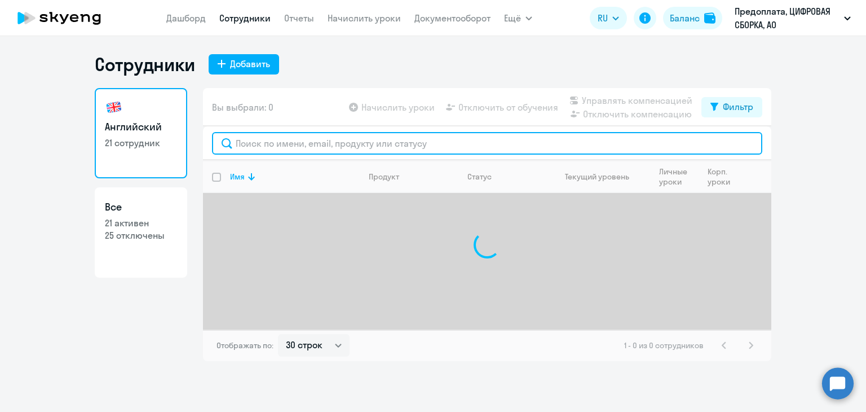
click at [328, 151] on input "text" at bounding box center [487, 143] width 550 height 23
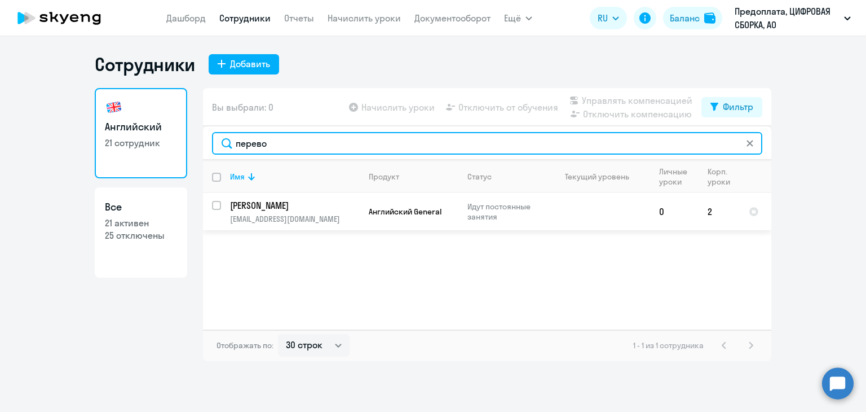
type input "перево"
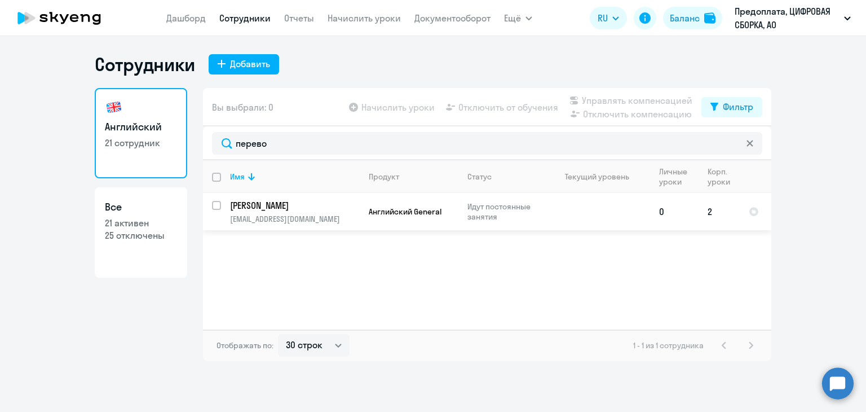
click at [329, 219] on p "[EMAIL_ADDRESS][DOMAIN_NAME]" at bounding box center [294, 219] width 129 height 10
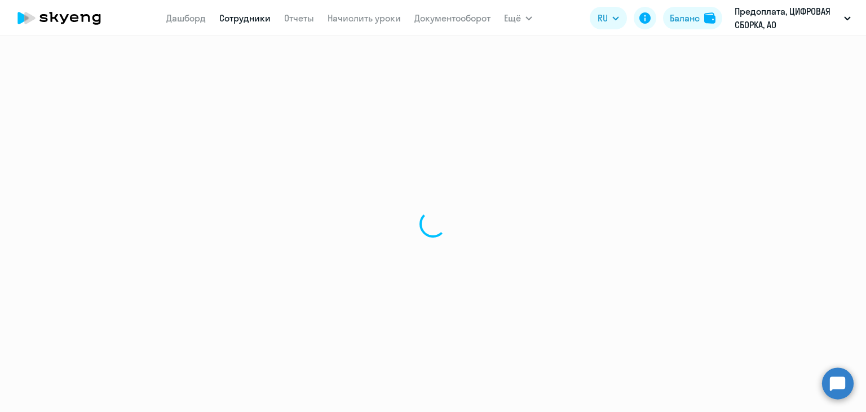
select select "english"
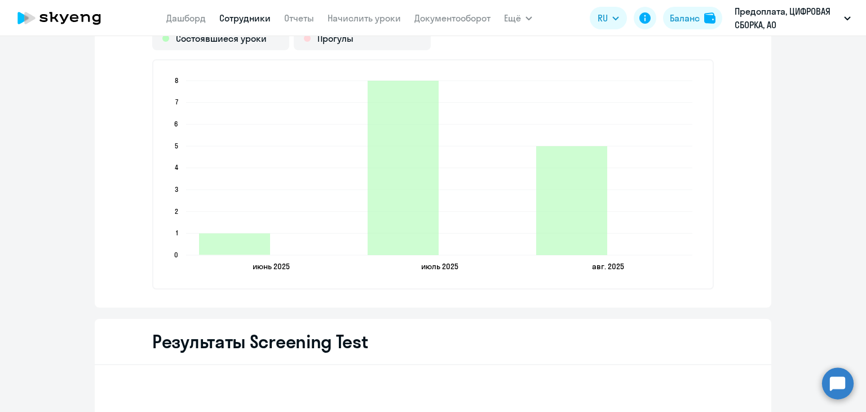
scroll to position [1353, 0]
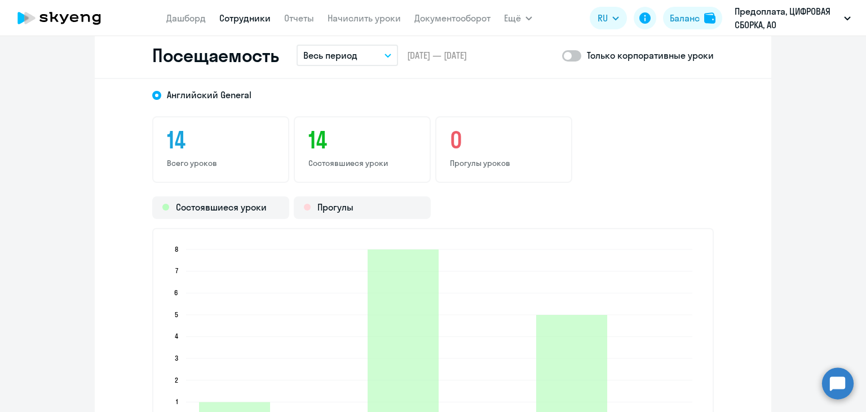
click at [354, 55] on button "Весь период" at bounding box center [348, 55] width 102 height 21
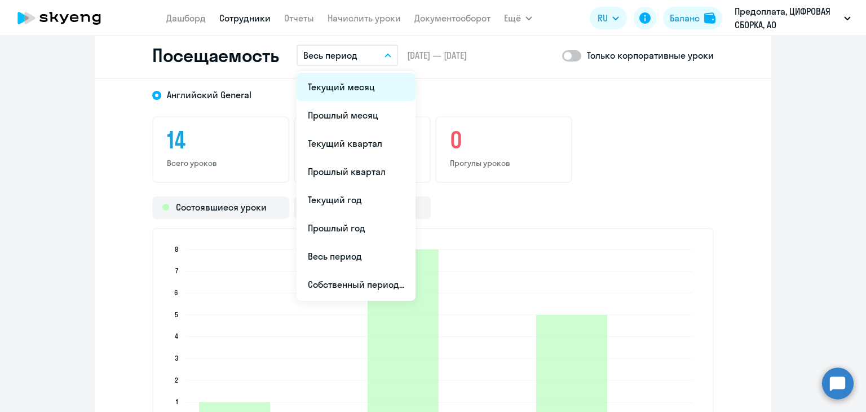
click at [343, 90] on li "Текущий месяц" at bounding box center [356, 87] width 119 height 28
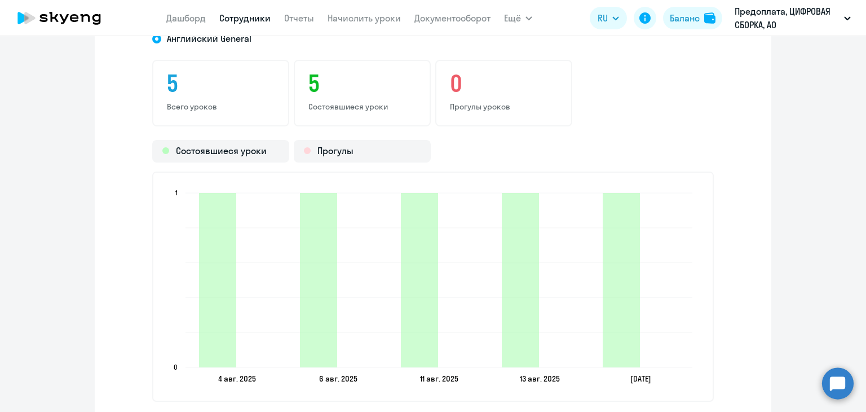
scroll to position [1466, 0]
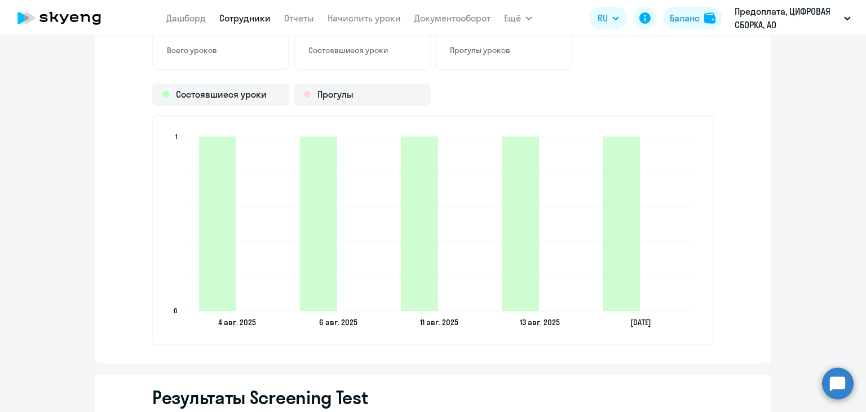
click at [579, 322] on icon "[DATE] [DATE] [DATE] [DATE] [DATE] [DATE] [DATE] [DATE] [DATE] [DATE] 0 0 1 1" at bounding box center [433, 230] width 536 height 199
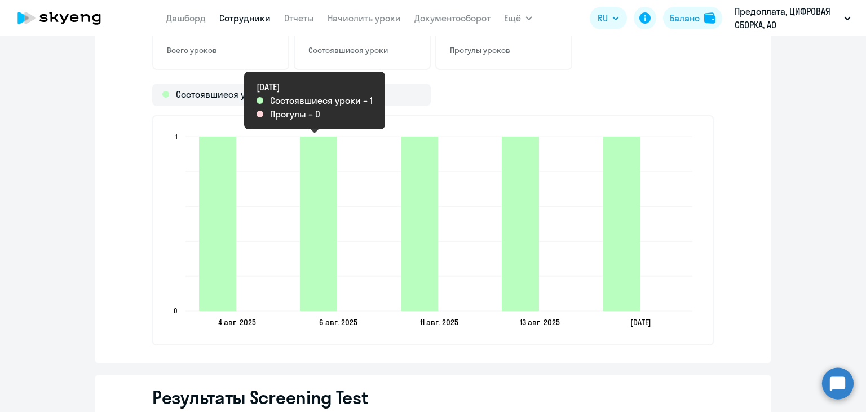
click at [300, 199] on icon "2025-08-05T21:00:00.000Z Состоявшиеся уроки 1" at bounding box center [318, 223] width 37 height 174
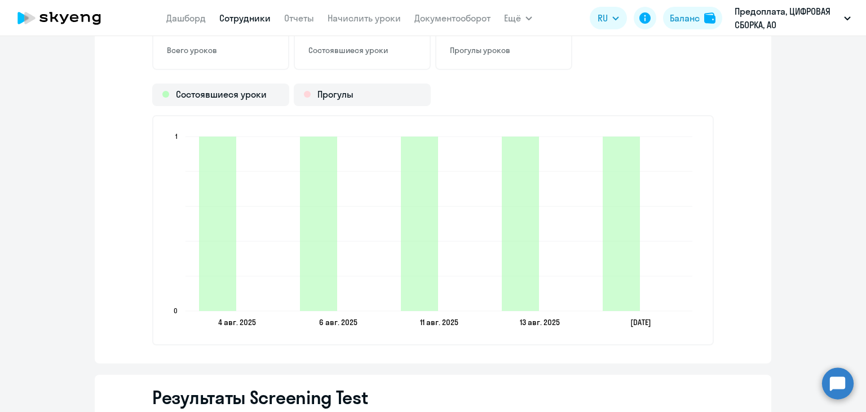
click at [253, 20] on link "Сотрудники" at bounding box center [244, 17] width 51 height 11
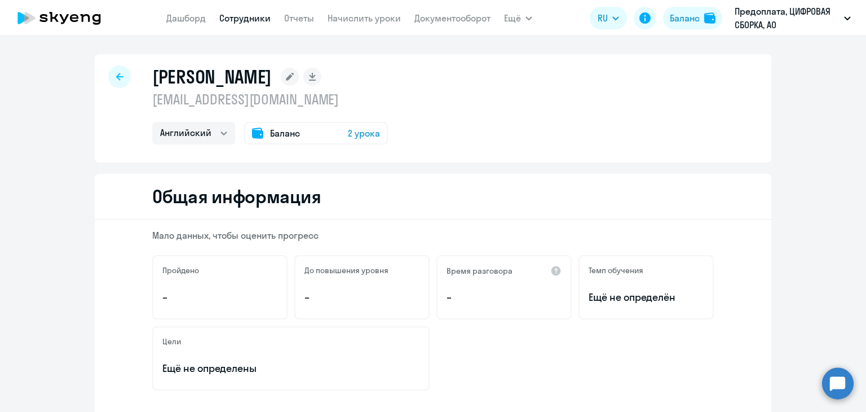
select select "30"
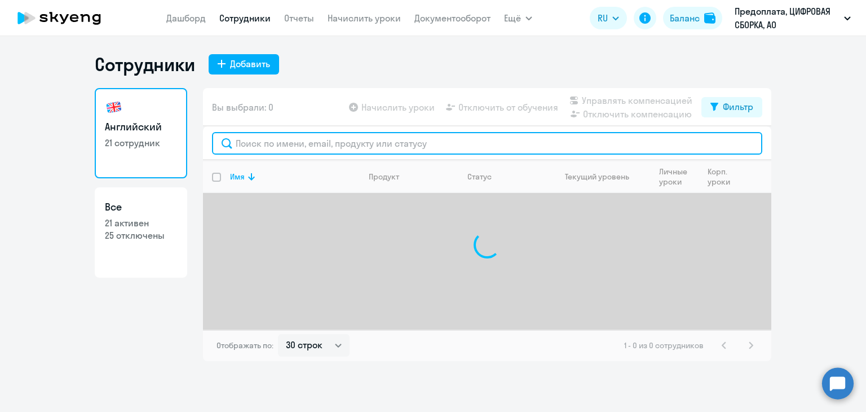
click at [343, 140] on input "text" at bounding box center [487, 143] width 550 height 23
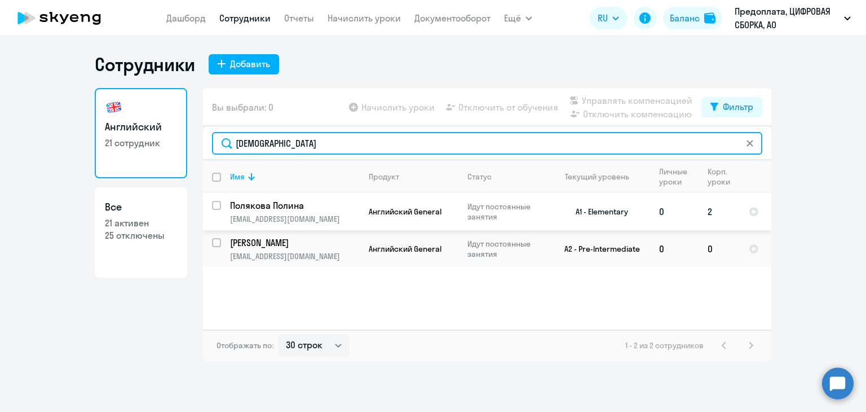
type input "[DEMOGRAPHIC_DATA]"
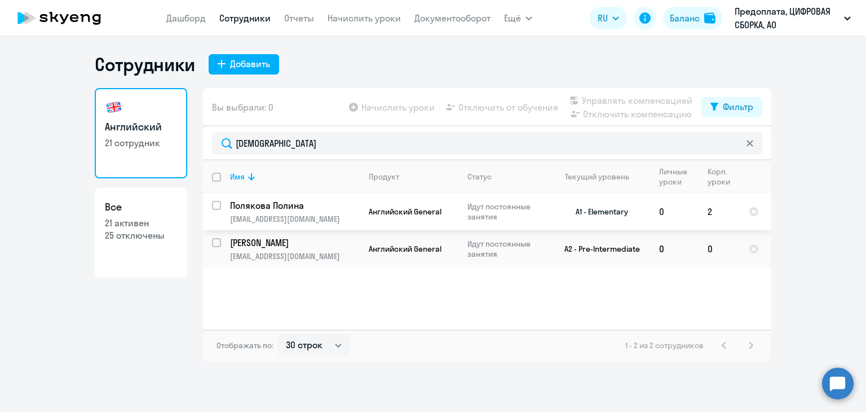
click at [338, 208] on p "Полякова Полина" at bounding box center [293, 205] width 127 height 12
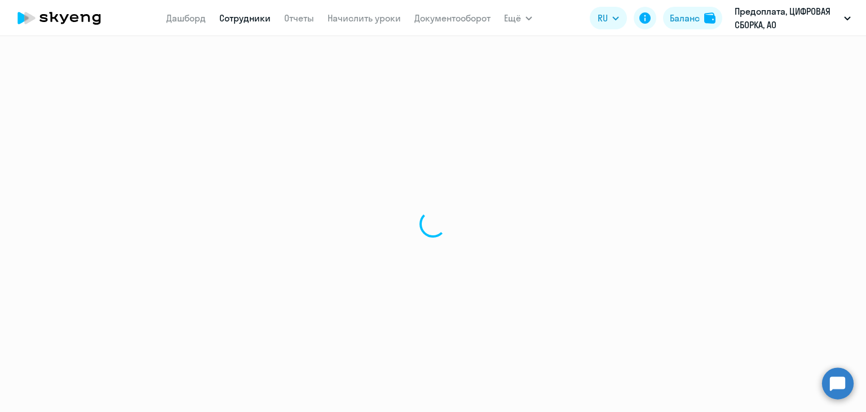
select select "english"
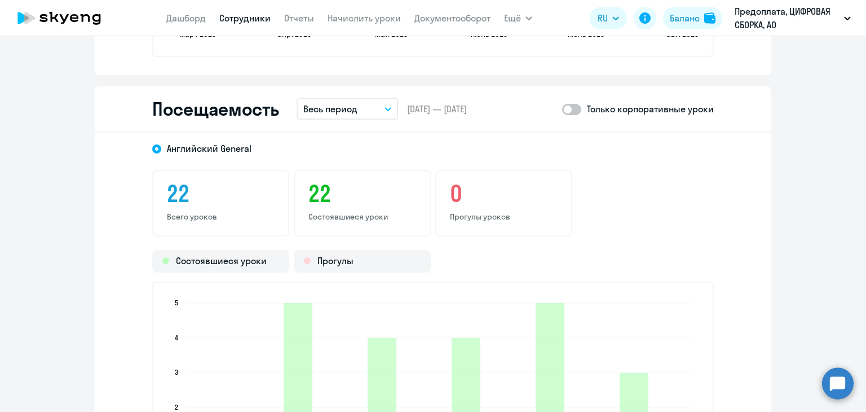
scroll to position [1410, 0]
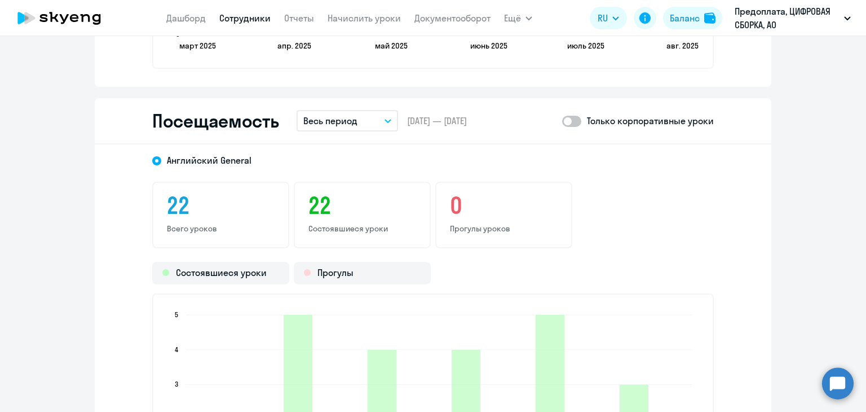
click at [350, 118] on p "Весь период" at bounding box center [330, 121] width 54 height 14
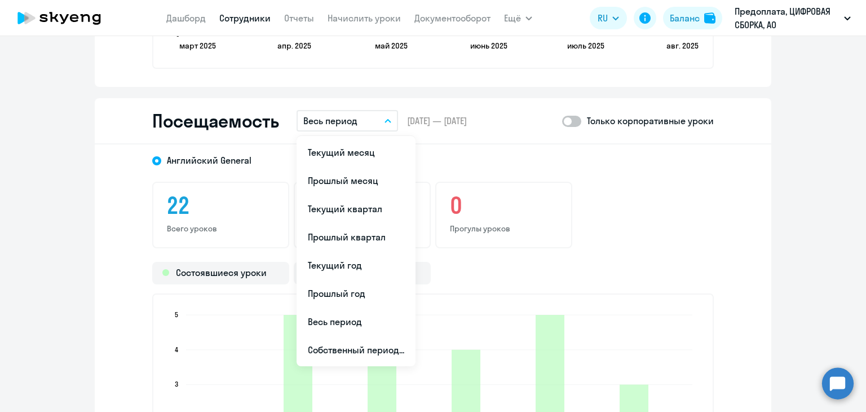
click at [345, 151] on li "Текущий месяц" at bounding box center [356, 152] width 119 height 28
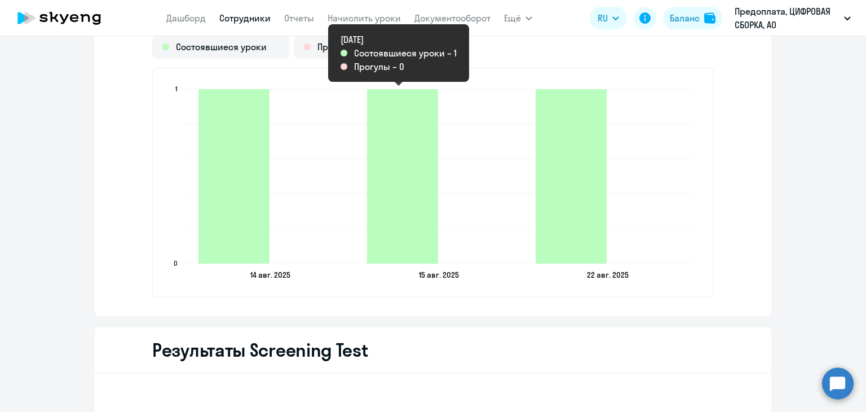
scroll to position [1466, 0]
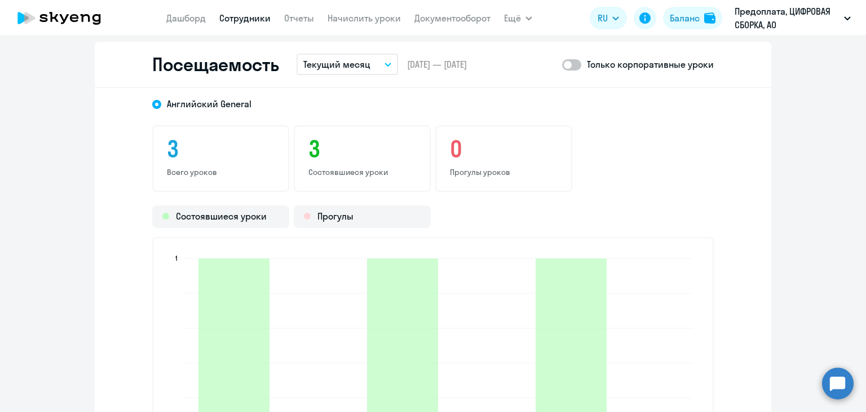
click at [311, 67] on p "Текущий месяц" at bounding box center [336, 65] width 67 height 14
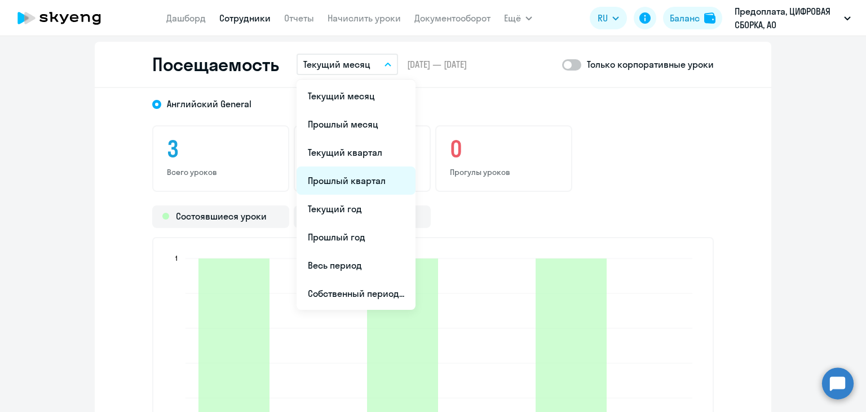
click at [347, 180] on li "Прошлый квартал" at bounding box center [356, 180] width 119 height 28
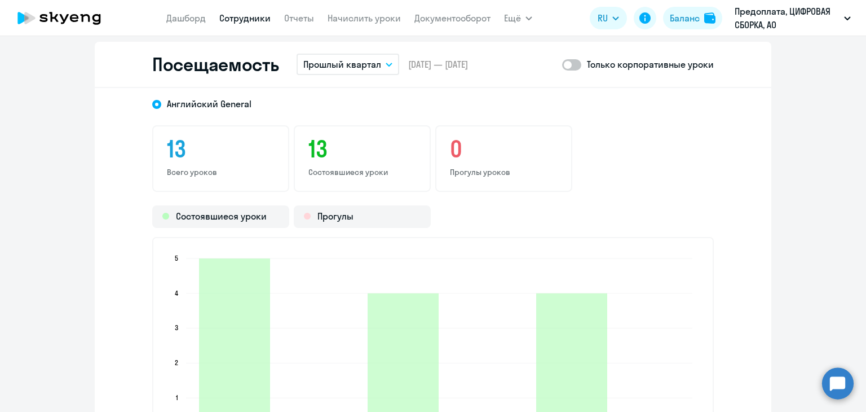
click at [360, 64] on p "Прошлый квартал" at bounding box center [342, 65] width 78 height 14
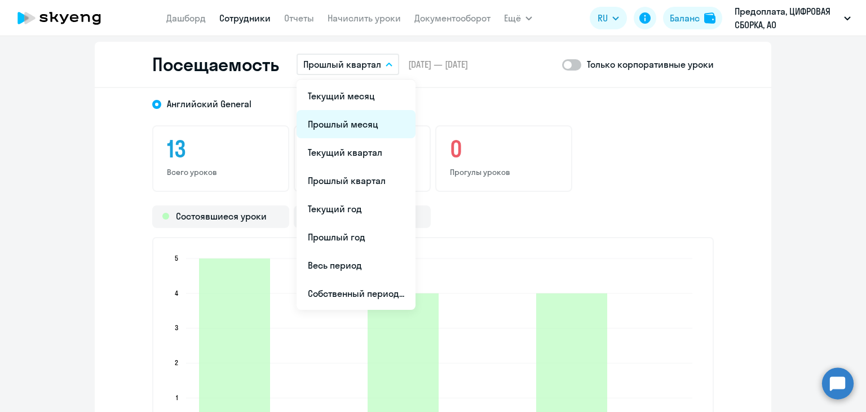
click at [363, 125] on li "Прошлый месяц" at bounding box center [356, 124] width 119 height 28
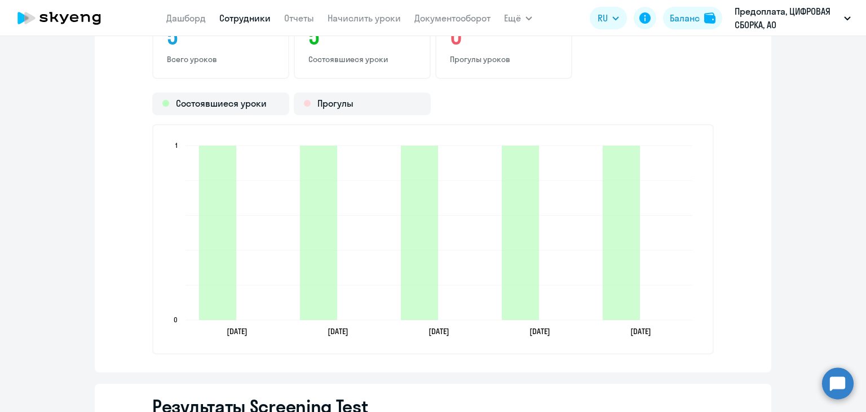
scroll to position [1410, 0]
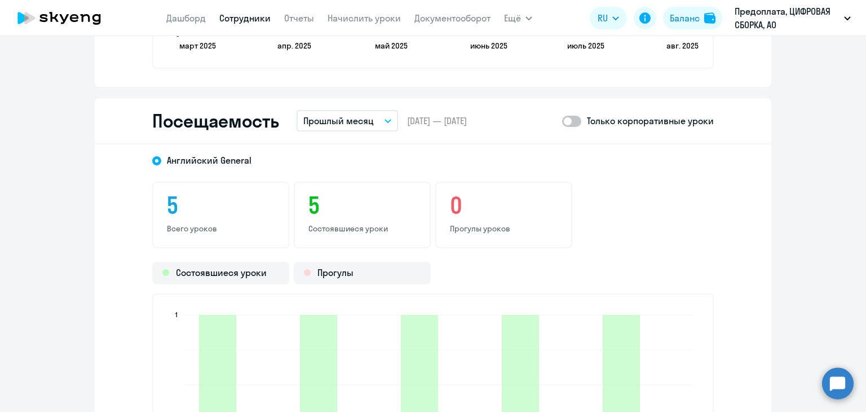
click at [336, 111] on button "Прошлый месяц" at bounding box center [348, 120] width 102 height 21
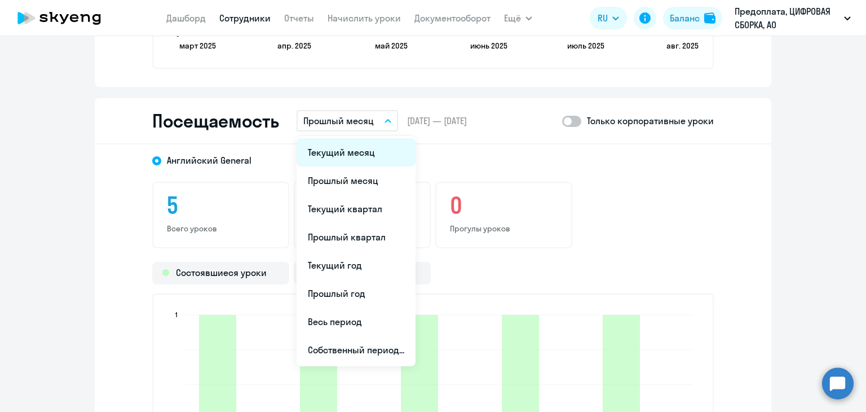
click at [342, 155] on li "Текущий месяц" at bounding box center [356, 152] width 119 height 28
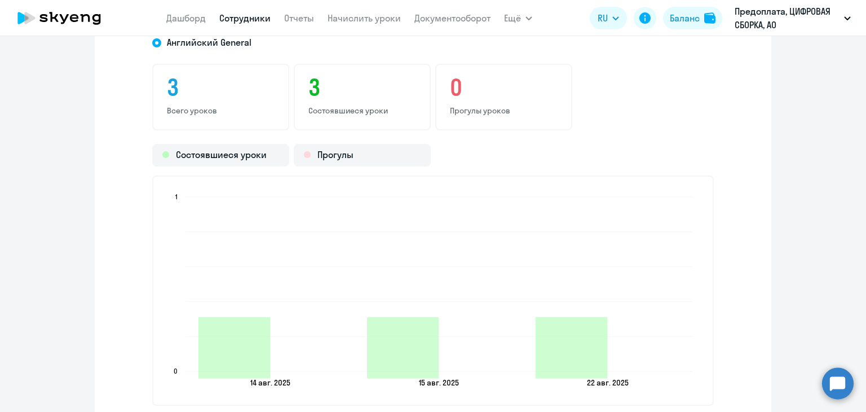
scroll to position [1635, 0]
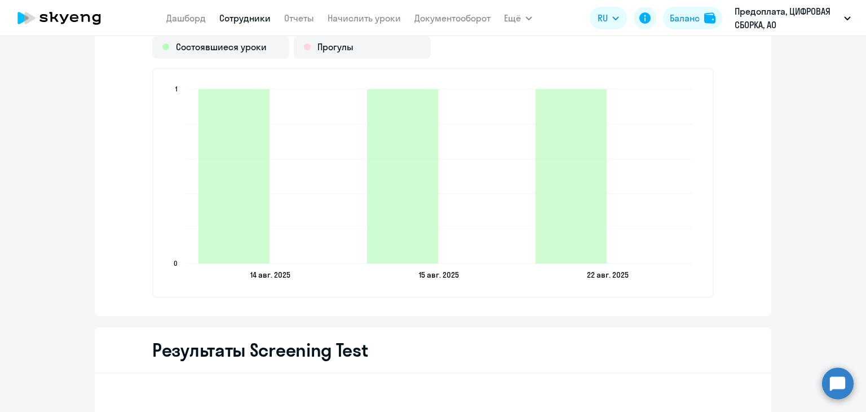
click at [244, 19] on link "Сотрудники" at bounding box center [244, 17] width 51 height 11
select select "30"
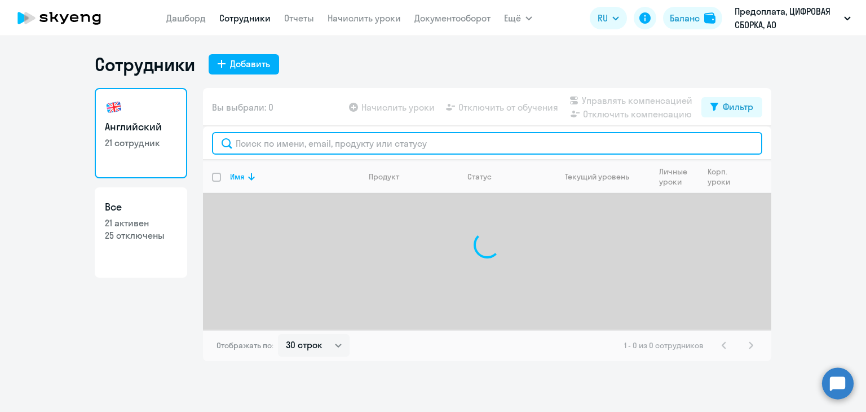
click at [319, 136] on input "text" at bounding box center [487, 143] width 550 height 23
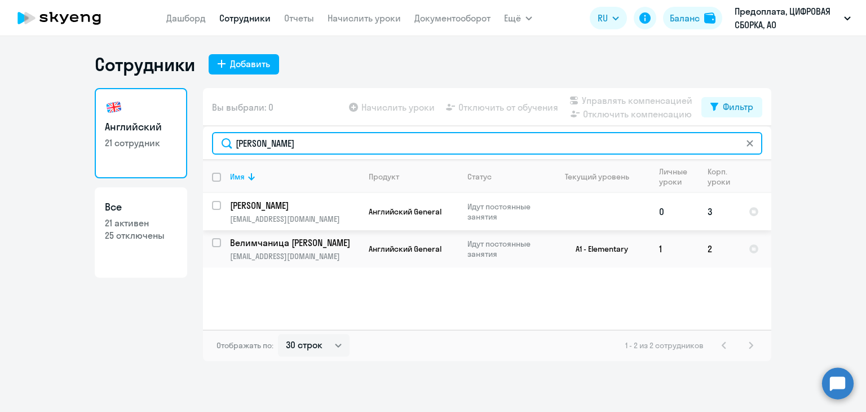
type input "[PERSON_NAME]"
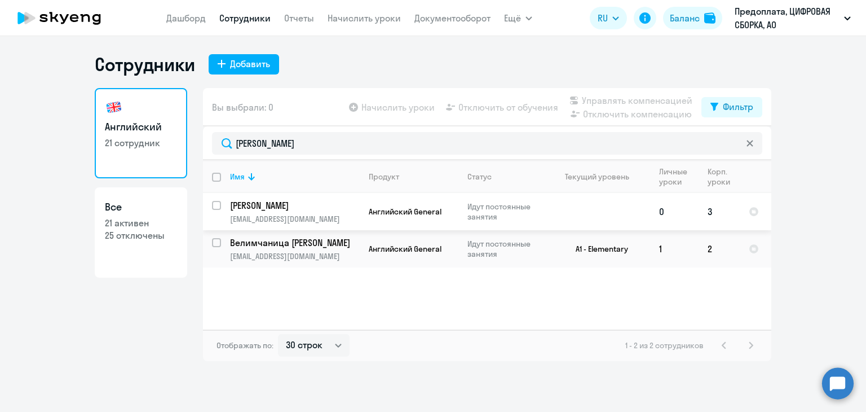
click at [367, 212] on td "Английский General" at bounding box center [409, 211] width 99 height 37
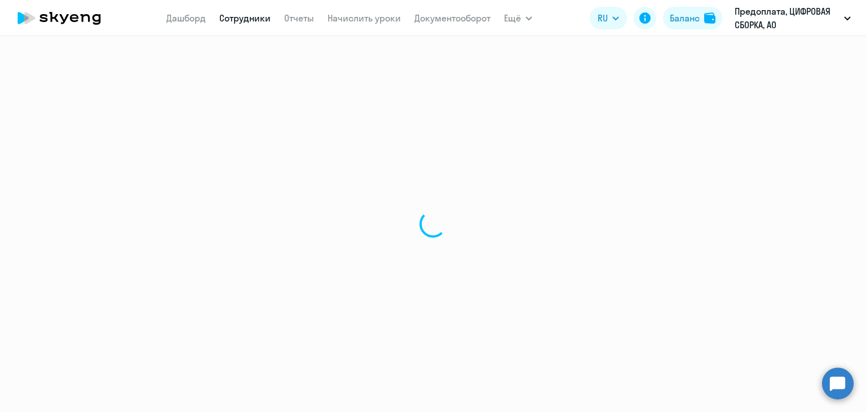
select select "english"
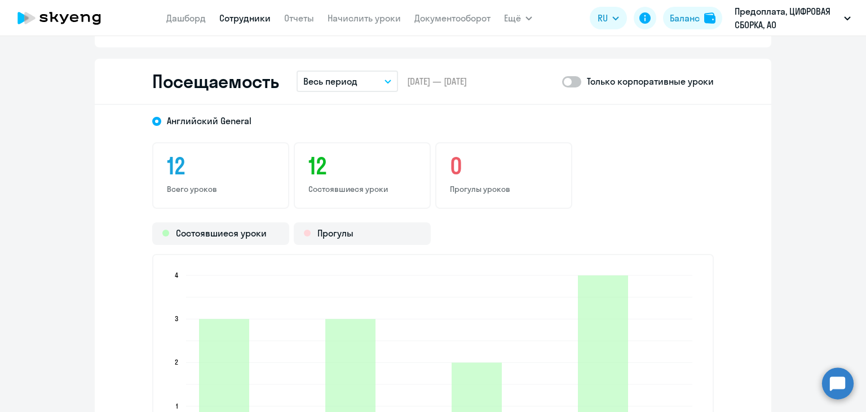
scroll to position [1241, 0]
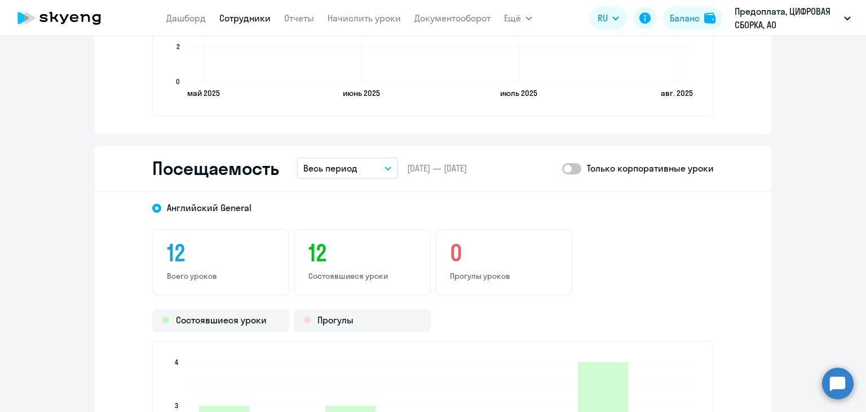
click at [347, 168] on p "Весь период" at bounding box center [330, 168] width 54 height 14
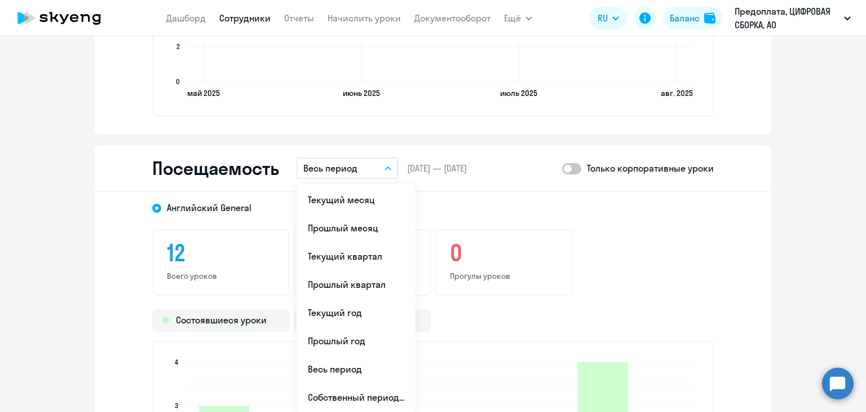
click at [347, 196] on li "Текущий месяц" at bounding box center [356, 200] width 119 height 28
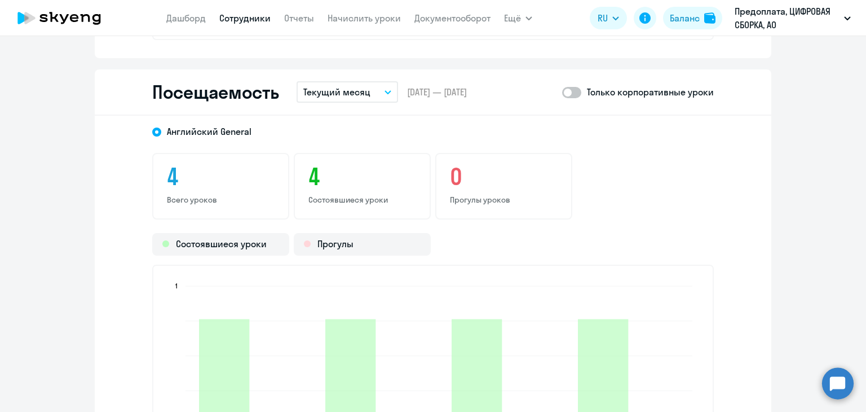
scroll to position [1410, 0]
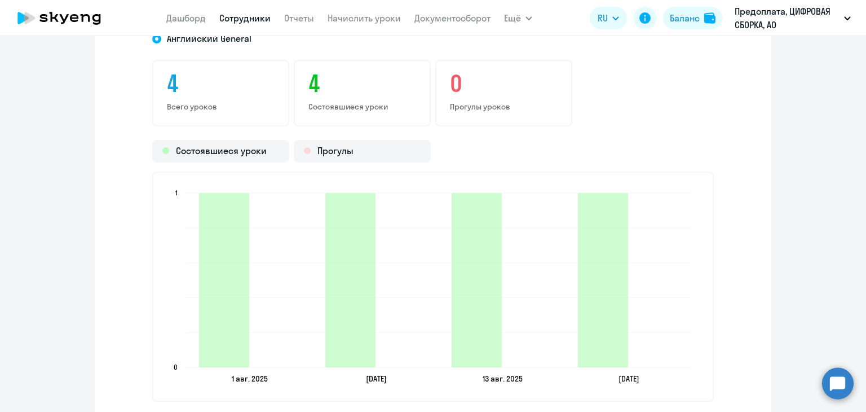
drag, startPoint x: 298, startPoint y: 196, endPoint x: 299, endPoint y: 191, distance: 5.9
click at [299, 194] on icon "[DATE] [DATE] [DATE] [DATE] [DATE] [DATE] [DATE] [DATE] 0 0 1 1" at bounding box center [433, 286] width 536 height 199
click at [259, 23] on link "Сотрудники" at bounding box center [244, 17] width 51 height 11
select select "30"
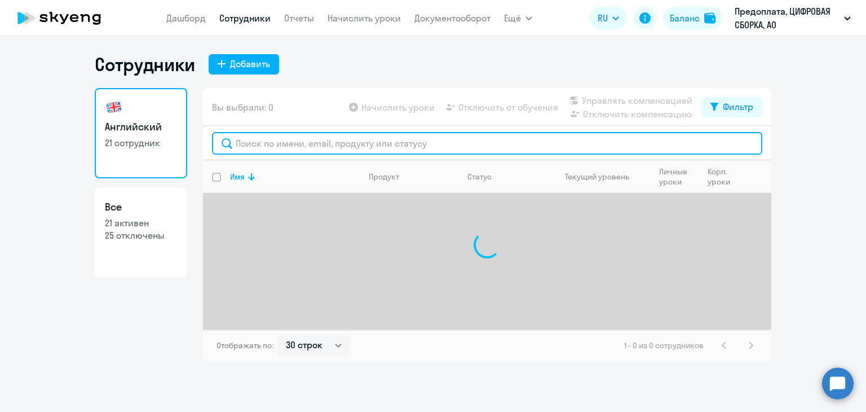
click at [314, 148] on input "text" at bounding box center [487, 143] width 550 height 23
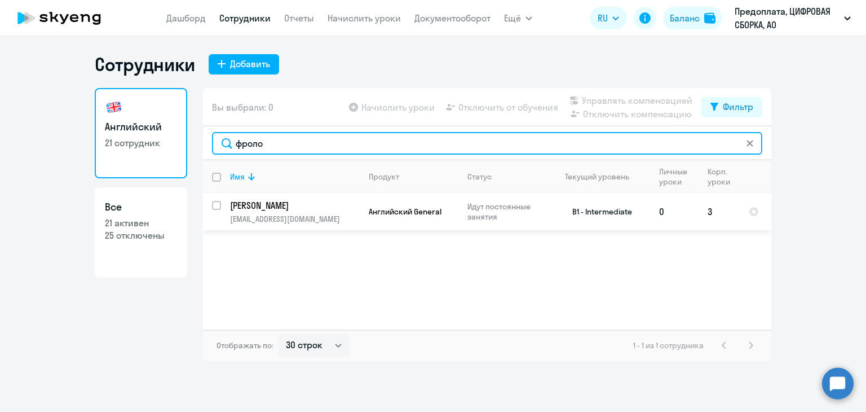
type input "фроло"
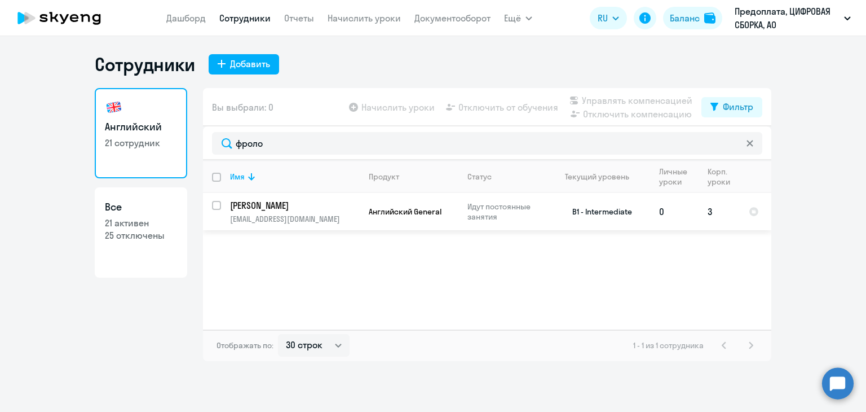
click at [350, 221] on p "[EMAIL_ADDRESS][DOMAIN_NAME]" at bounding box center [294, 219] width 129 height 10
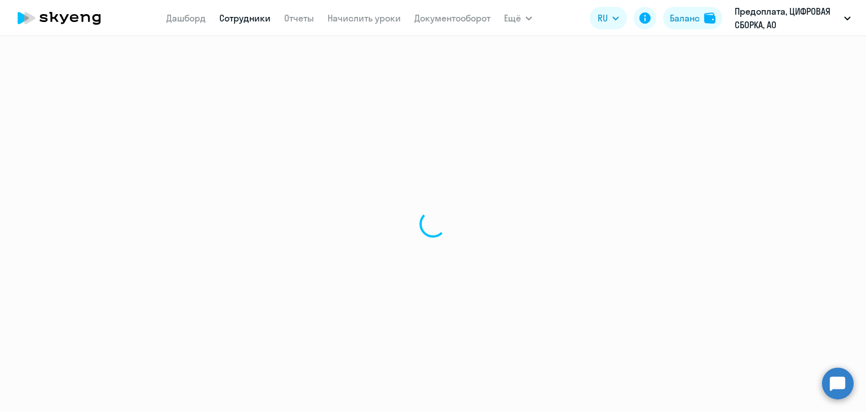
select select "english"
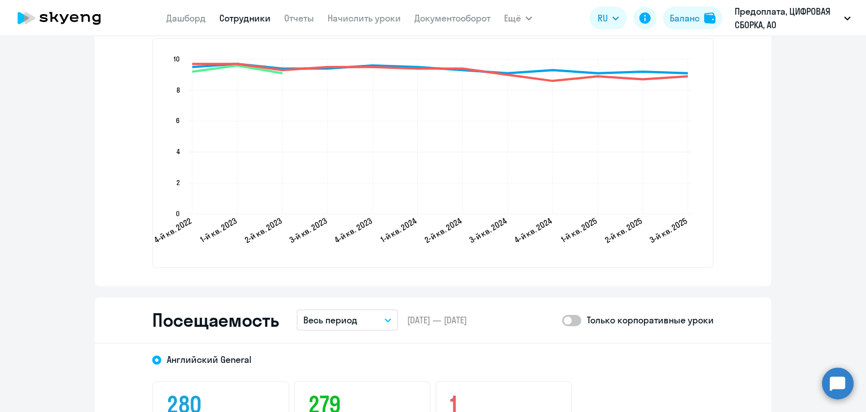
scroll to position [1410, 0]
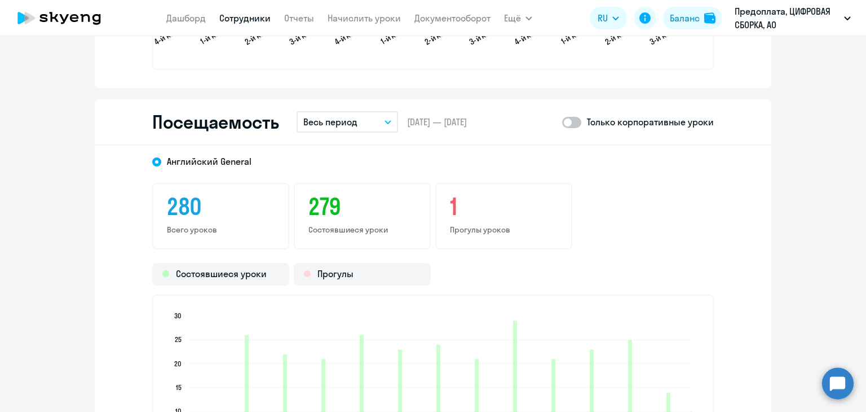
click at [360, 122] on button "Весь период" at bounding box center [348, 121] width 102 height 21
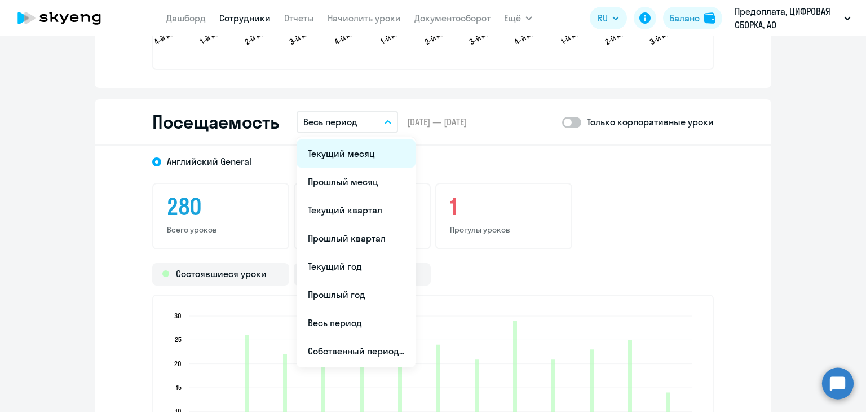
click at [354, 160] on li "Текущий месяц" at bounding box center [356, 153] width 119 height 28
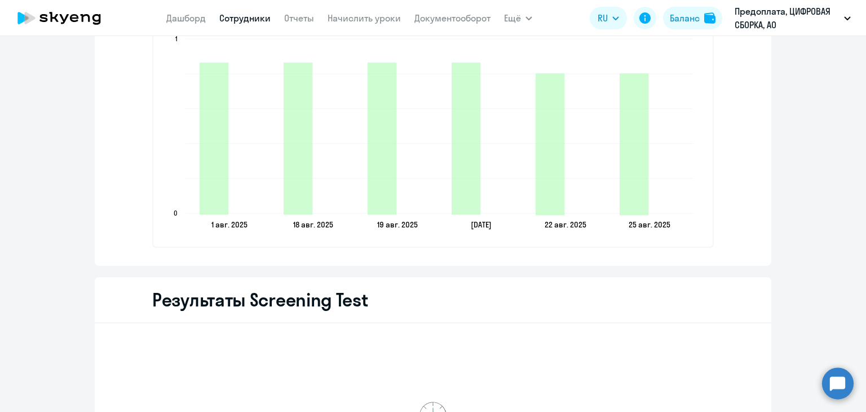
scroll to position [1692, 0]
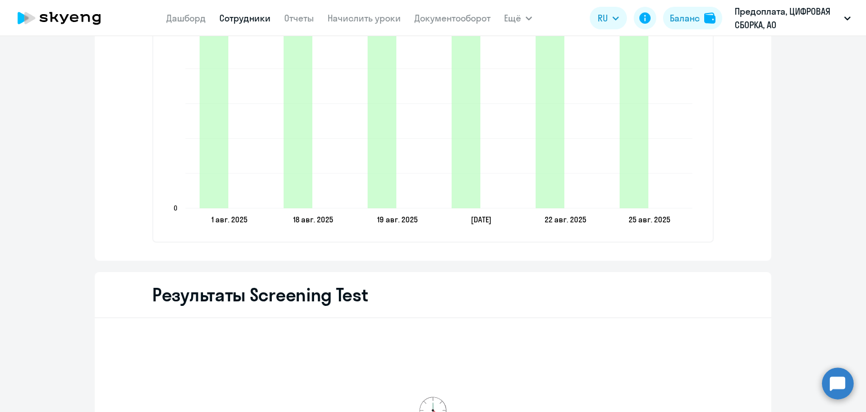
click at [264, 19] on link "Сотрудники" at bounding box center [244, 17] width 51 height 11
select select "30"
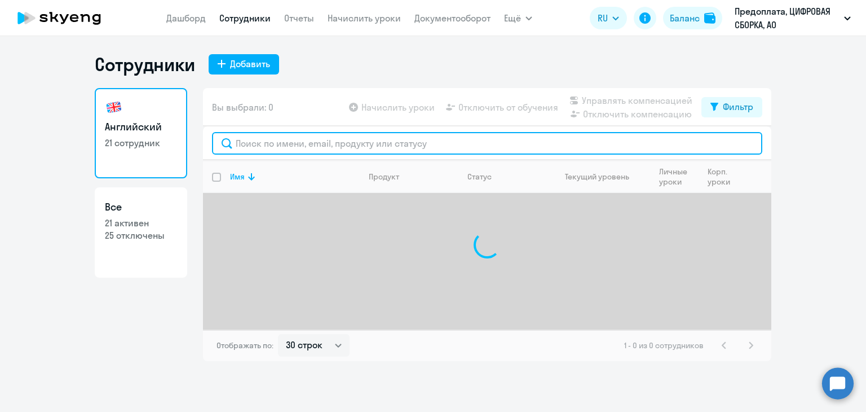
click at [300, 140] on input "text" at bounding box center [487, 143] width 550 height 23
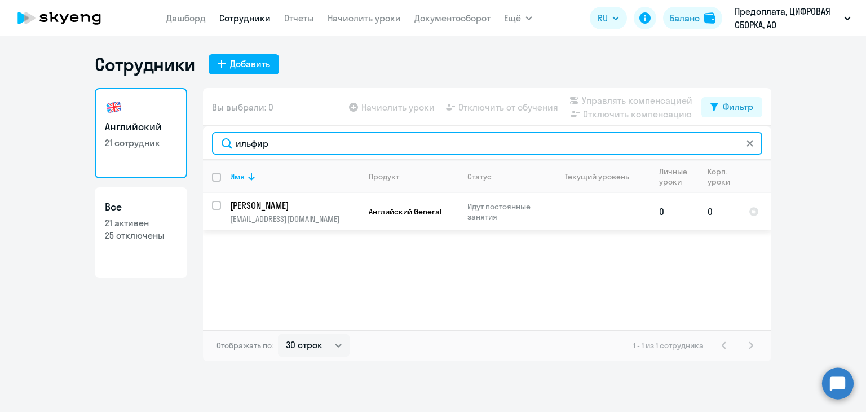
type input "ильфир"
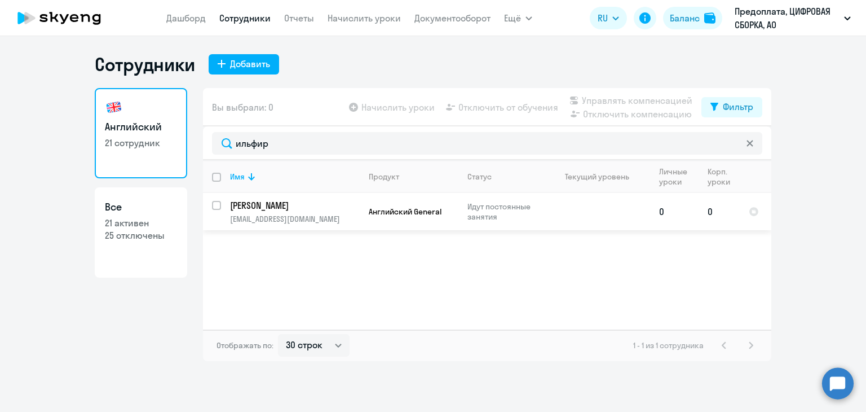
click at [362, 209] on td "Английский General" at bounding box center [409, 211] width 99 height 37
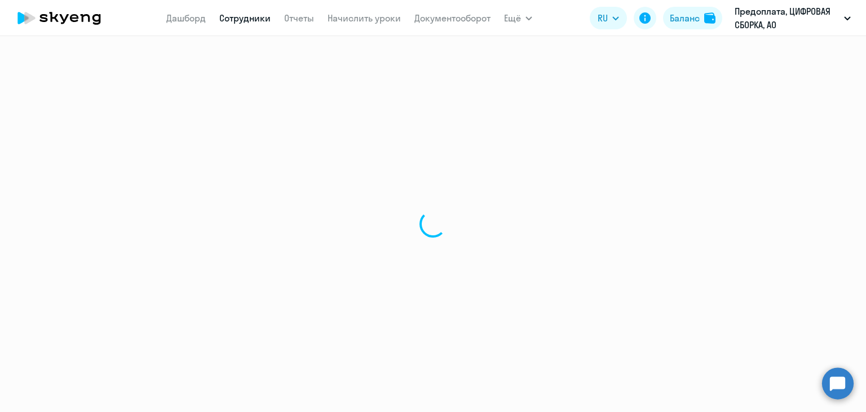
select select "english"
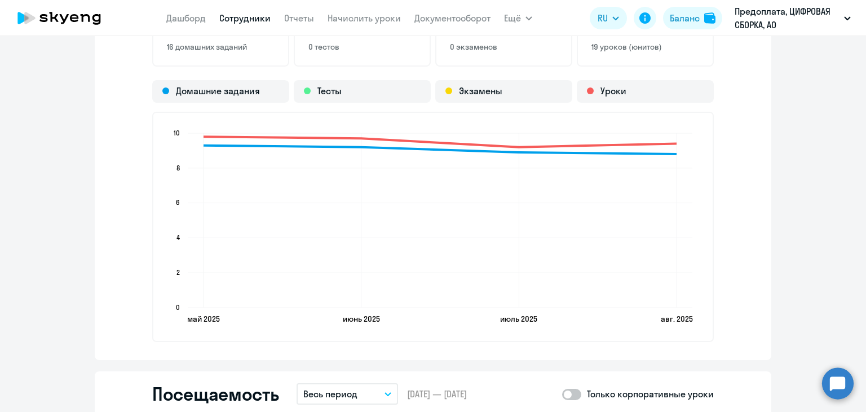
scroll to position [1297, 0]
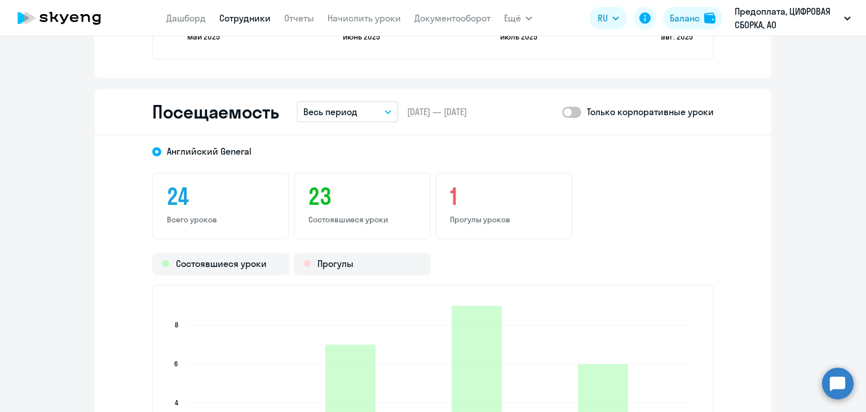
click at [356, 114] on button "Весь период" at bounding box center [348, 111] width 102 height 21
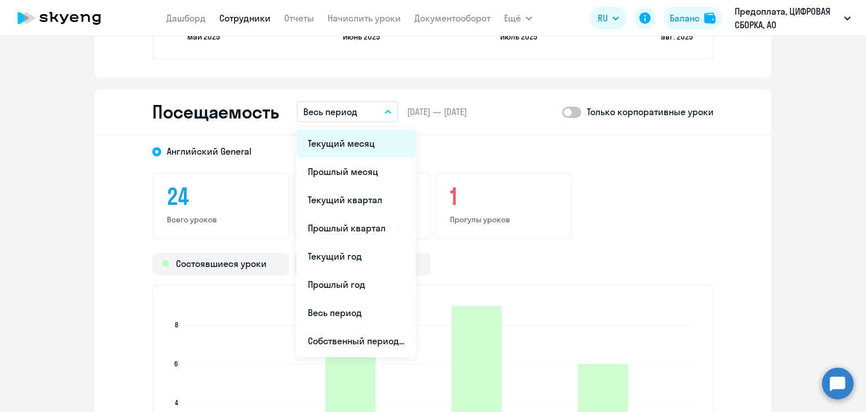
click at [351, 149] on li "Текущий месяц" at bounding box center [356, 143] width 119 height 28
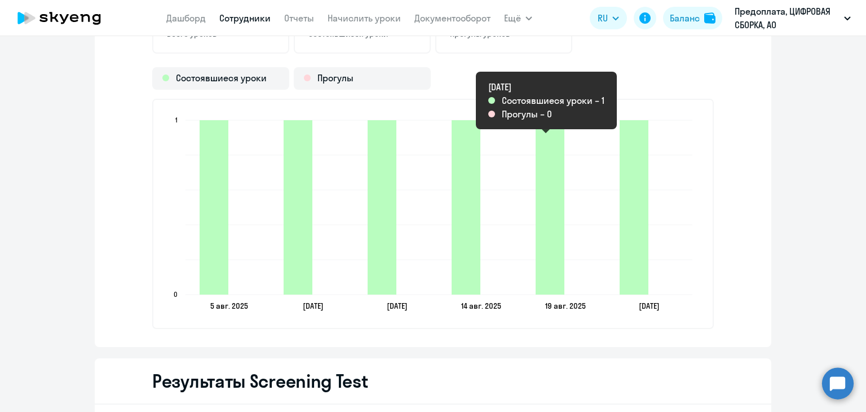
scroll to position [1466, 0]
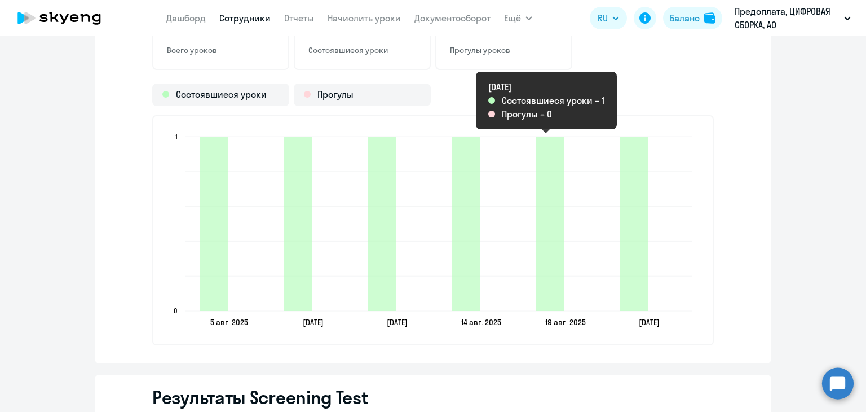
click at [636, 378] on div "Результаты Screening Test" at bounding box center [433, 397] width 677 height 46
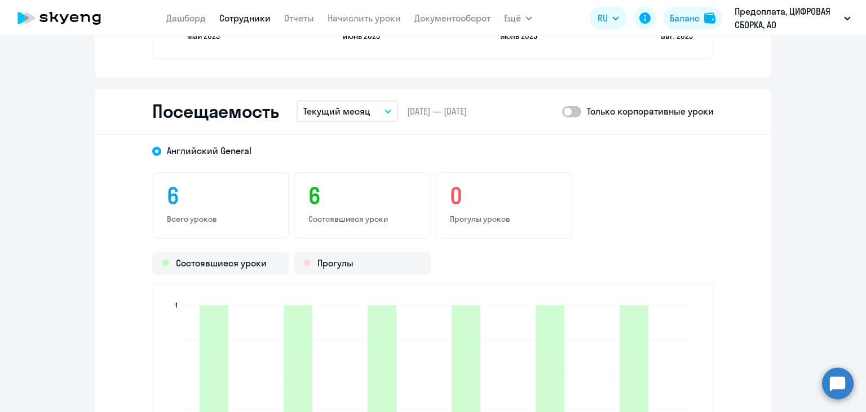
scroll to position [1297, 0]
click at [327, 109] on p "Текущий месяц" at bounding box center [336, 112] width 67 height 14
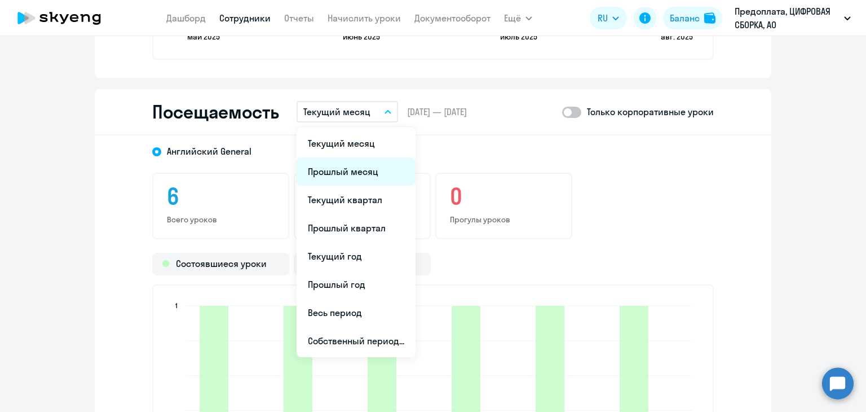
click at [337, 170] on li "Прошлый месяц" at bounding box center [356, 171] width 119 height 28
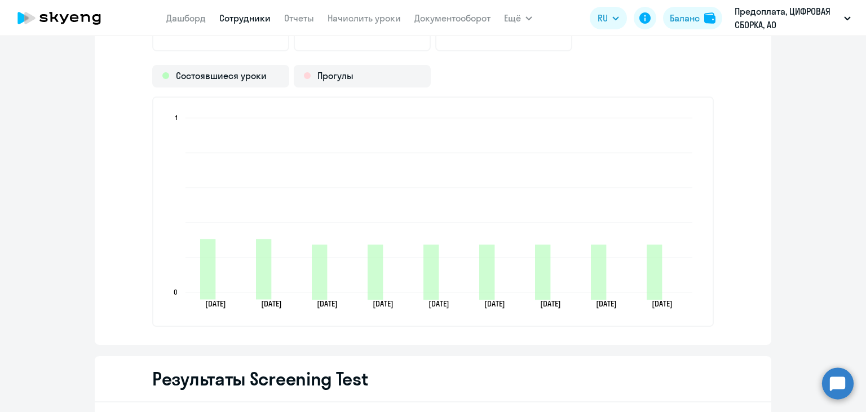
scroll to position [1523, 0]
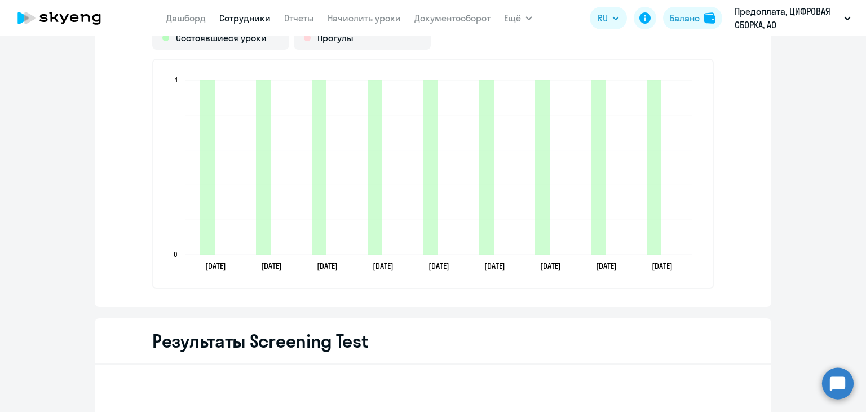
click at [253, 21] on link "Сотрудники" at bounding box center [244, 17] width 51 height 11
select select "30"
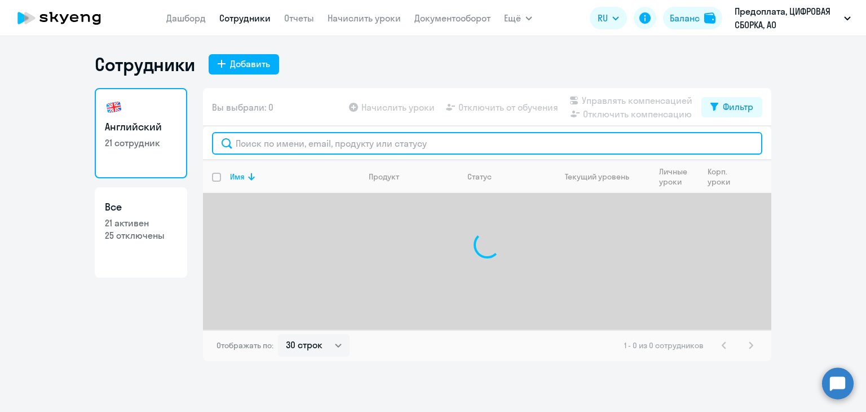
click at [326, 149] on input "text" at bounding box center [487, 143] width 550 height 23
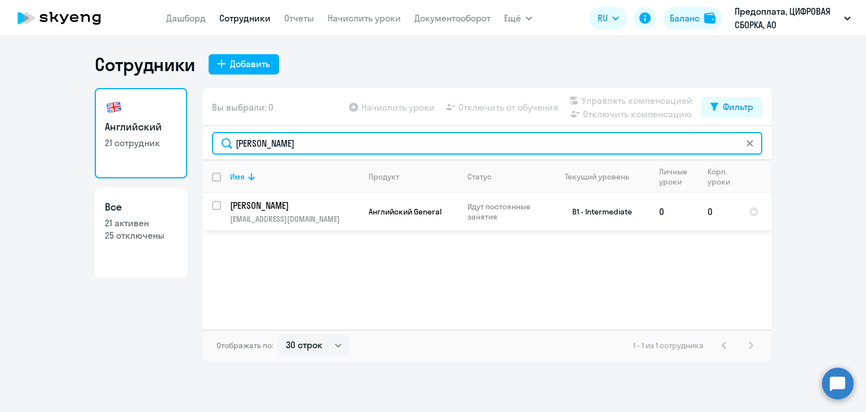
type input "[PERSON_NAME]"
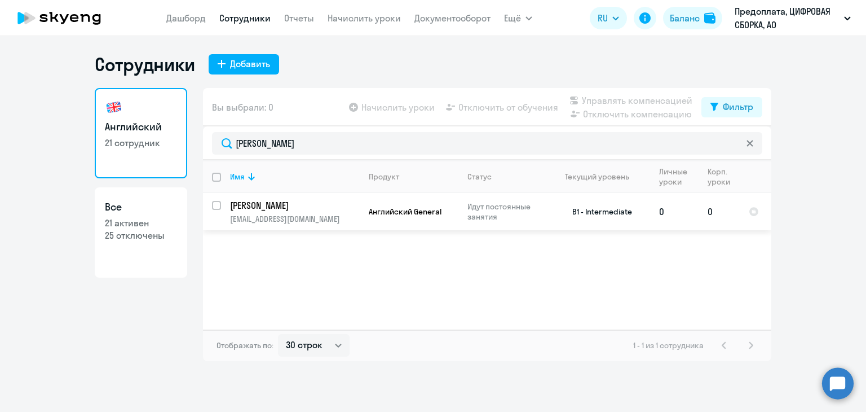
click at [343, 217] on p "[EMAIL_ADDRESS][DOMAIN_NAME]" at bounding box center [294, 219] width 129 height 10
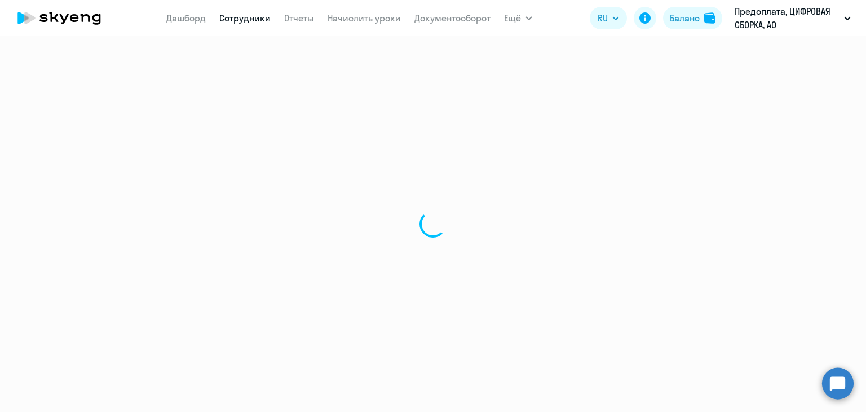
select select "english"
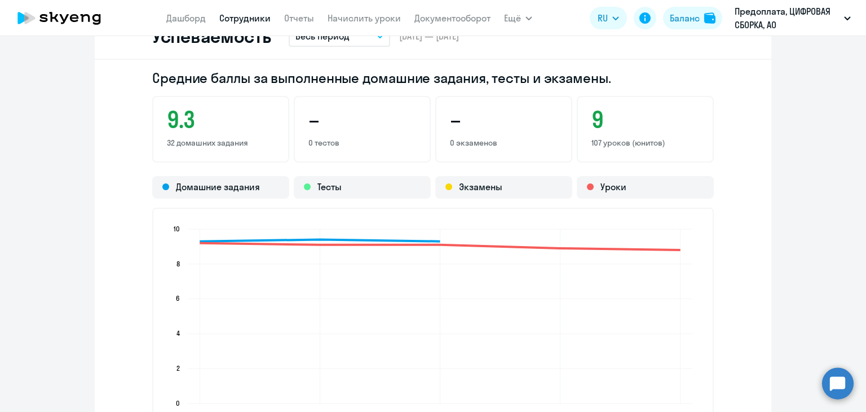
scroll to position [1184, 0]
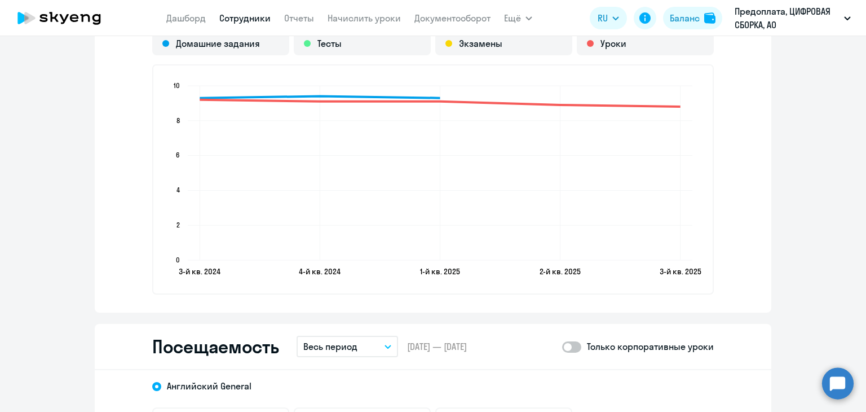
click at [358, 347] on button "Весь период" at bounding box center [348, 346] width 102 height 21
click at [342, 374] on li "Текущий месяц" at bounding box center [356, 378] width 119 height 28
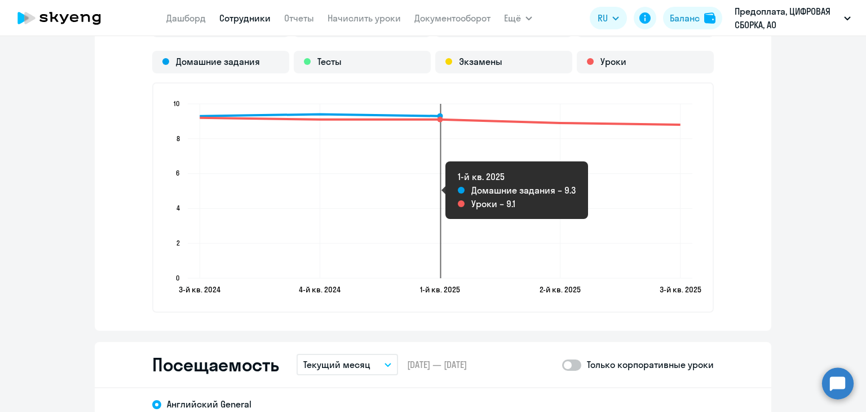
scroll to position [1241, 0]
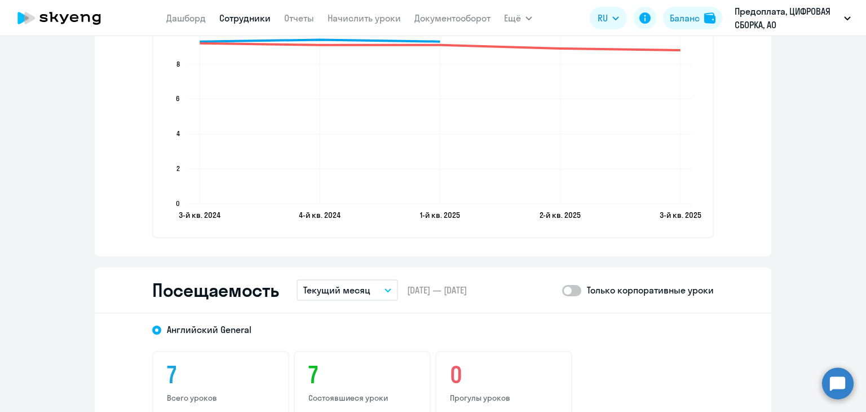
click at [354, 289] on p "Текущий месяц" at bounding box center [336, 290] width 67 height 14
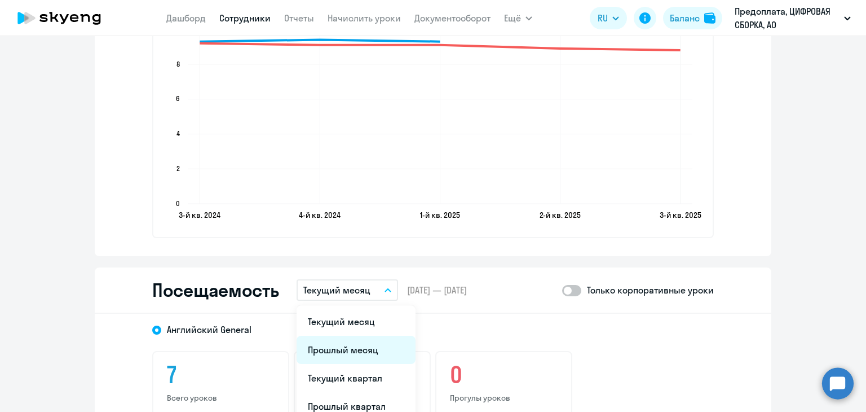
click at [352, 350] on li "Прошлый месяц" at bounding box center [356, 350] width 119 height 28
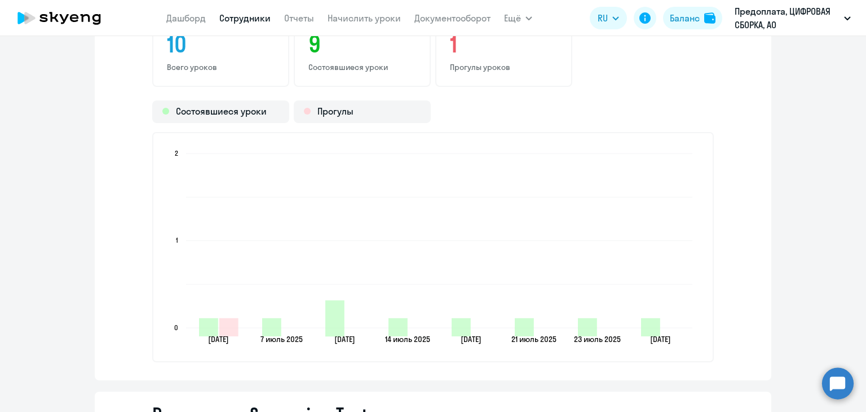
scroll to position [1579, 0]
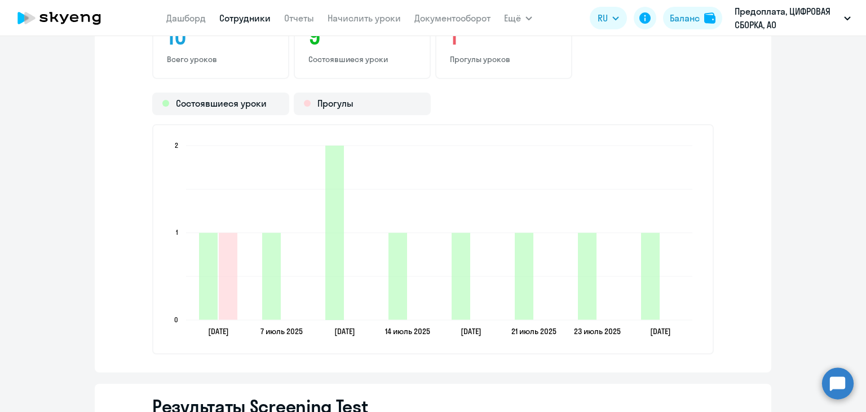
click at [355, 204] on icon "[DATE] [DATE] [DATE] [DATE] [DATE] [DATE] [DATE] [DATE] [DATE] [DATE] [DATE] [D…" at bounding box center [433, 239] width 536 height 199
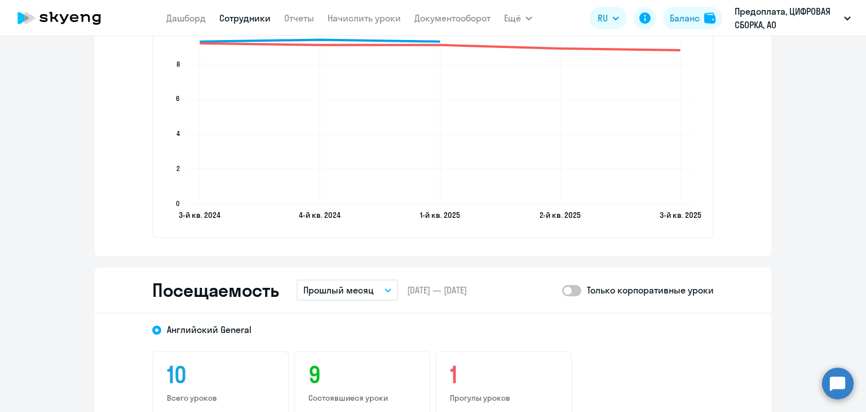
click at [255, 23] on link "Сотрудники" at bounding box center [244, 17] width 51 height 11
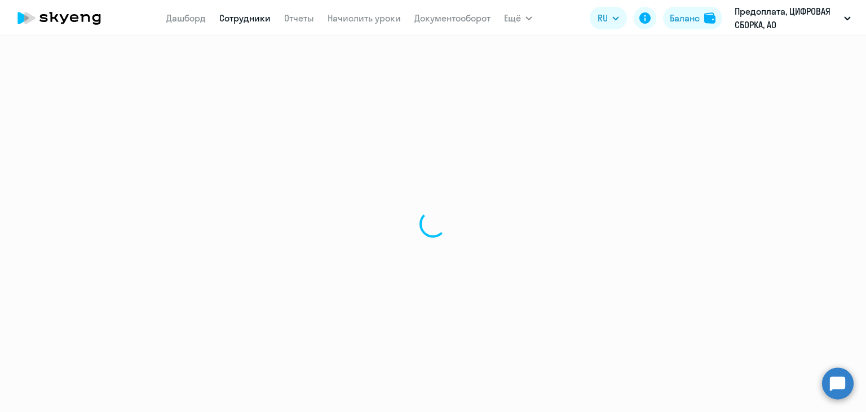
select select "30"
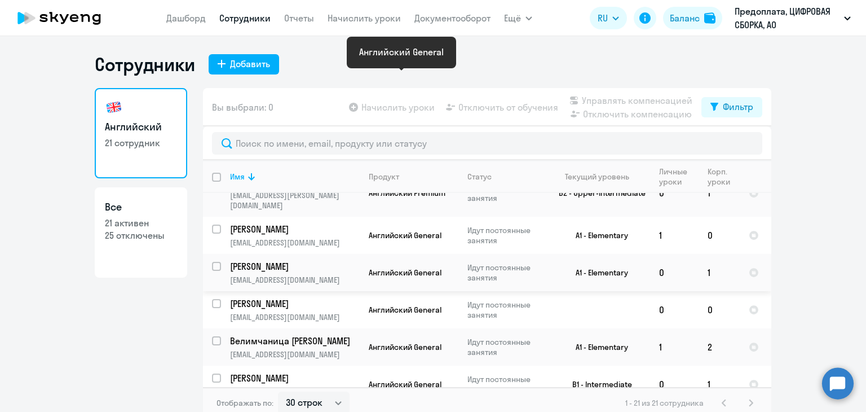
scroll to position [593, 0]
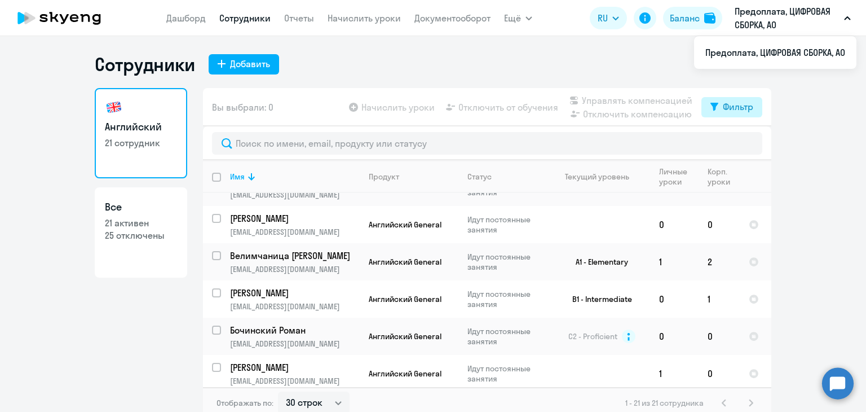
click at [724, 110] on div "Фильтр" at bounding box center [738, 107] width 30 height 14
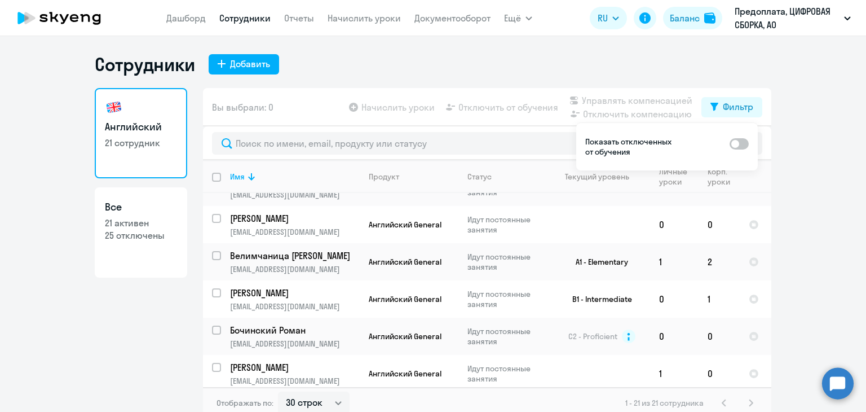
click at [449, 131] on div at bounding box center [487, 143] width 568 height 34
click at [406, 15] on nav "[PERSON_NAME] Отчеты Начислить уроки Документооборот" at bounding box center [328, 18] width 324 height 23
click at [248, 13] on link "Сотрудники" at bounding box center [244, 17] width 51 height 11
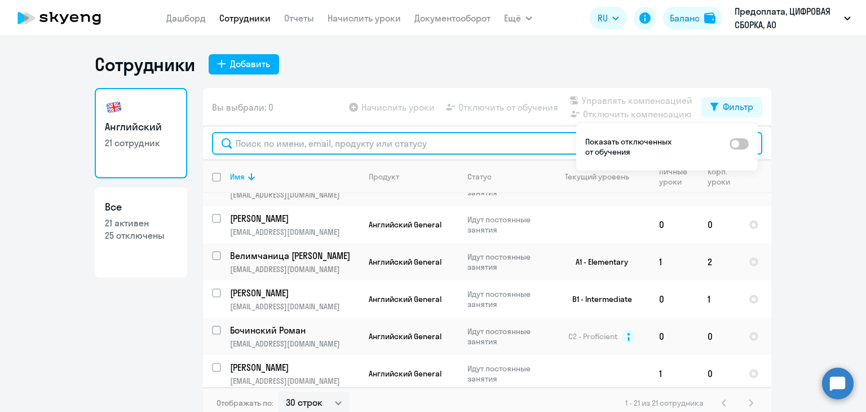
click at [263, 140] on input "text" at bounding box center [487, 143] width 550 height 23
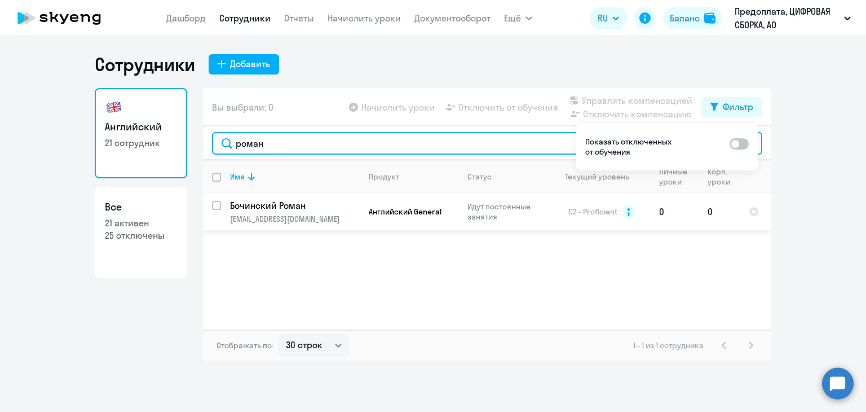
type input "роман"
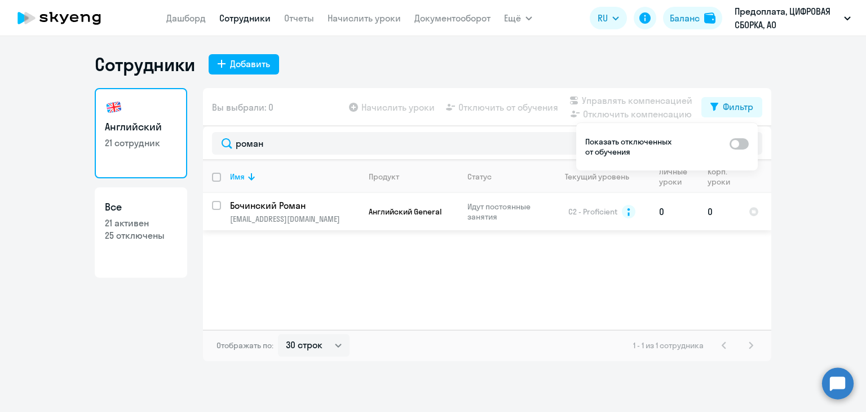
click at [216, 205] on input "select row 13337807" at bounding box center [223, 212] width 23 height 23
checkbox input "true"
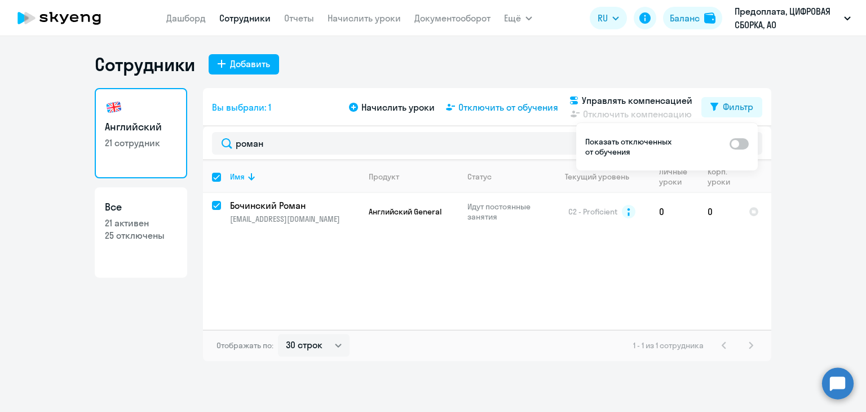
click at [541, 107] on span "Отключить от обучения" at bounding box center [508, 107] width 100 height 14
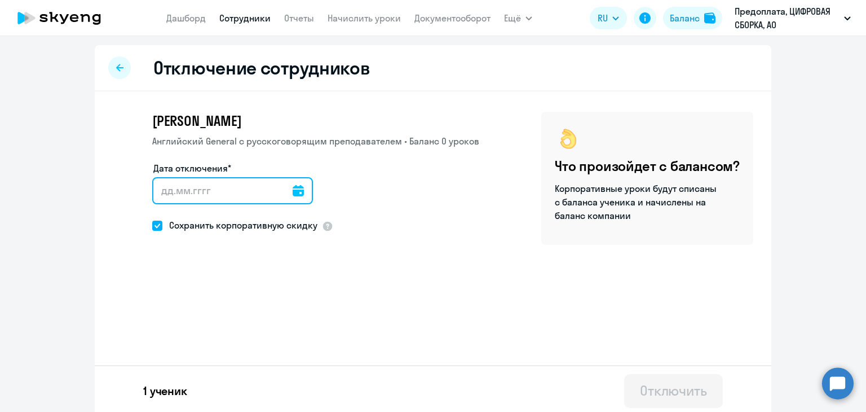
click at [188, 196] on input "Дата отключения*" at bounding box center [232, 190] width 161 height 27
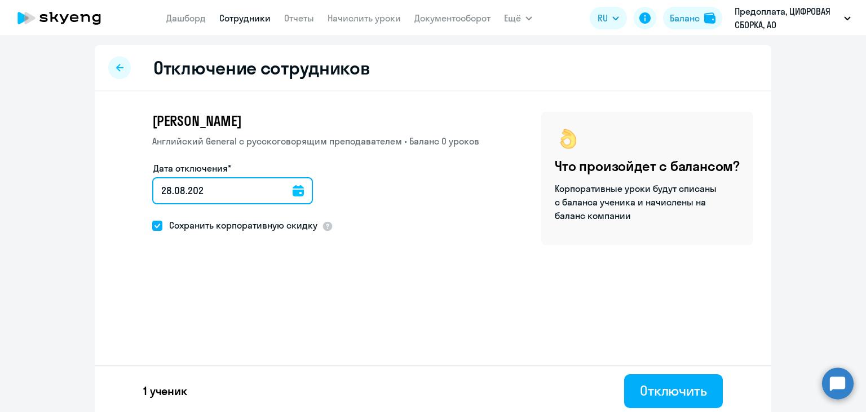
type input "[DATE]"
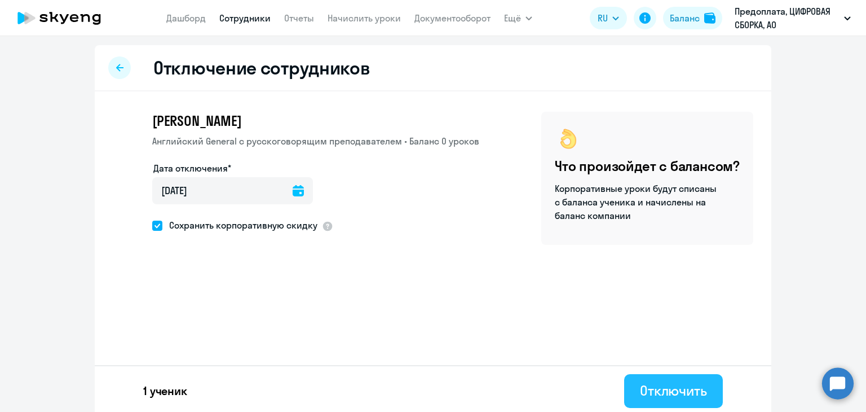
click at [647, 387] on div "Отключить" at bounding box center [673, 390] width 67 height 18
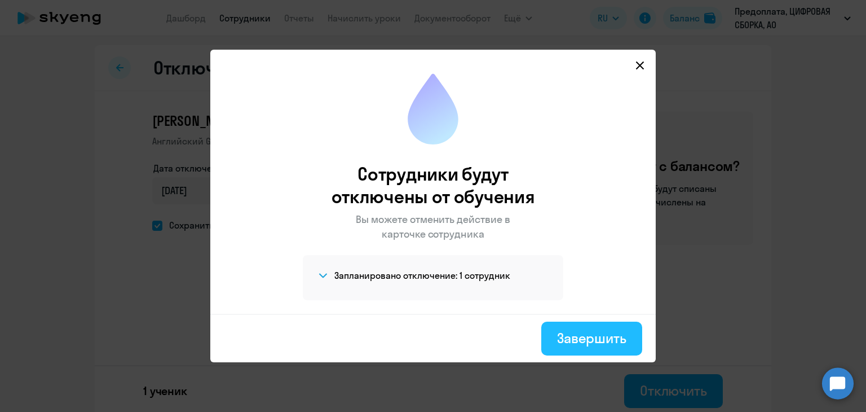
click at [593, 330] on div "Завершить" at bounding box center [591, 338] width 69 height 18
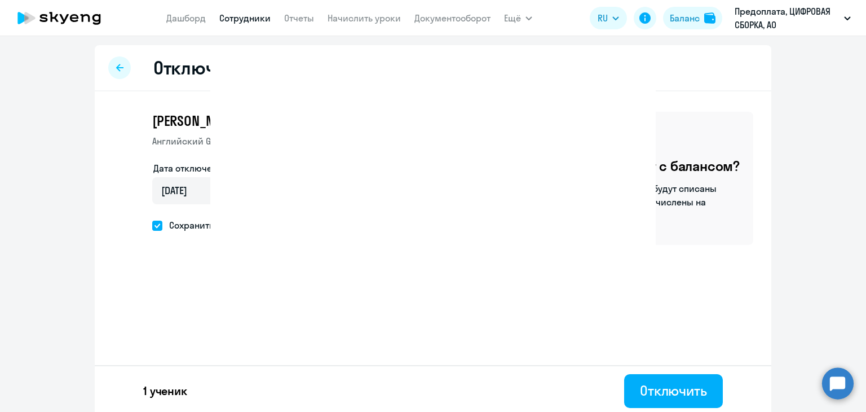
select select "30"
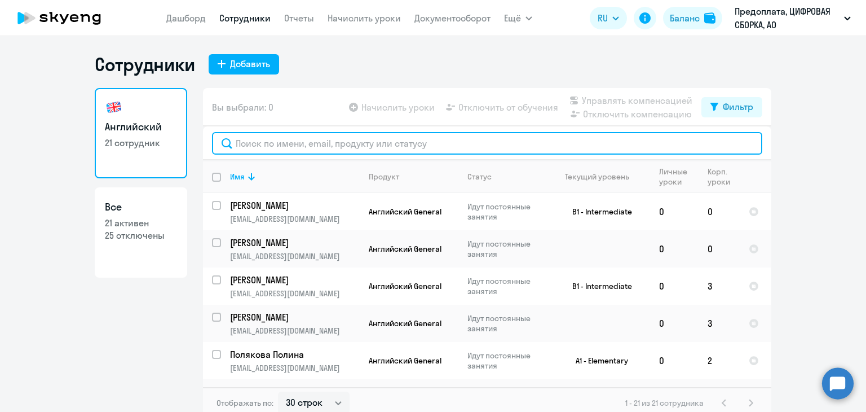
click at [325, 147] on input "text" at bounding box center [487, 143] width 550 height 23
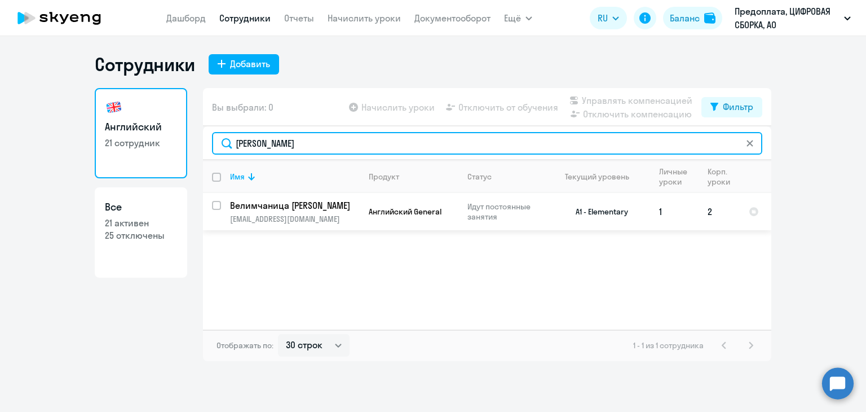
type input "[PERSON_NAME]"
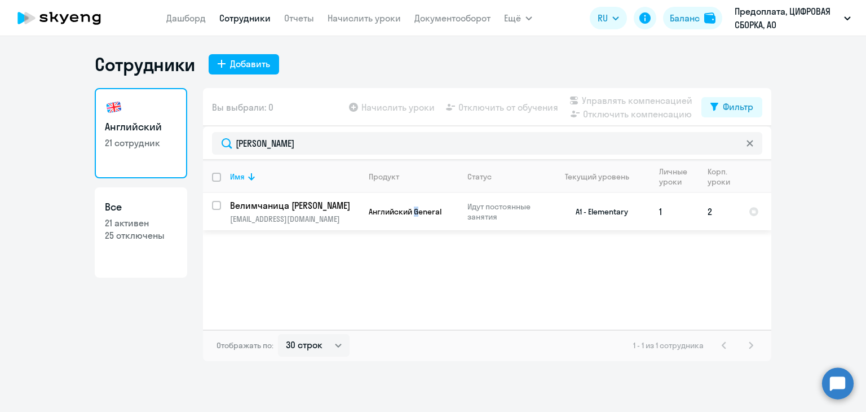
click at [417, 205] on td "Английский General" at bounding box center [409, 211] width 99 height 37
select select "english"
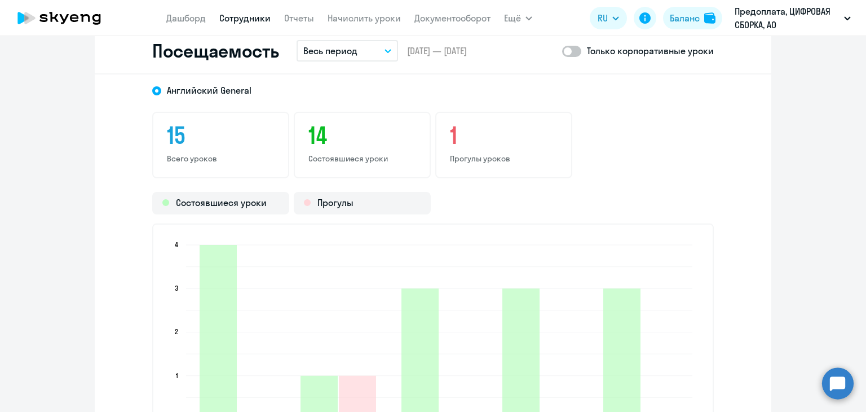
scroll to position [1353, 0]
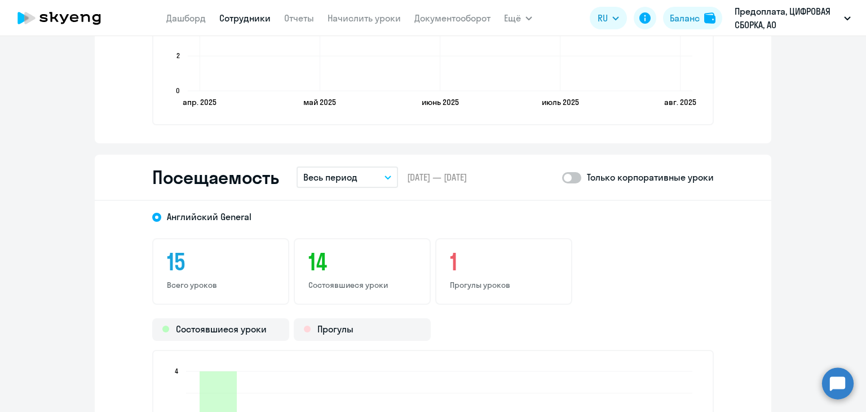
click at [362, 175] on button "Весь период" at bounding box center [348, 176] width 102 height 21
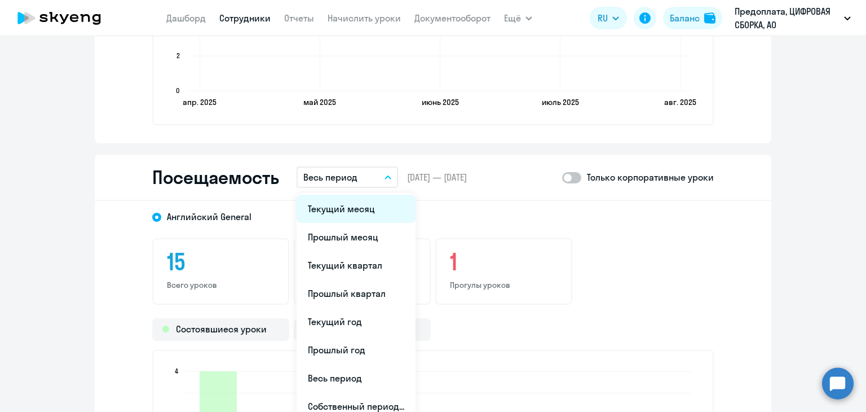
click at [362, 208] on li "Текущий месяц" at bounding box center [356, 209] width 119 height 28
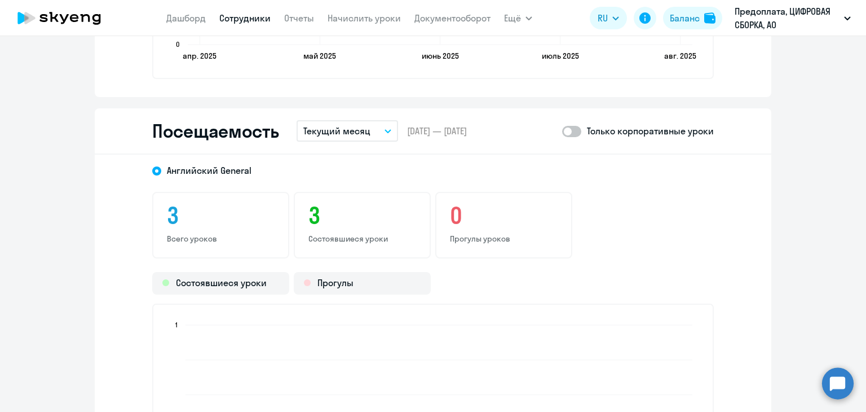
scroll to position [1579, 0]
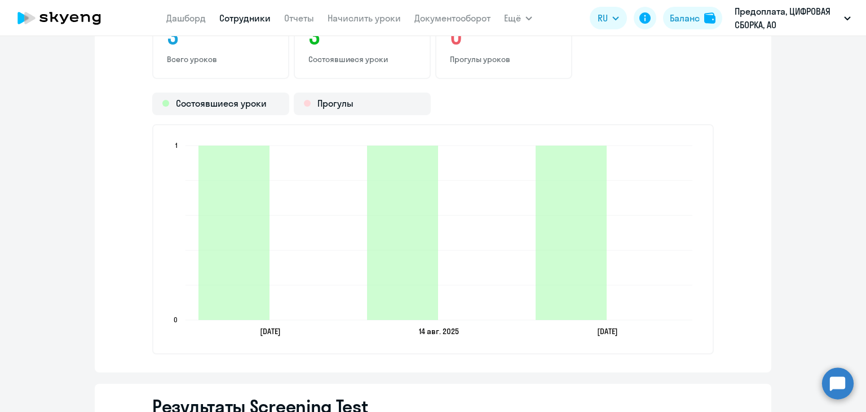
click at [249, 19] on link "Сотрудники" at bounding box center [244, 17] width 51 height 11
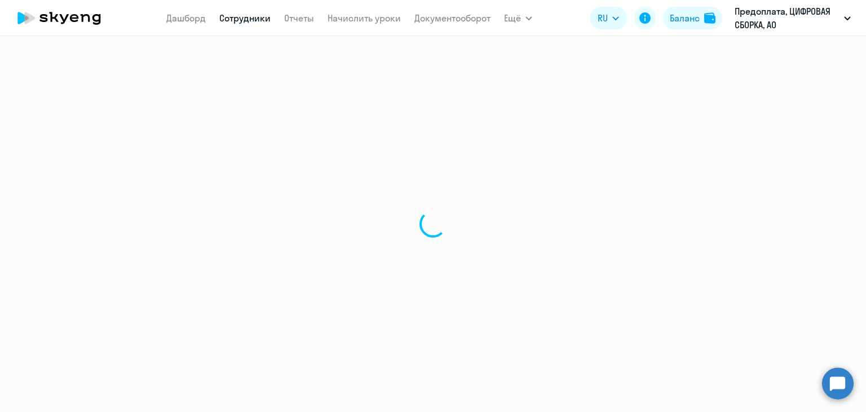
select select "30"
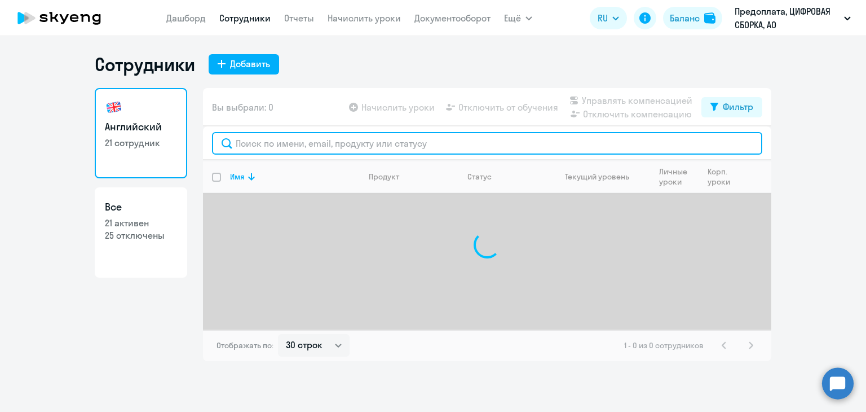
click at [294, 139] on input "text" at bounding box center [487, 143] width 550 height 23
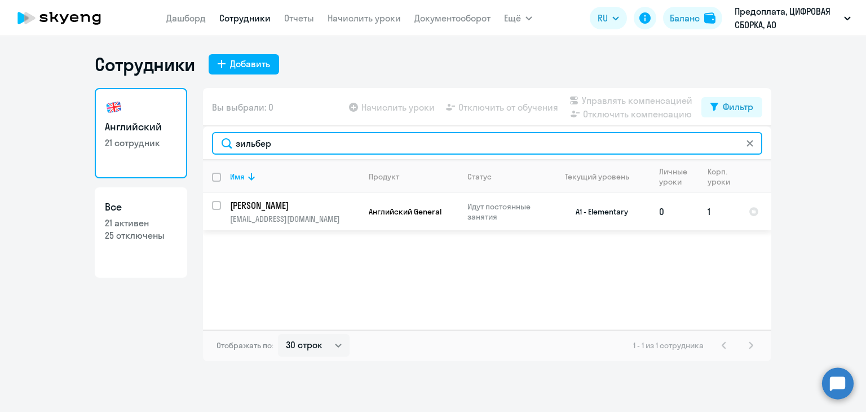
type input "зильбер"
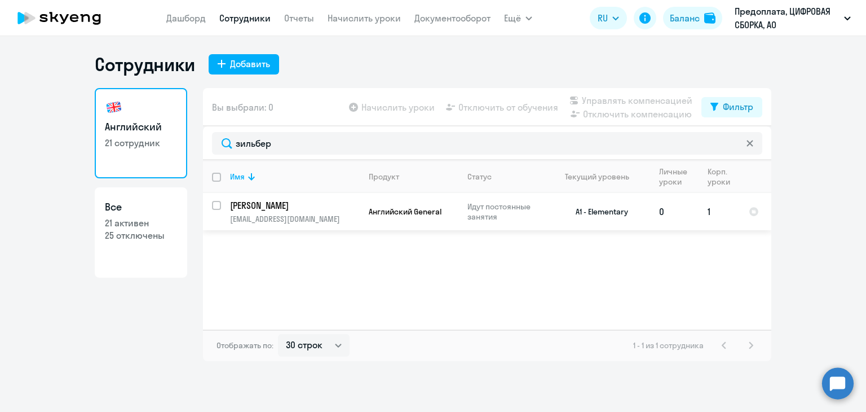
click at [408, 221] on td "Английский General" at bounding box center [409, 211] width 99 height 37
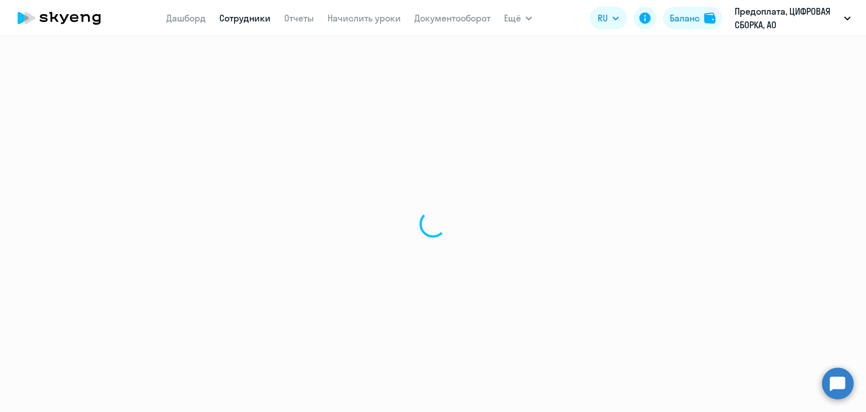
select select "english"
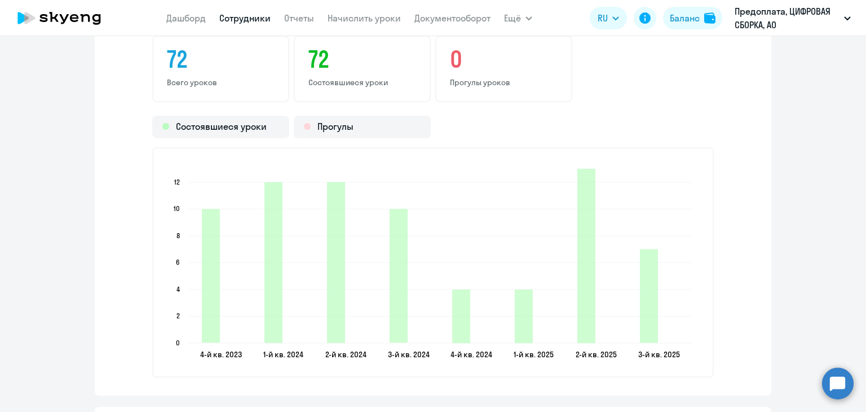
scroll to position [1466, 0]
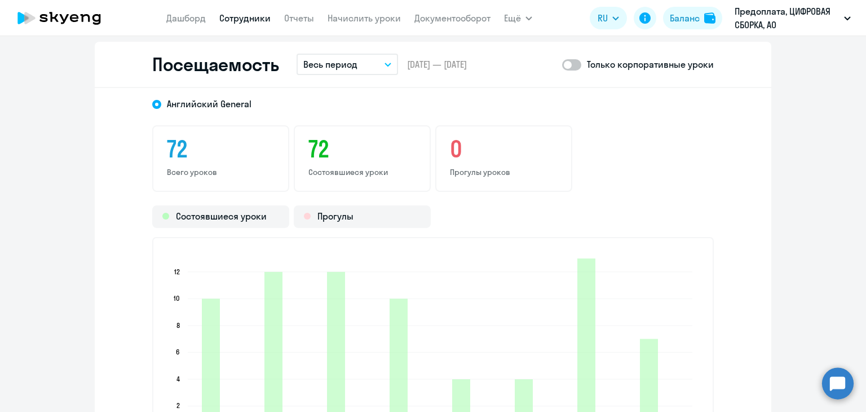
click at [343, 64] on p "Весь период" at bounding box center [330, 65] width 54 height 14
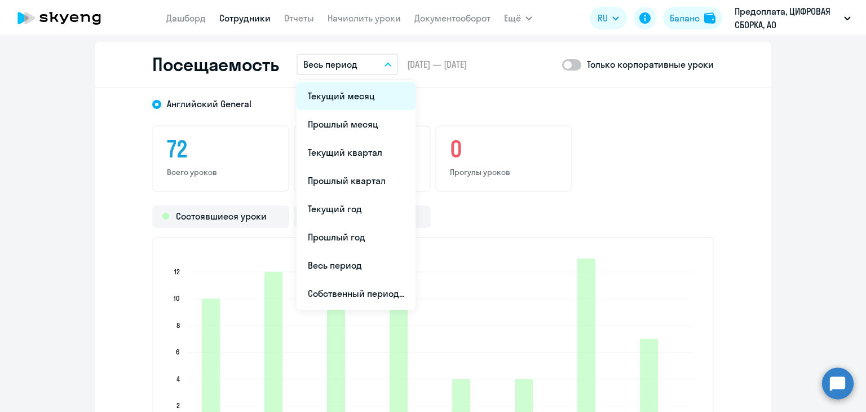
click at [351, 96] on li "Текущий месяц" at bounding box center [356, 96] width 119 height 28
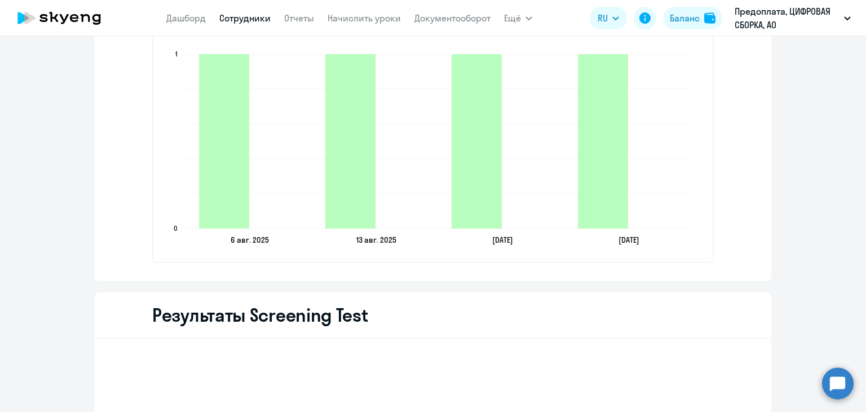
scroll to position [1576, 0]
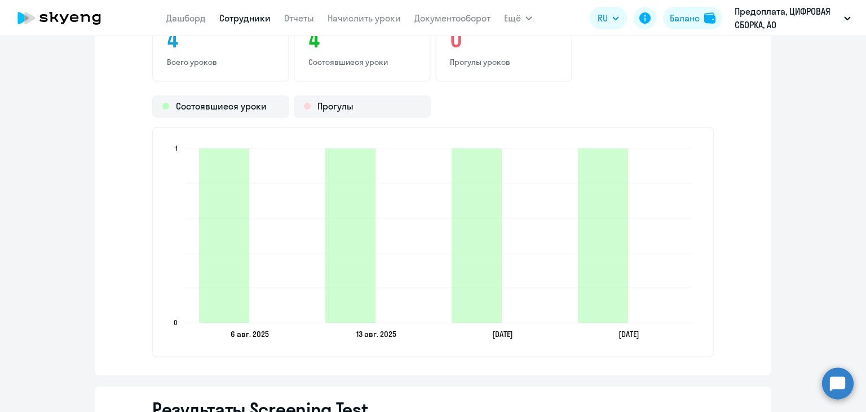
drag, startPoint x: 253, startPoint y: 28, endPoint x: 253, endPoint y: 19, distance: 8.5
click at [253, 25] on nav "[PERSON_NAME] Отчеты Начислить уроки Документооборот" at bounding box center [328, 18] width 324 height 23
click at [253, 15] on link "Сотрудники" at bounding box center [244, 17] width 51 height 11
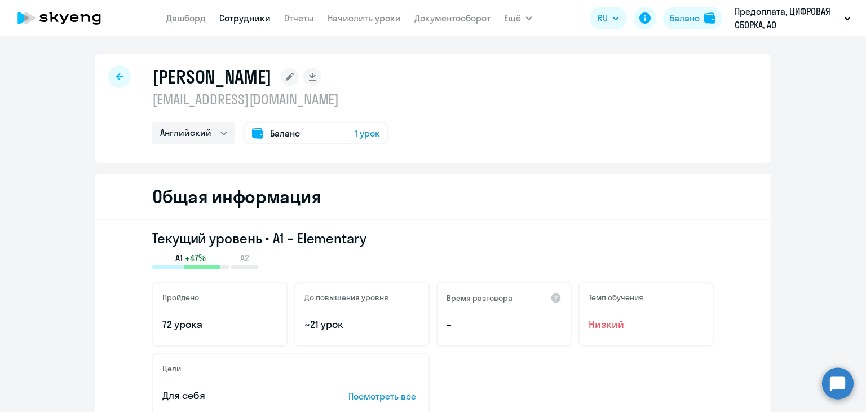
select select "30"
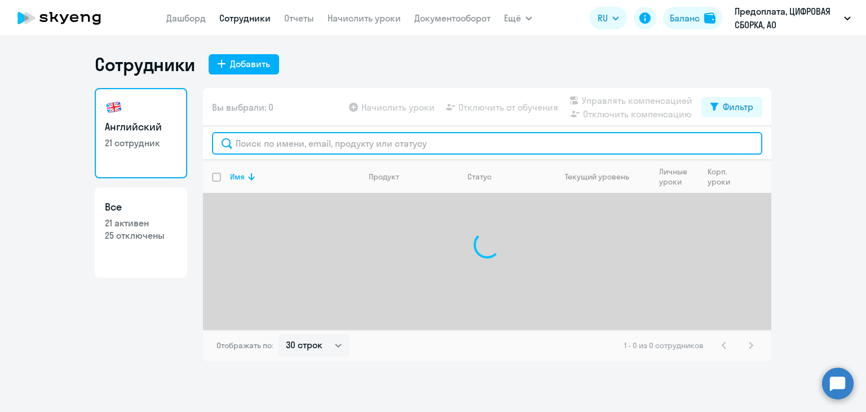
click at [323, 149] on input "text" at bounding box center [487, 143] width 550 height 23
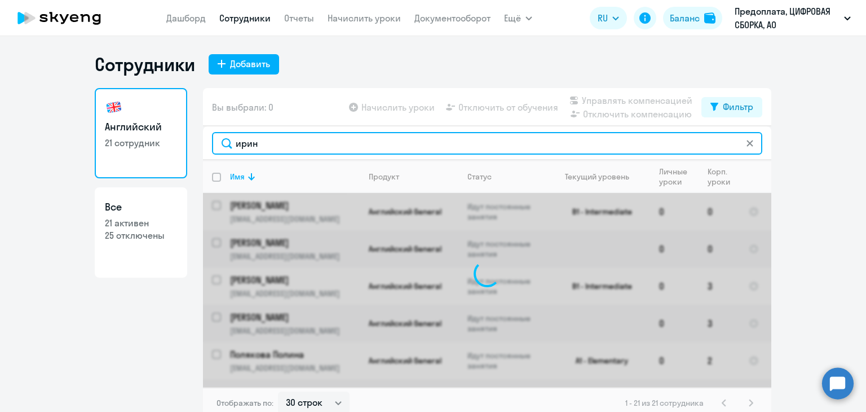
type input "[PERSON_NAME]"
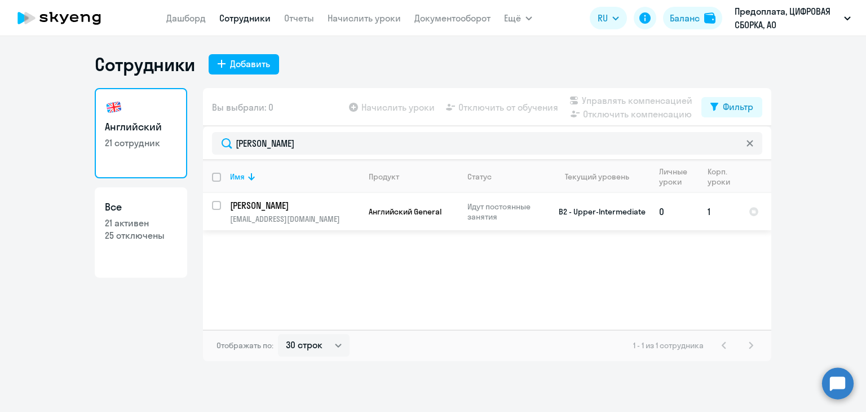
click at [393, 217] on td "Английский General" at bounding box center [409, 211] width 99 height 37
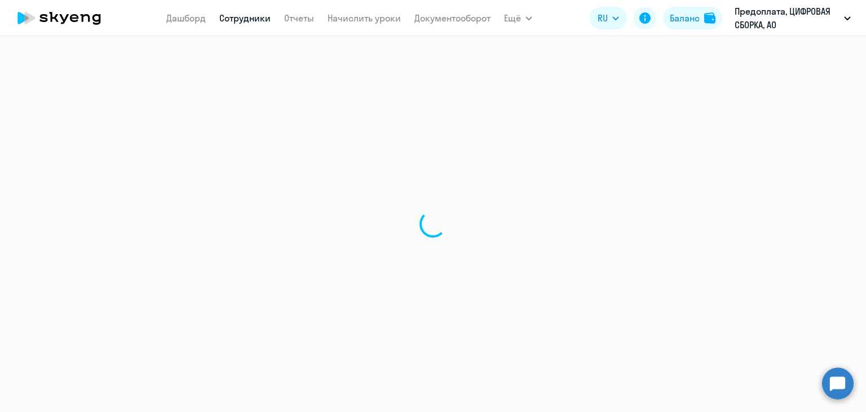
select select "english"
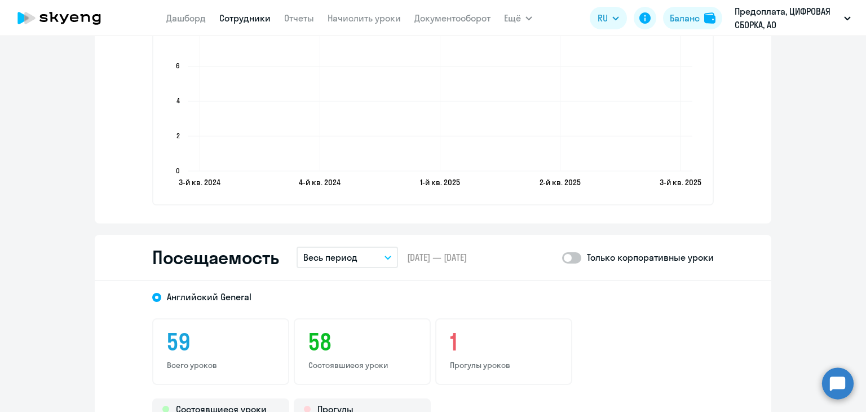
scroll to position [1353, 0]
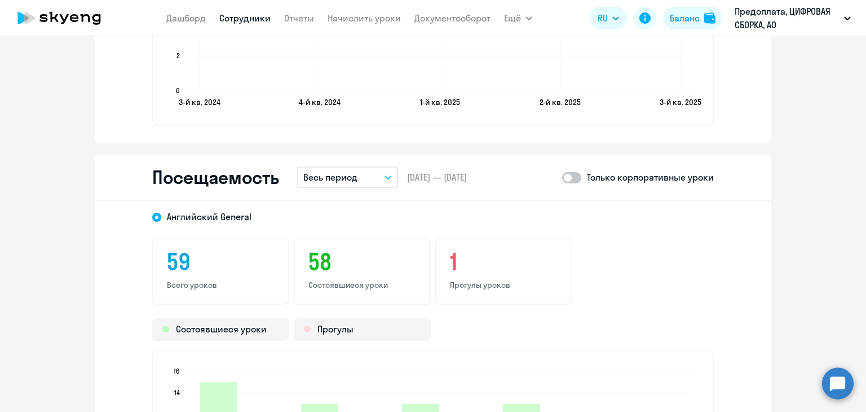
click at [368, 173] on button "Весь период" at bounding box center [348, 176] width 102 height 21
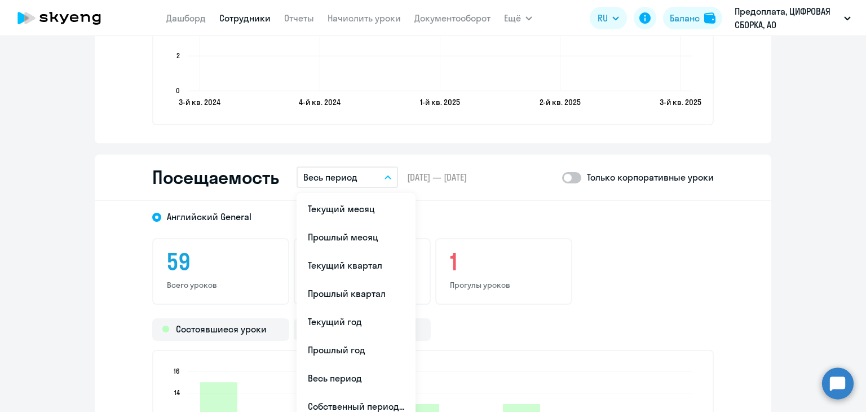
click at [369, 200] on li "Текущий месяц" at bounding box center [356, 209] width 119 height 28
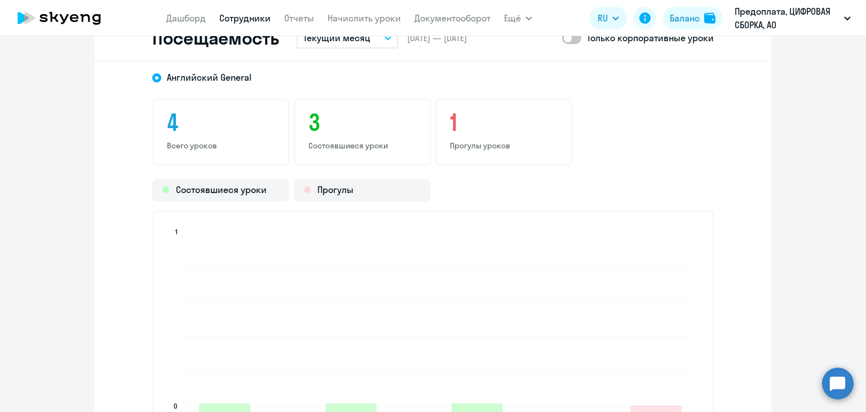
scroll to position [1635, 0]
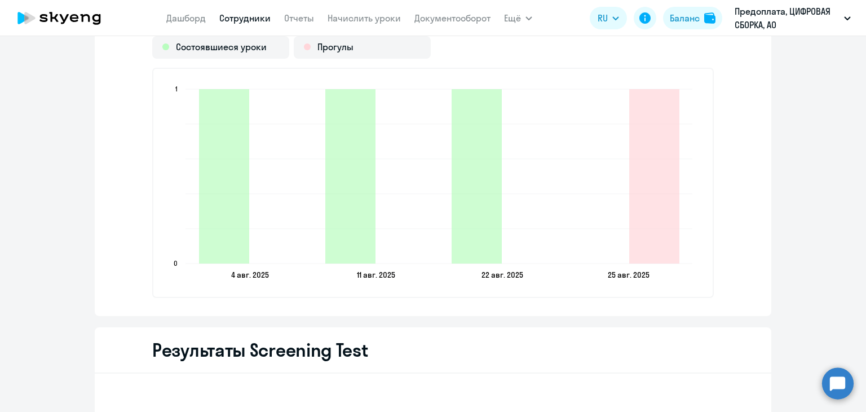
click at [250, 17] on link "Сотрудники" at bounding box center [244, 17] width 51 height 11
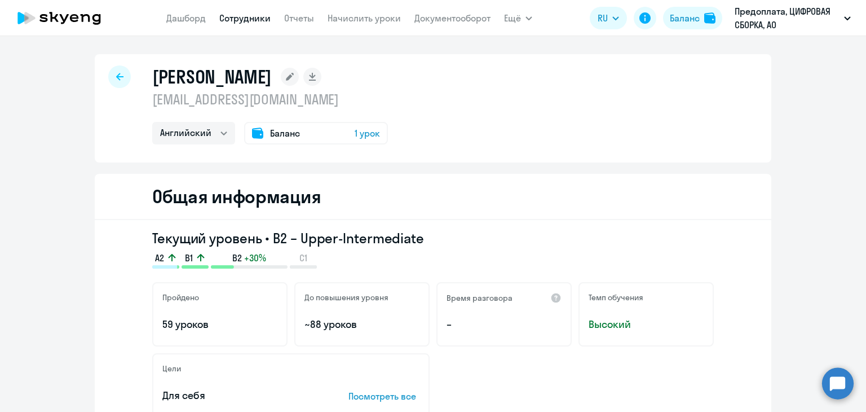
select select "30"
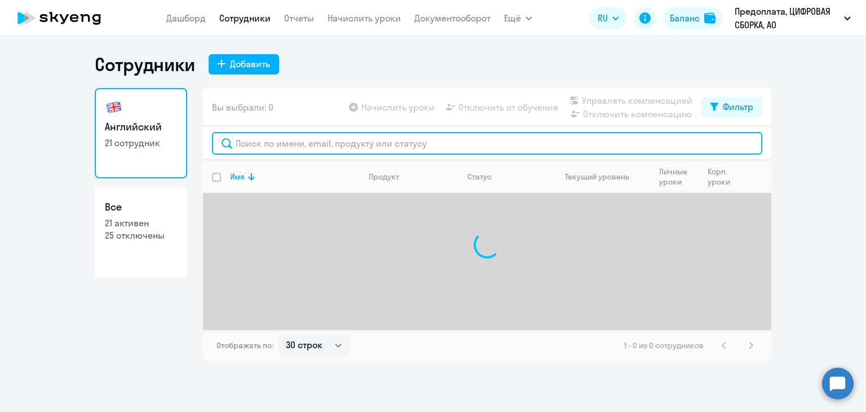
click at [327, 142] on input "text" at bounding box center [487, 143] width 550 height 23
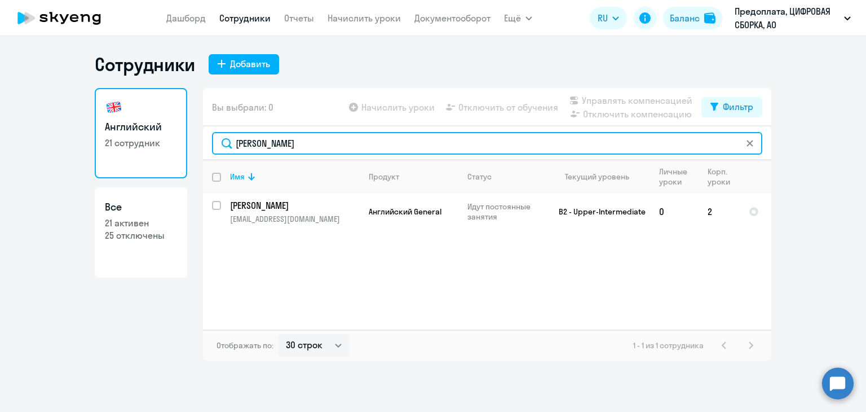
type input "[PERSON_NAME]"
drag, startPoint x: 406, startPoint y: 144, endPoint x: 250, endPoint y: 145, distance: 155.6
click at [250, 145] on input "[PERSON_NAME]" at bounding box center [487, 143] width 550 height 23
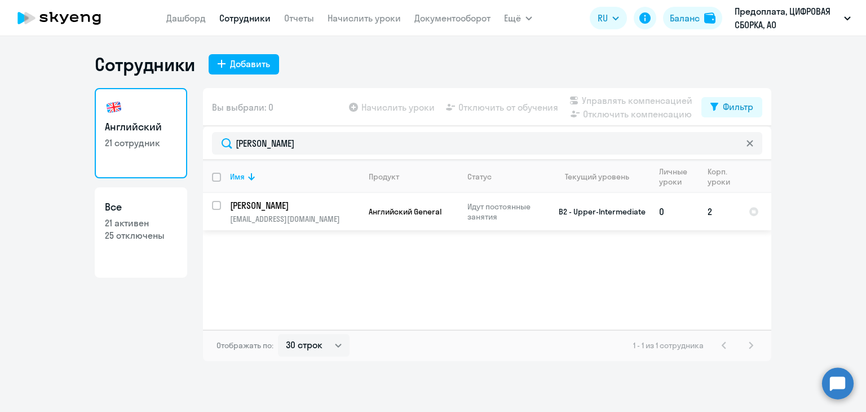
click at [295, 206] on p "[PERSON_NAME]" at bounding box center [293, 205] width 127 height 12
select select "english"
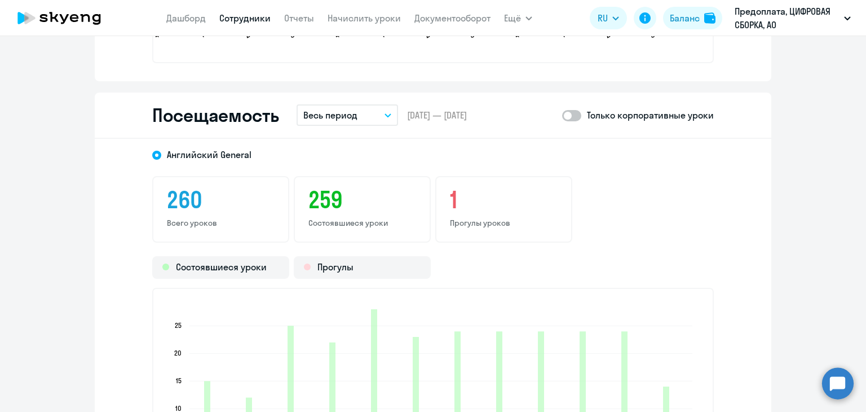
scroll to position [1466, 0]
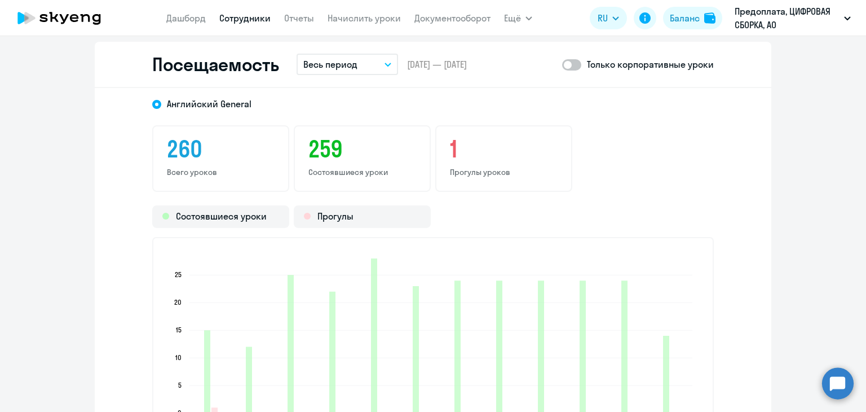
click at [350, 61] on p "Весь период" at bounding box center [330, 65] width 54 height 14
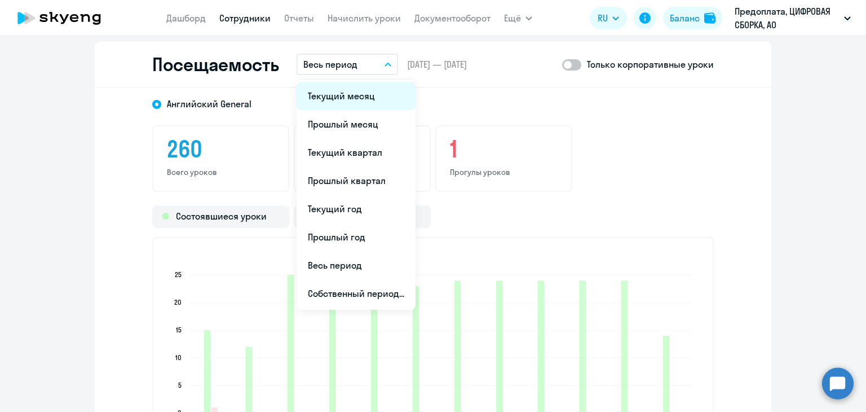
click at [356, 89] on li "Текущий месяц" at bounding box center [356, 96] width 119 height 28
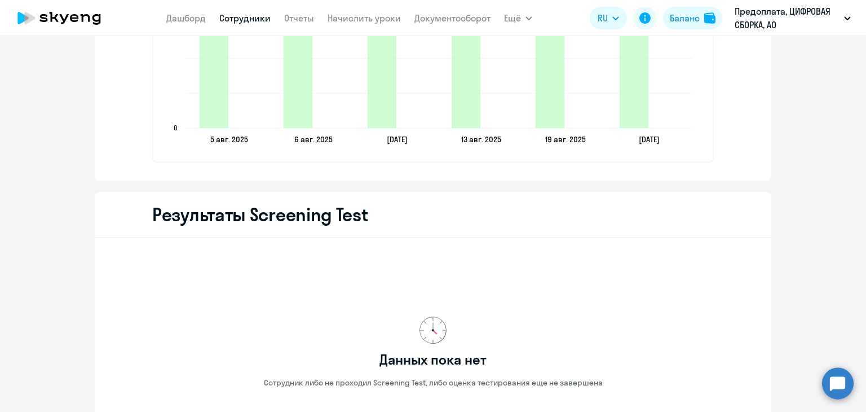
scroll to position [1805, 0]
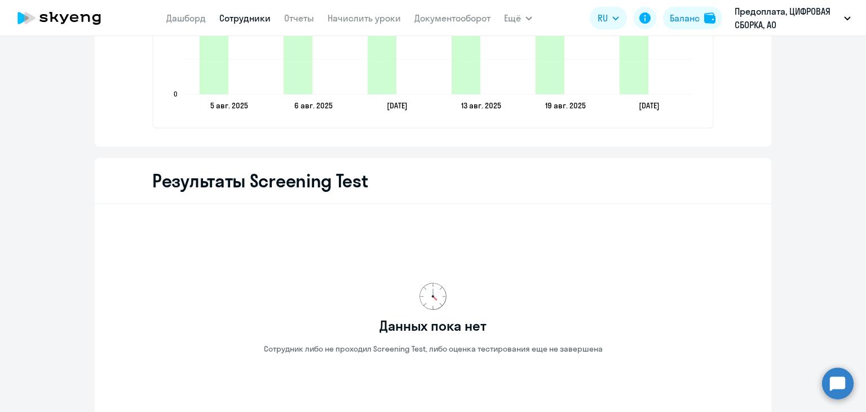
click at [223, 23] on link "Сотрудники" at bounding box center [244, 17] width 51 height 11
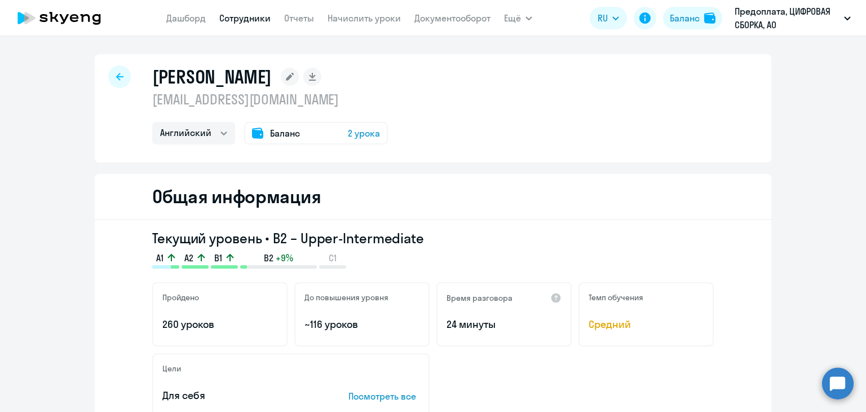
select select "30"
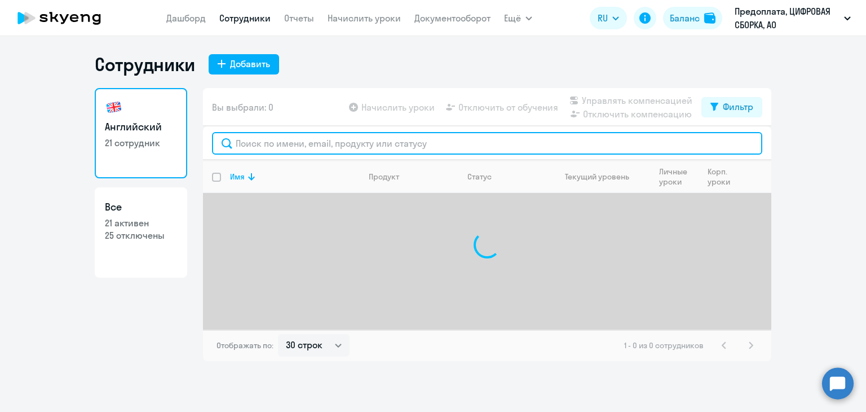
click at [311, 153] on input "text" at bounding box center [487, 143] width 550 height 23
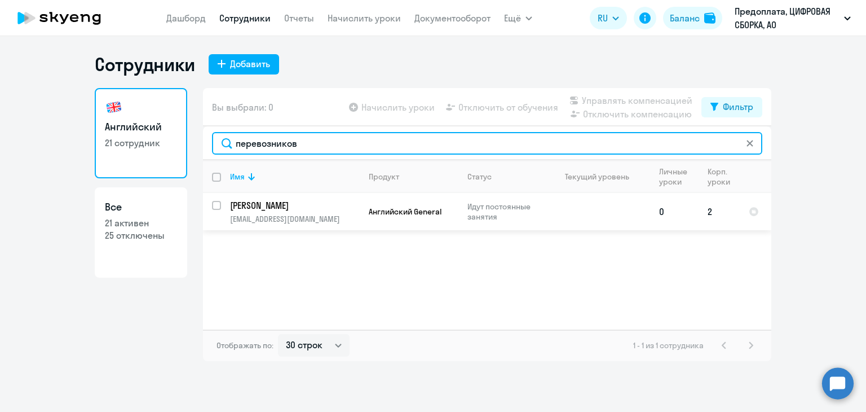
type input "перевозников"
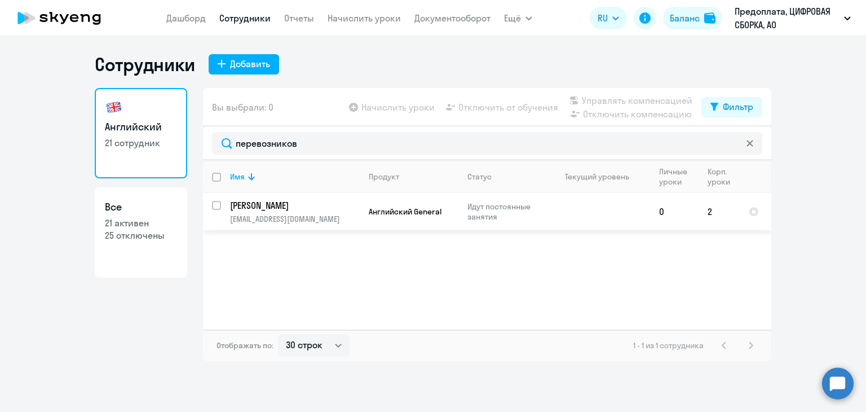
click at [339, 211] on p "[PERSON_NAME]" at bounding box center [293, 205] width 127 height 12
select select "english"
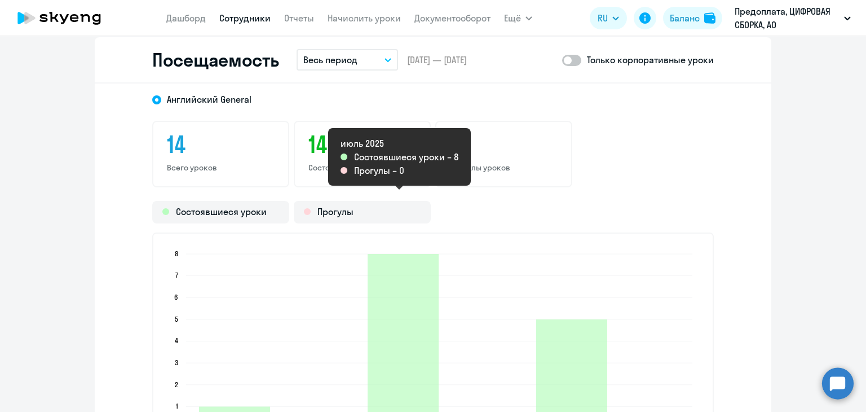
scroll to position [1297, 0]
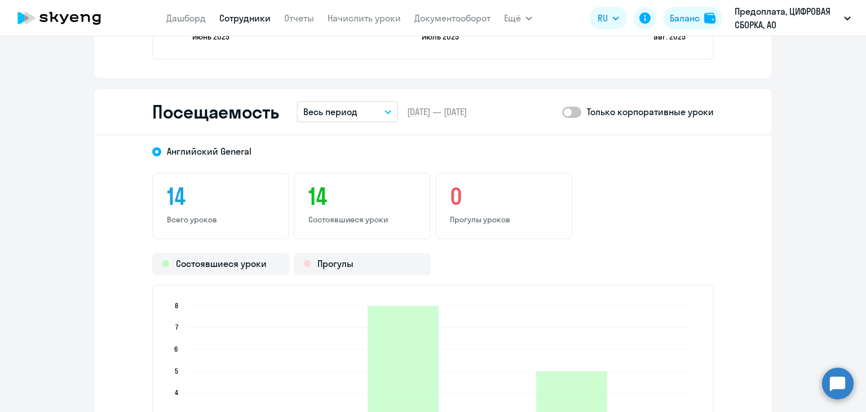
click at [350, 112] on p "Весь период" at bounding box center [330, 112] width 54 height 14
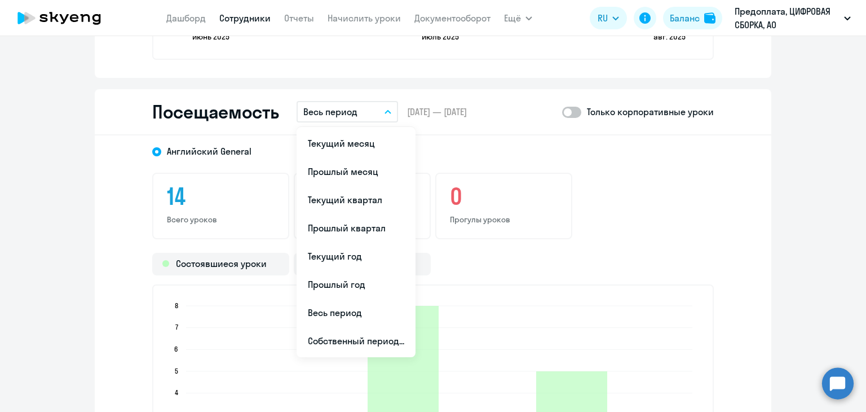
click at [351, 138] on li "Текущий месяц" at bounding box center [356, 143] width 119 height 28
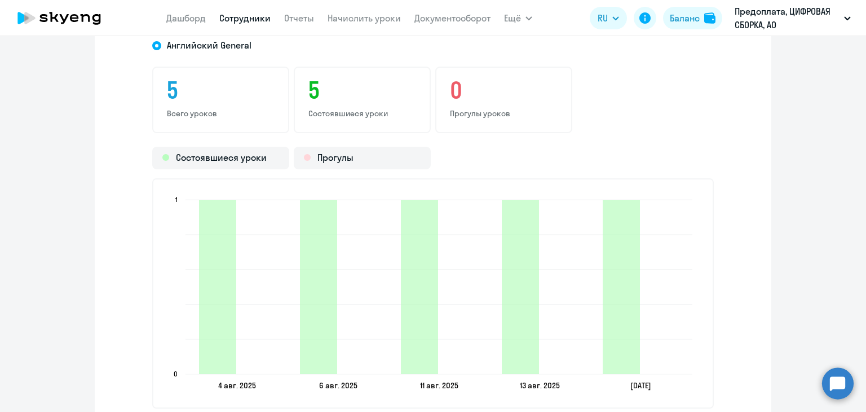
scroll to position [1635, 0]
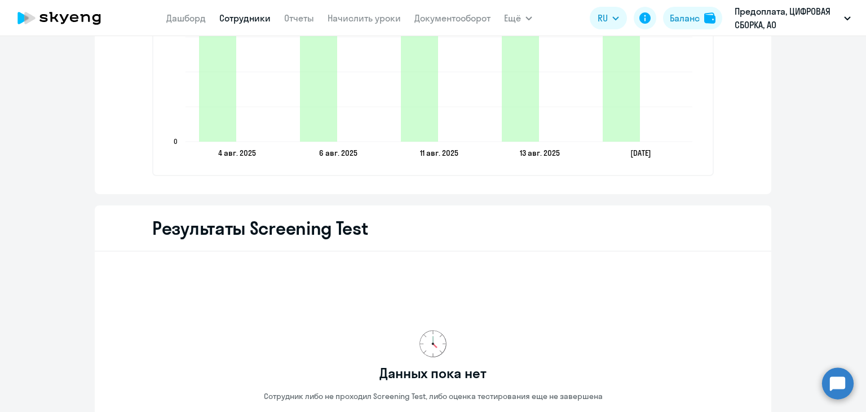
click at [252, 21] on link "Сотрудники" at bounding box center [244, 17] width 51 height 11
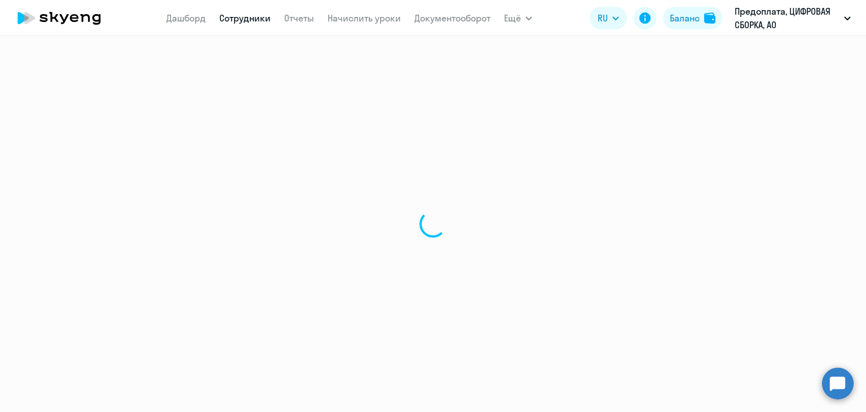
select select "30"
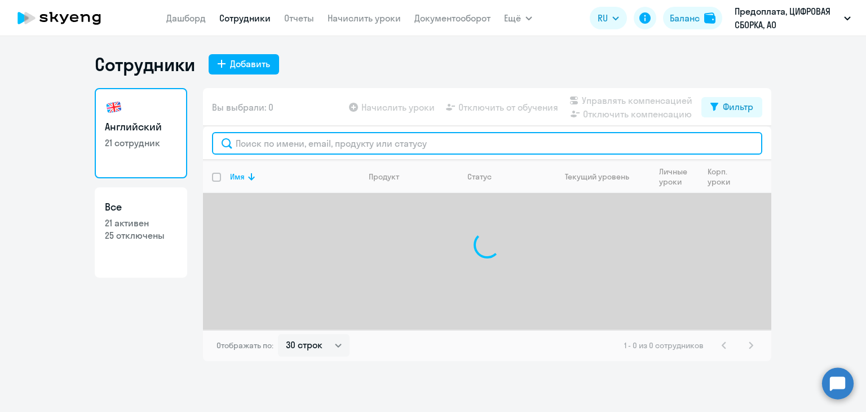
click at [315, 145] on input "text" at bounding box center [487, 143] width 550 height 23
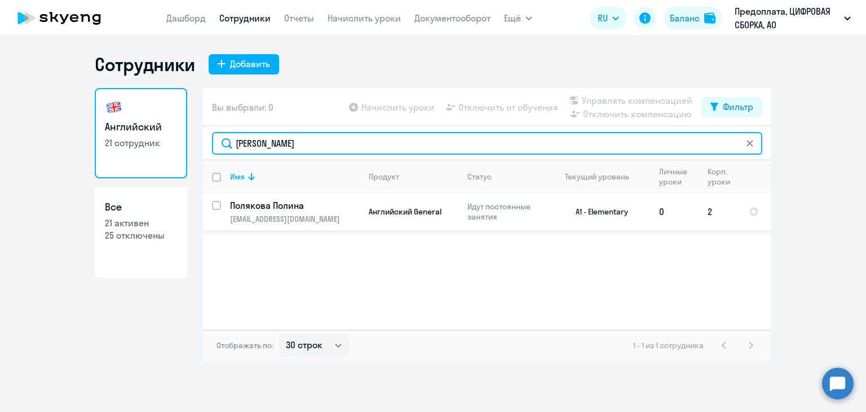
type input "[PERSON_NAME]"
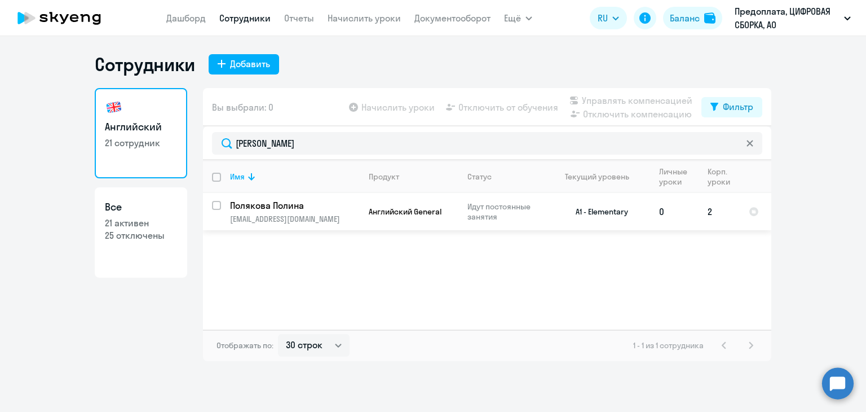
click at [625, 217] on td "A1 - Elementary" at bounding box center [597, 211] width 105 height 37
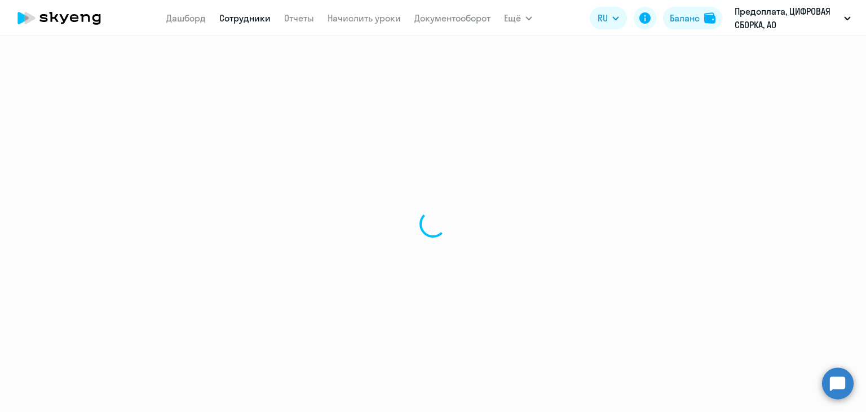
select select "english"
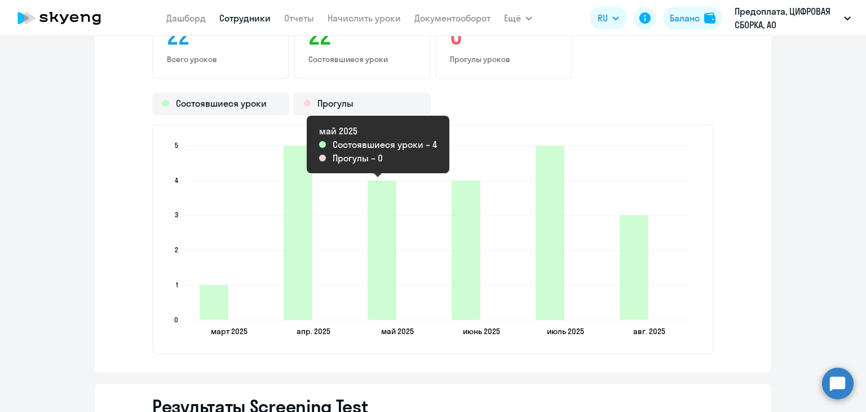
scroll to position [1353, 0]
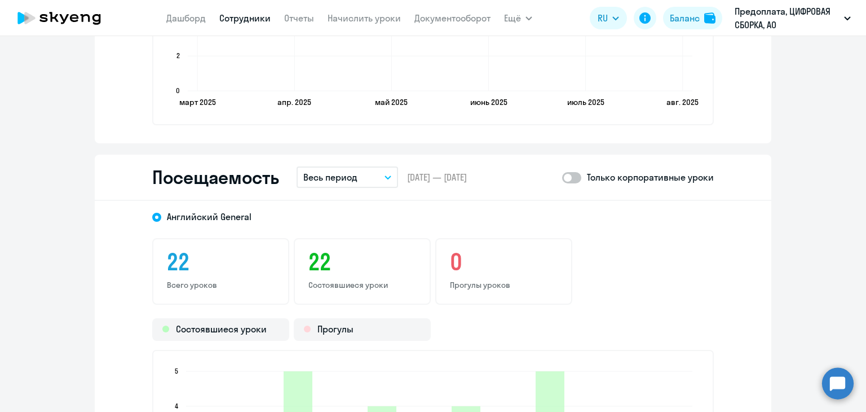
click at [347, 184] on button "Весь период" at bounding box center [348, 176] width 102 height 21
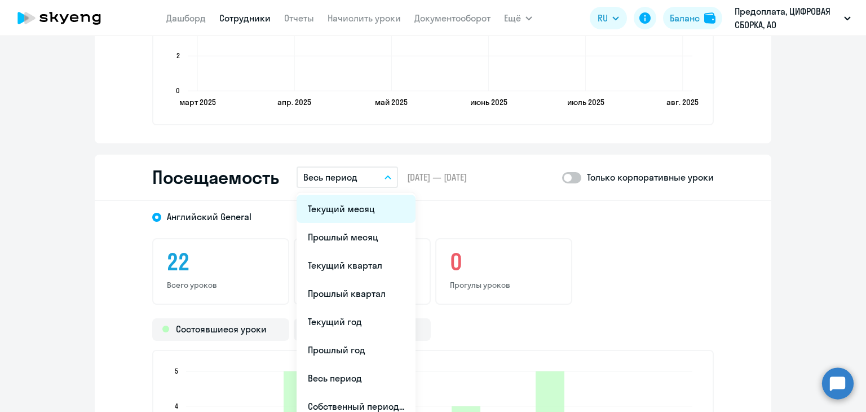
click at [350, 217] on li "Текущий месяц" at bounding box center [356, 209] width 119 height 28
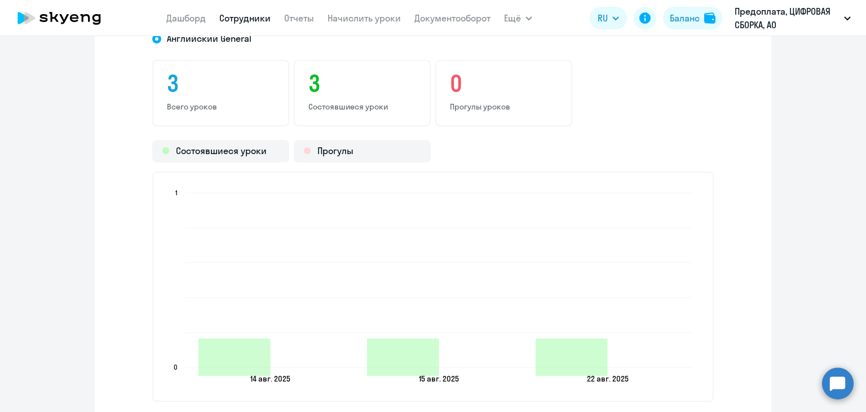
scroll to position [1579, 0]
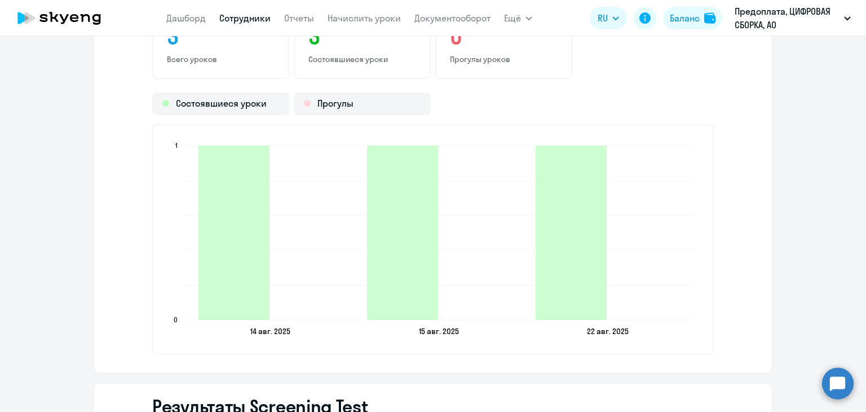
click at [253, 14] on link "Сотрудники" at bounding box center [244, 17] width 51 height 11
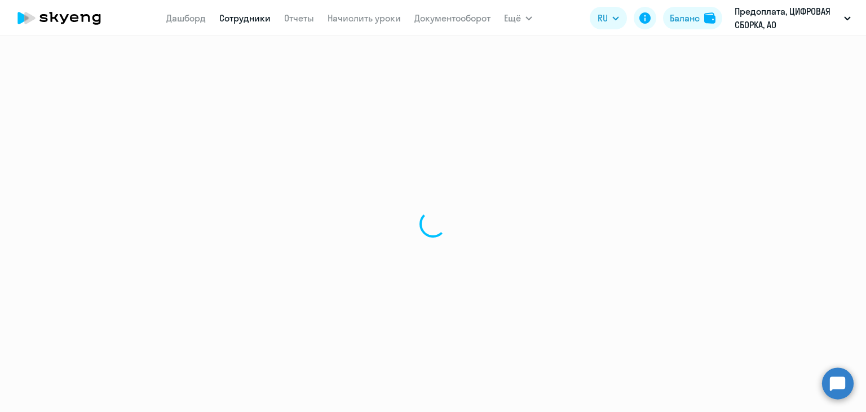
select select "30"
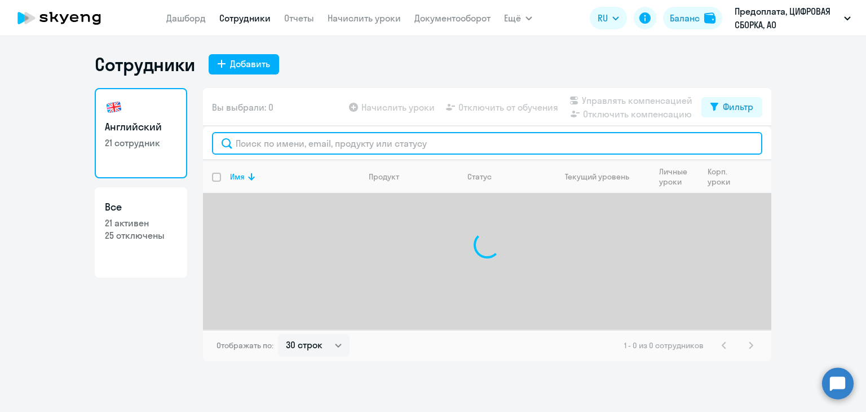
click at [350, 140] on input "text" at bounding box center [487, 143] width 550 height 23
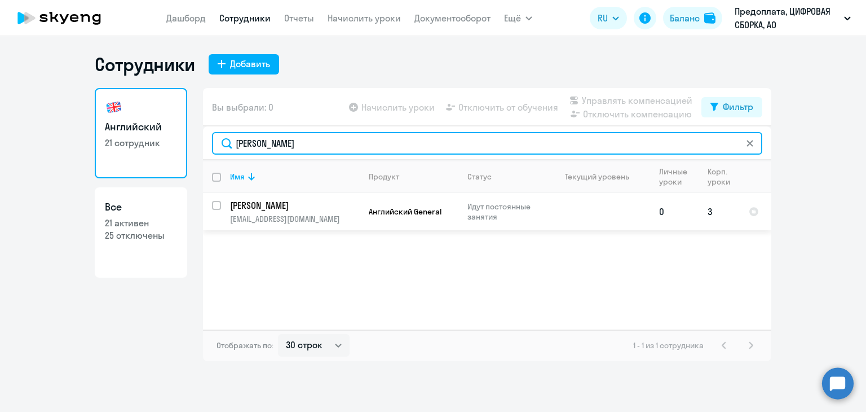
type input "[PERSON_NAME]"
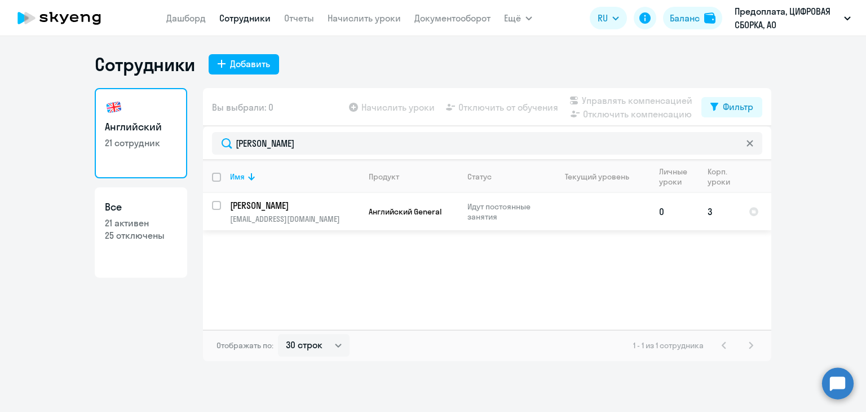
click at [387, 217] on td "Английский General" at bounding box center [409, 211] width 99 height 37
select select "english"
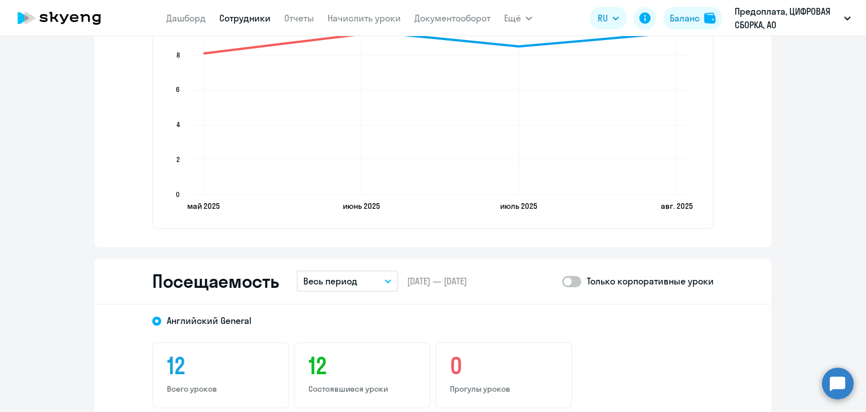
scroll to position [1297, 0]
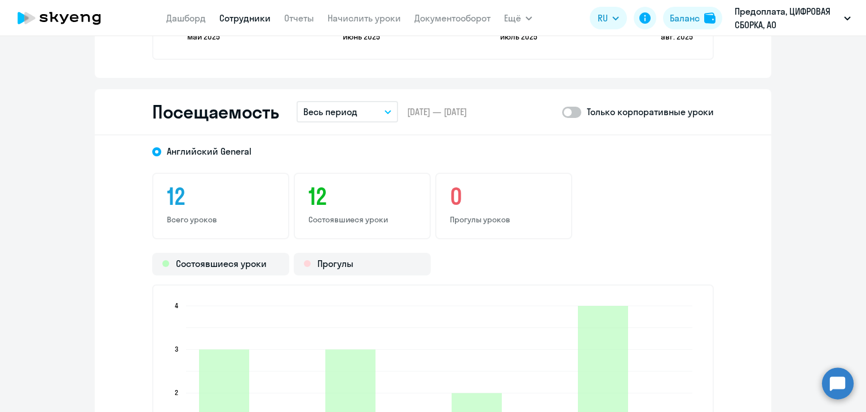
click at [377, 110] on button "Весь период" at bounding box center [348, 111] width 102 height 21
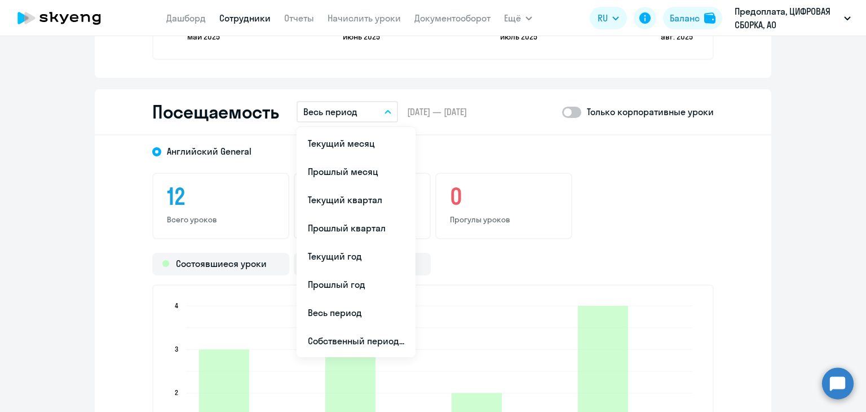
click at [371, 136] on li "Текущий месяц" at bounding box center [356, 143] width 119 height 28
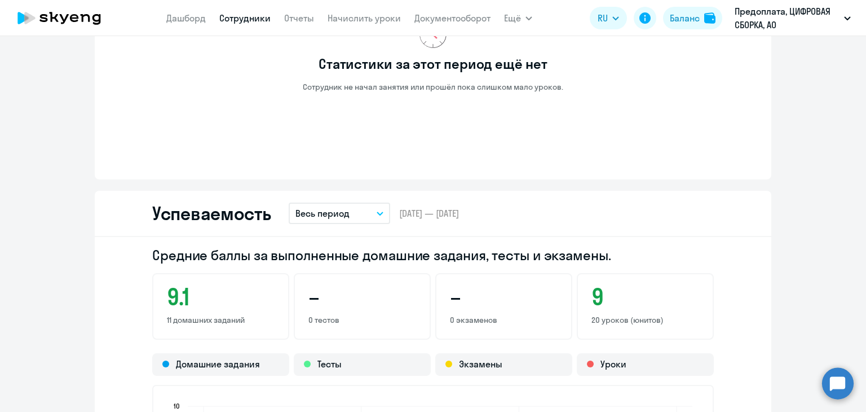
scroll to position [790, 0]
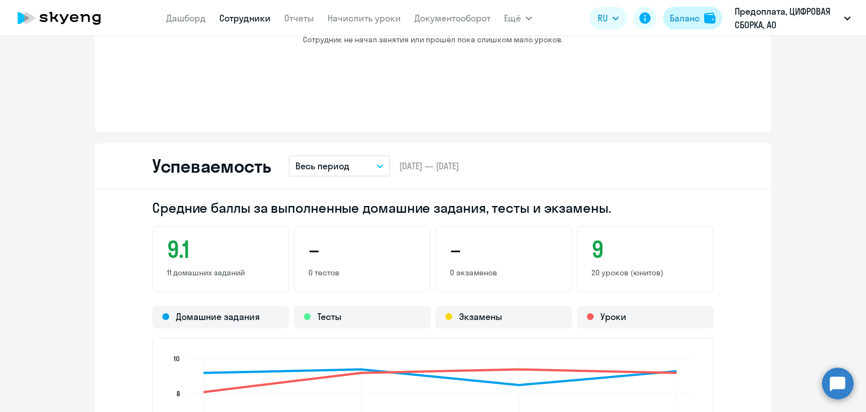
click at [697, 17] on div "Баланс" at bounding box center [685, 18] width 30 height 14
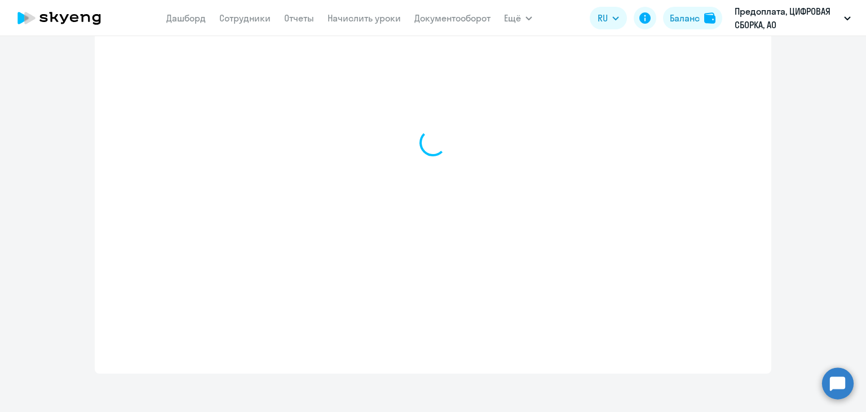
select select "english_adult_not_native_speaker"
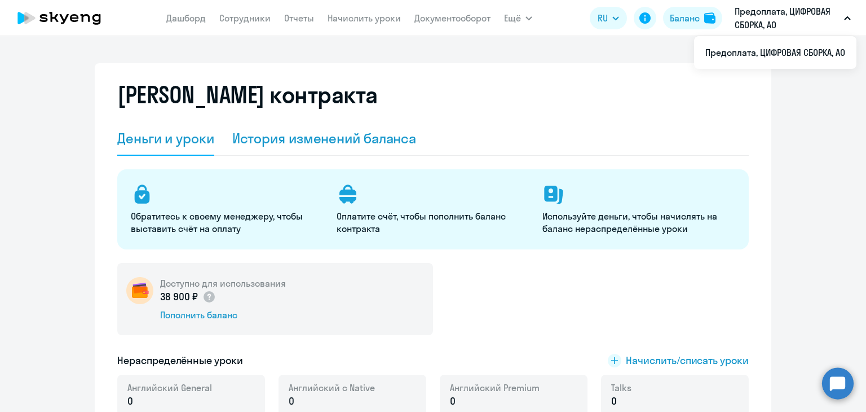
click at [320, 136] on div "История изменений баланса" at bounding box center [324, 138] width 184 height 18
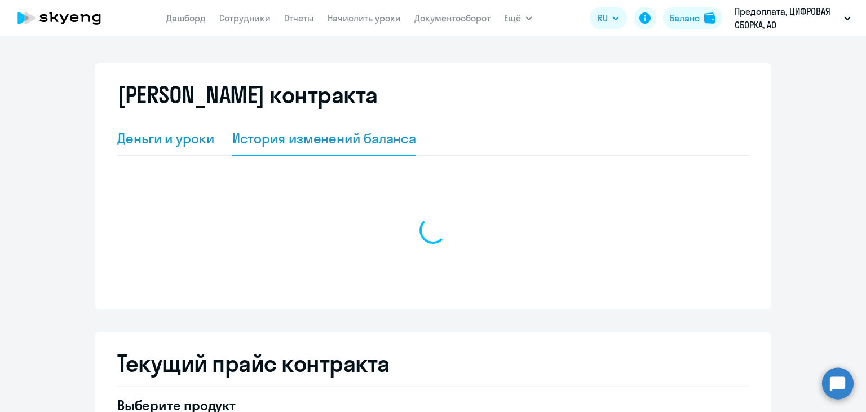
click at [166, 140] on div "Деньги и уроки" at bounding box center [165, 138] width 97 height 18
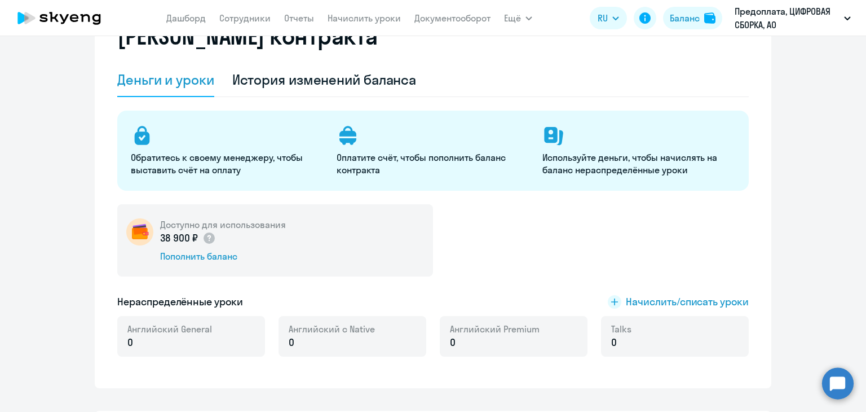
scroll to position [169, 0]
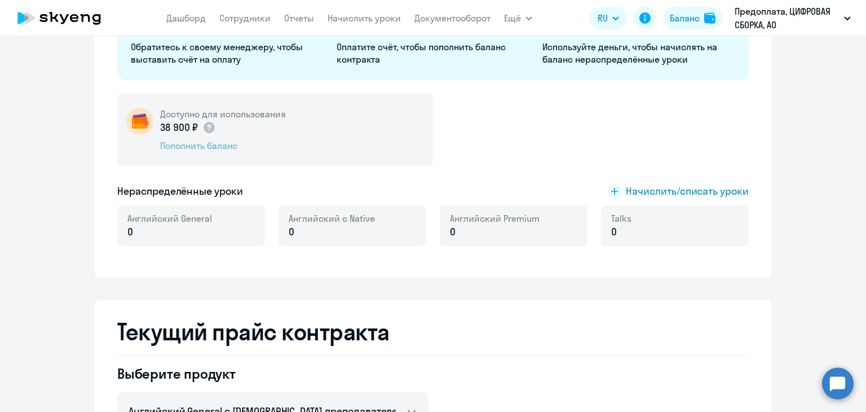
click at [196, 145] on div "Пополнить баланс" at bounding box center [223, 145] width 126 height 12
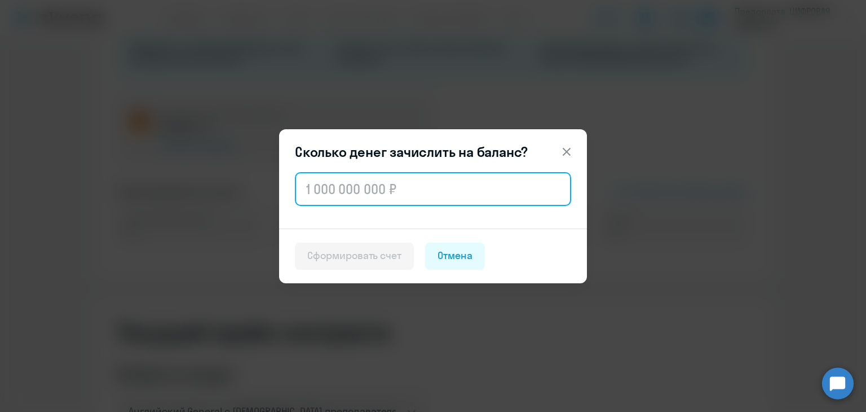
drag, startPoint x: 372, startPoint y: 186, endPoint x: 375, endPoint y: 181, distance: 6.1
click at [372, 186] on input "text" at bounding box center [433, 189] width 276 height 34
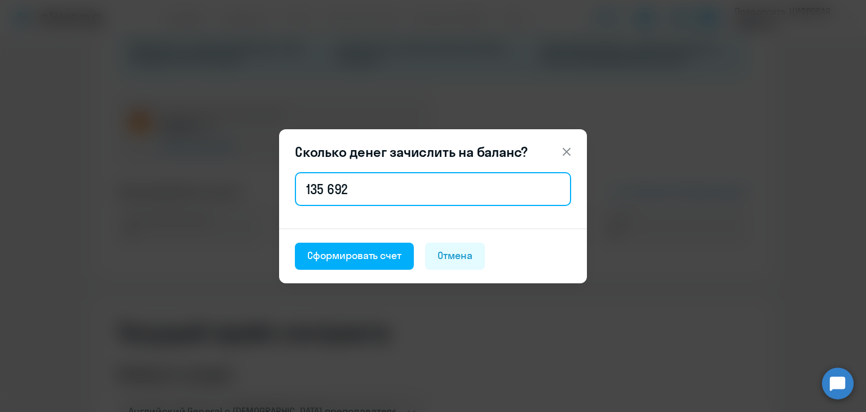
click at [329, 190] on input "135 692" at bounding box center [433, 189] width 276 height 34
click at [328, 186] on input "135 692" at bounding box center [433, 189] width 276 height 34
type input "135 692"
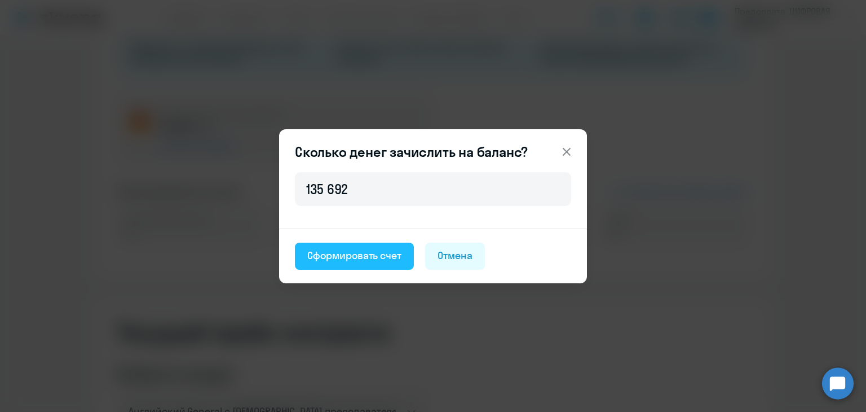
click at [379, 257] on div "Сформировать счет" at bounding box center [354, 255] width 94 height 15
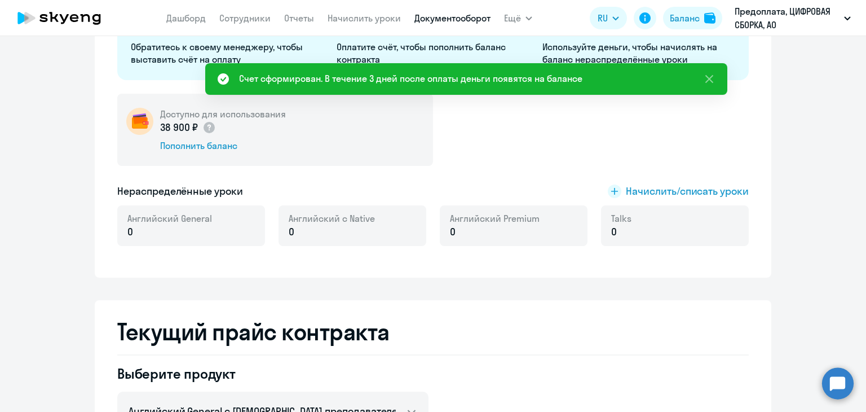
click at [424, 17] on link "Документооборот" at bounding box center [452, 17] width 76 height 11
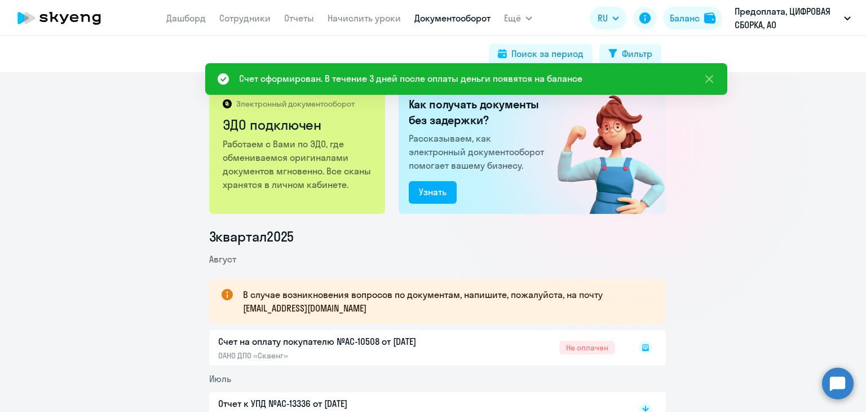
click at [642, 350] on icon at bounding box center [645, 347] width 7 height 7
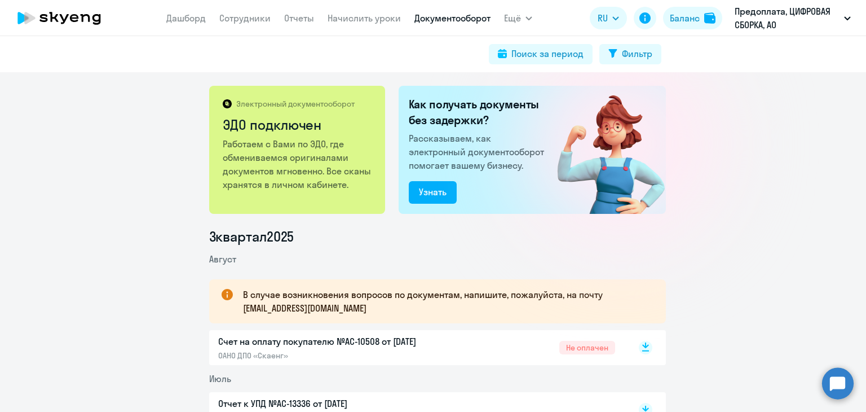
drag, startPoint x: 0, startPoint y: 0, endPoint x: 638, endPoint y: 350, distance: 728.1
click at [642, 350] on icon at bounding box center [645, 350] width 7 height 1
